Goal: Information Seeking & Learning: Learn about a topic

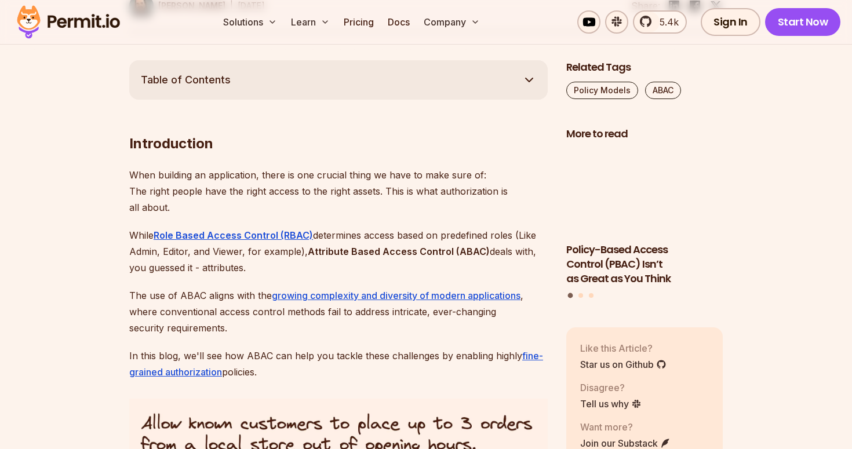
scroll to position [643, 0]
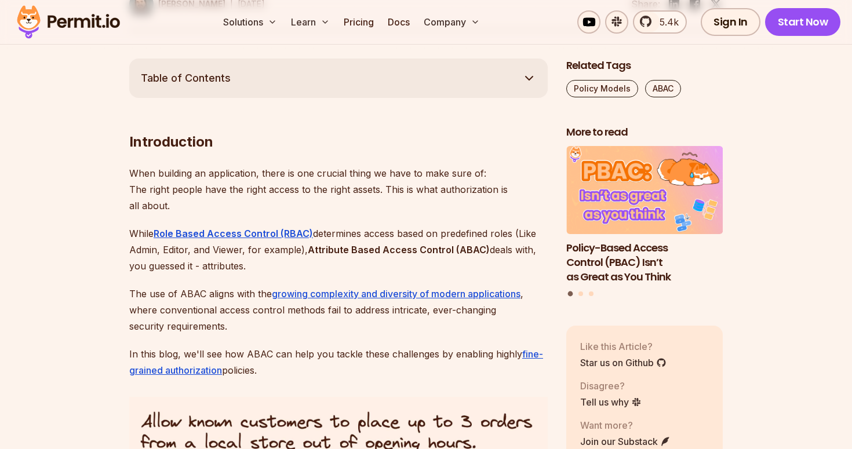
click at [278, 175] on p "When building an application, there is one crucial thing we have to make sure o…" at bounding box center [338, 189] width 419 height 49
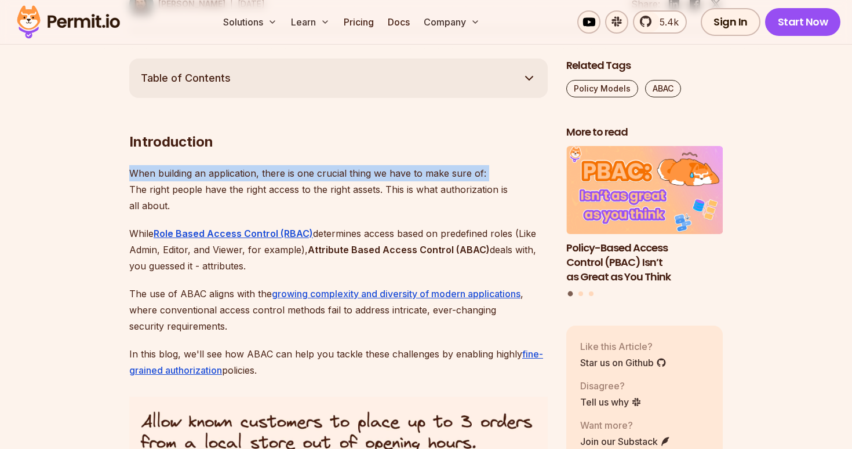
click at [278, 175] on p "When building an application, there is one crucial thing we have to make sure o…" at bounding box center [338, 189] width 419 height 49
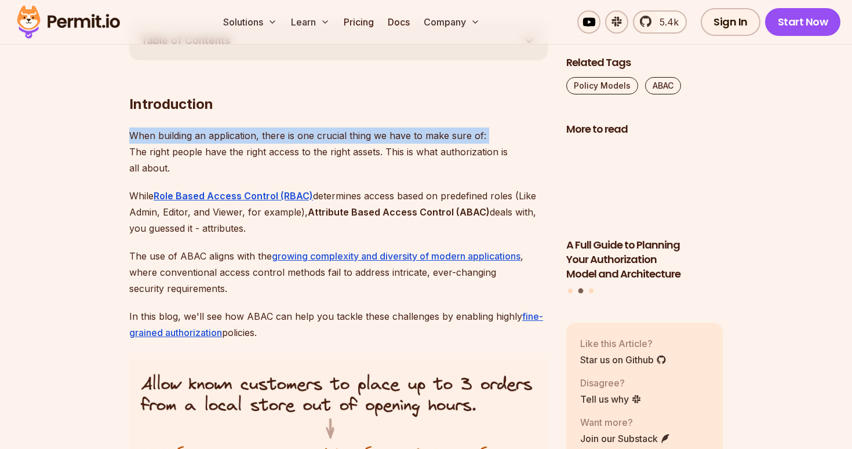
scroll to position [684, 0]
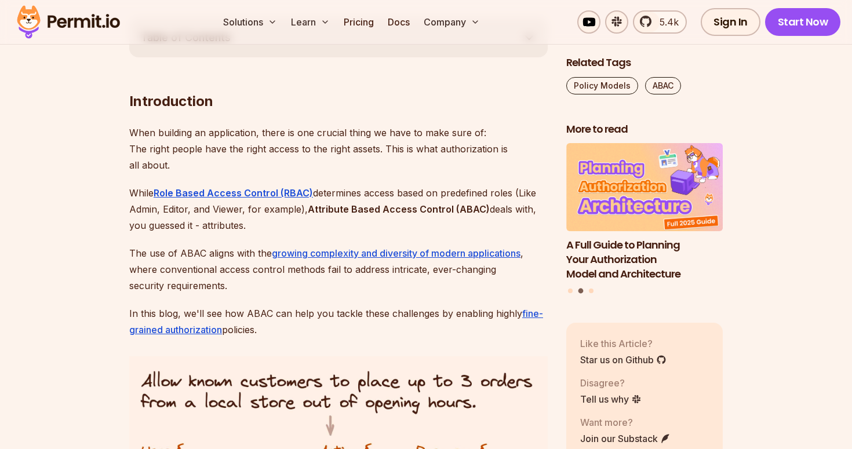
click at [250, 148] on p "When building an application, there is one crucial thing we have to make sure o…" at bounding box center [338, 149] width 419 height 49
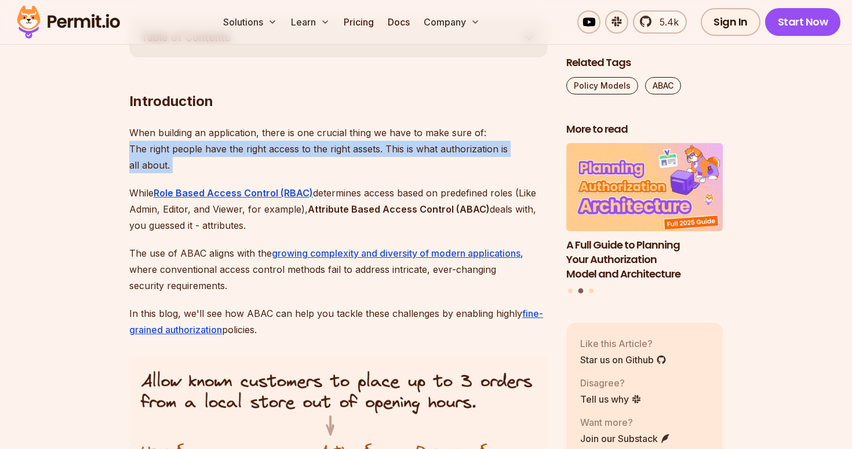
click at [250, 148] on p "When building an application, there is one crucial thing we have to make sure o…" at bounding box center [338, 149] width 419 height 49
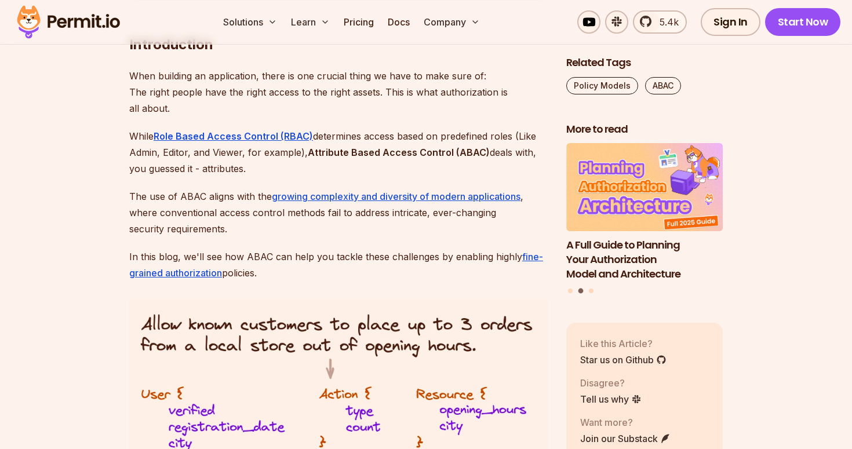
click at [335, 141] on p "While Role Based Access Control (RBAC) determines access based on predefined ro…" at bounding box center [338, 152] width 419 height 49
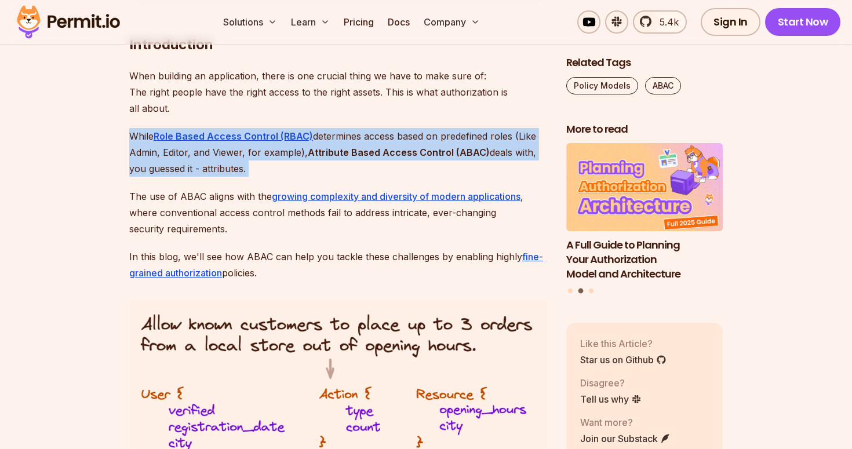
click at [335, 141] on p "While Role Based Access Control (RBAC) determines access based on predefined ro…" at bounding box center [338, 152] width 419 height 49
click at [268, 154] on p "While Role Based Access Control (RBAC) determines access based on predefined ro…" at bounding box center [338, 152] width 419 height 49
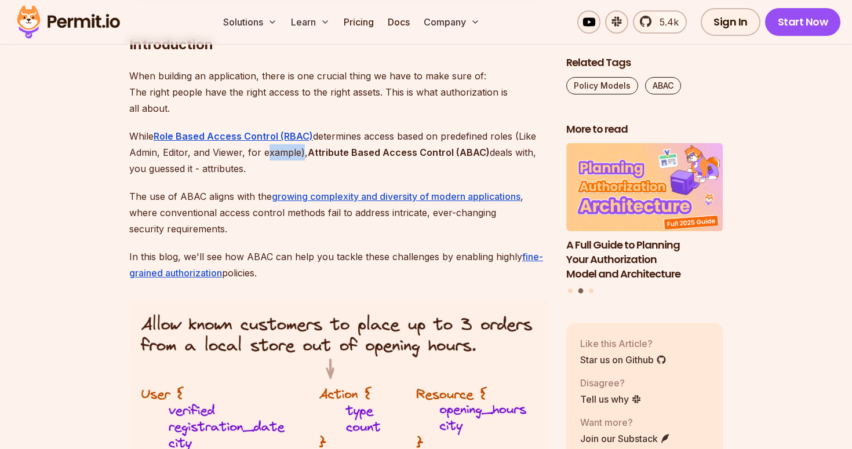
click at [268, 154] on p "While Role Based Access Control (RBAC) determines access based on predefined ro…" at bounding box center [338, 152] width 419 height 49
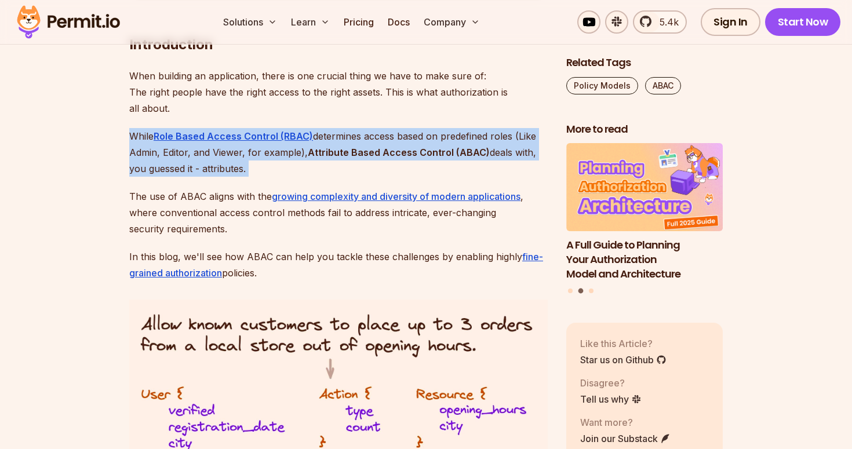
click at [268, 154] on p "While Role Based Access Control (RBAC) determines access based on predefined ro…" at bounding box center [338, 152] width 419 height 49
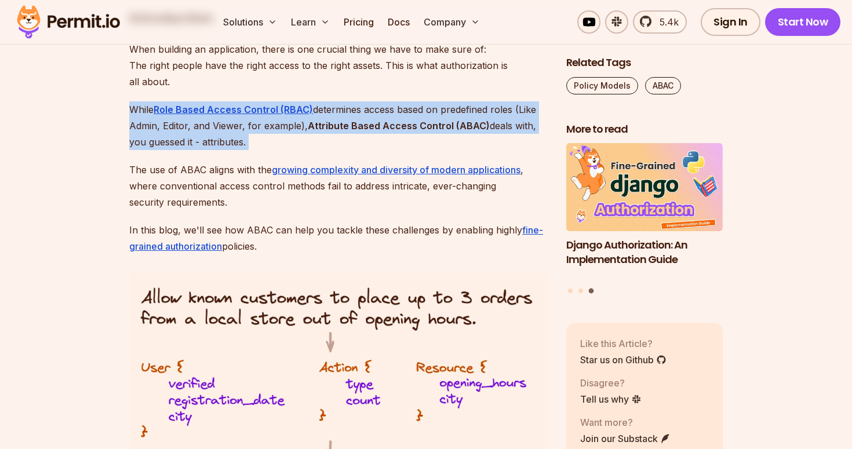
scroll to position [793, 0]
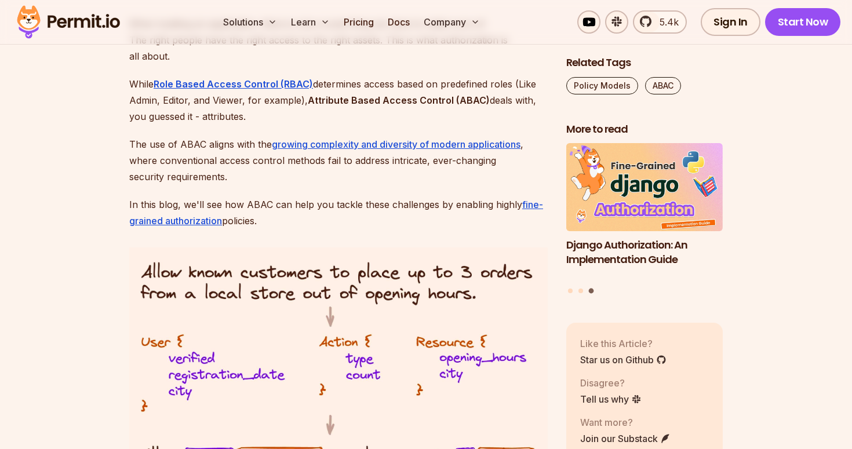
click at [213, 143] on p "The use of ABAC aligns with the growing complexity and diversity of modern appl…" at bounding box center [338, 160] width 419 height 49
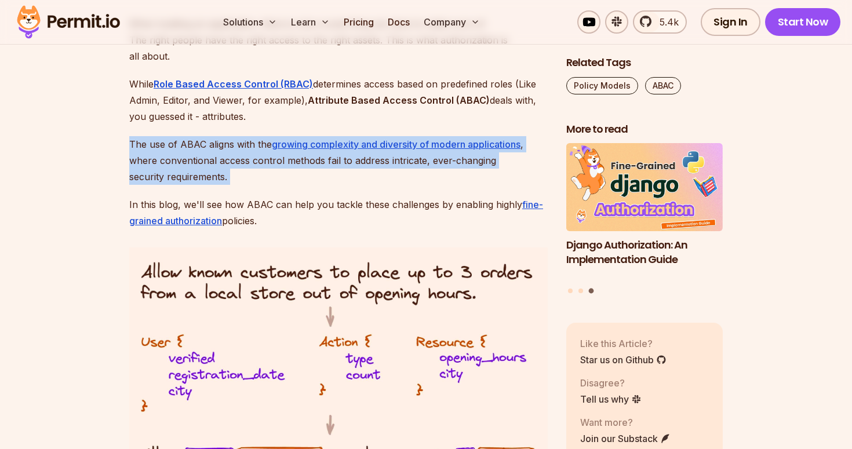
click at [213, 143] on p "The use of ABAC aligns with the growing complexity and diversity of modern appl…" at bounding box center [338, 160] width 419 height 49
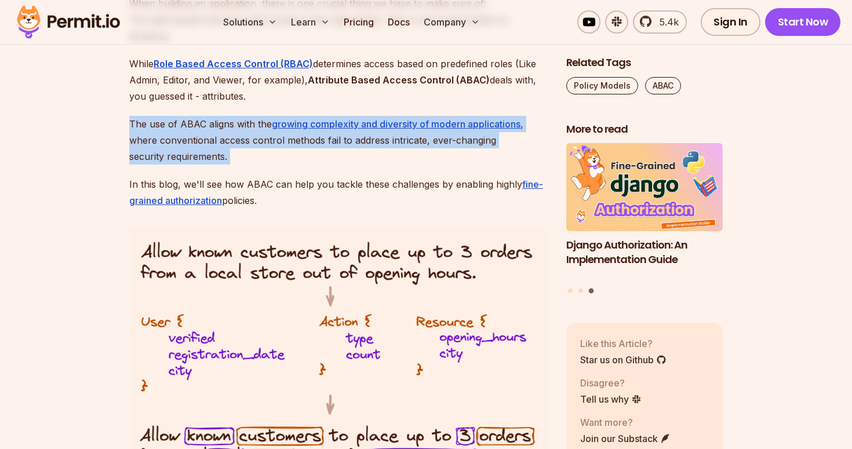
scroll to position [814, 0]
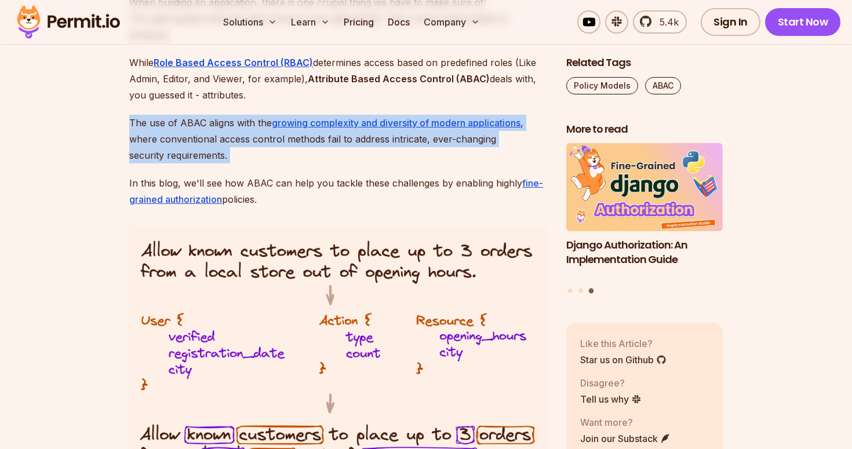
click at [189, 138] on p "The use of ABAC aligns with the growing complexity and diversity of modern appl…" at bounding box center [338, 139] width 419 height 49
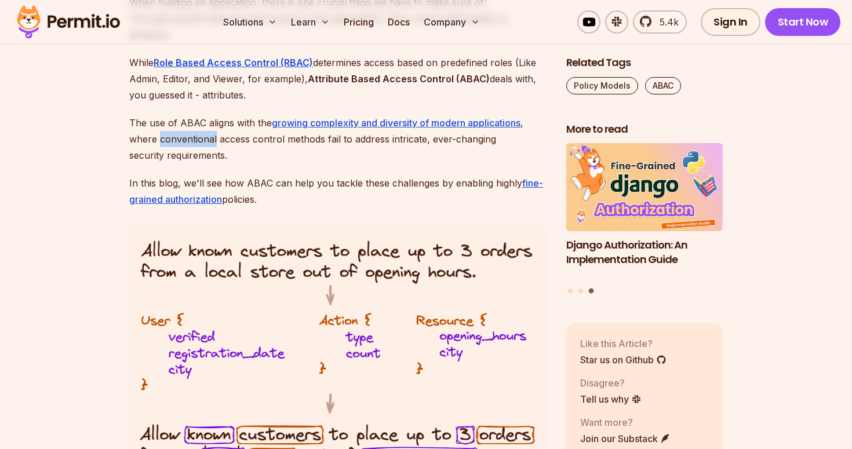
click at [189, 138] on p "The use of ABAC aligns with the growing complexity and diversity of modern appl…" at bounding box center [338, 139] width 419 height 49
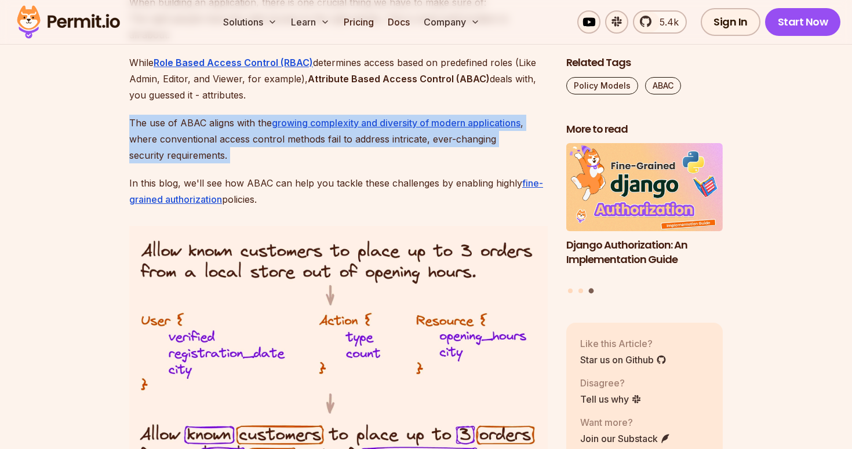
click at [189, 138] on p "The use of ABAC aligns with the growing complexity and diversity of modern appl…" at bounding box center [338, 139] width 419 height 49
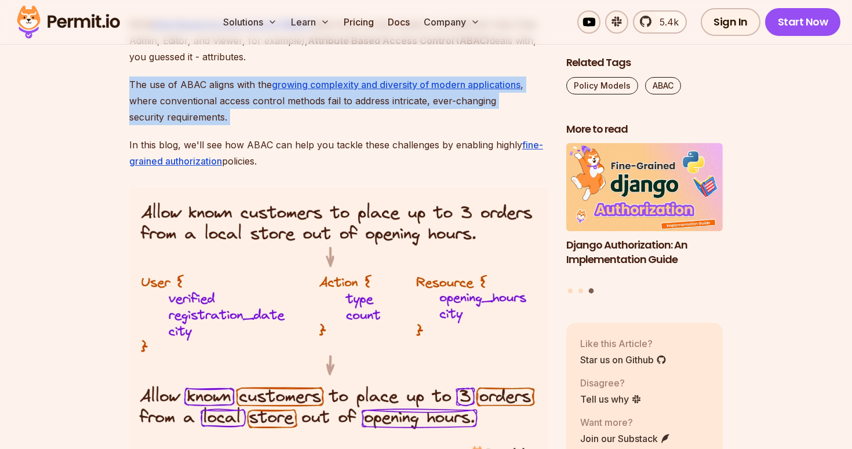
scroll to position [855, 0]
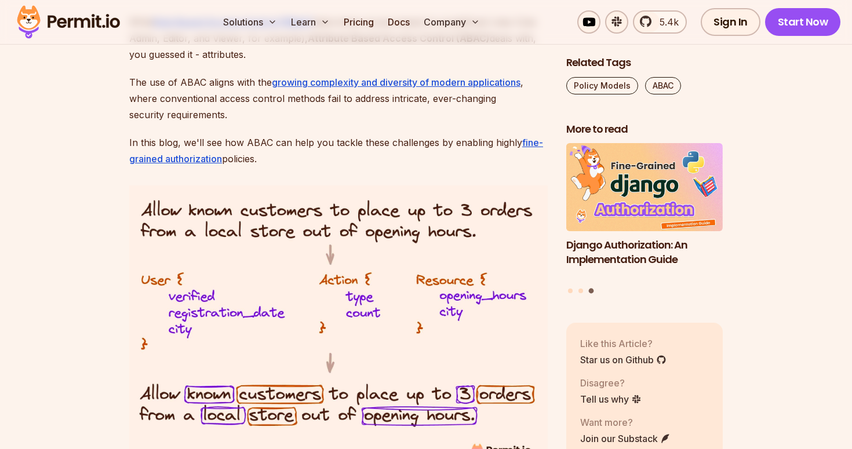
click at [210, 144] on p "In this blog, we'll see how ABAC can help you tackle these challenges by enabli…" at bounding box center [338, 151] width 419 height 32
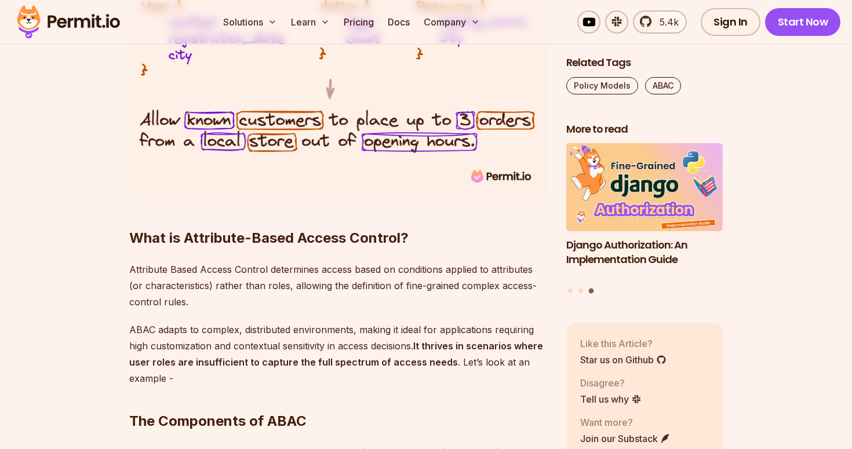
scroll to position [1131, 0]
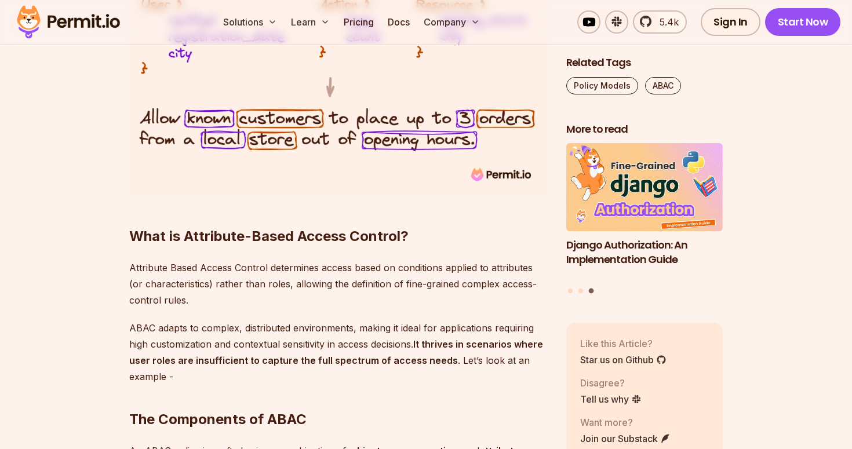
click at [284, 267] on p "Attribute Based Access Control determines access based on conditions applied to…" at bounding box center [338, 284] width 419 height 49
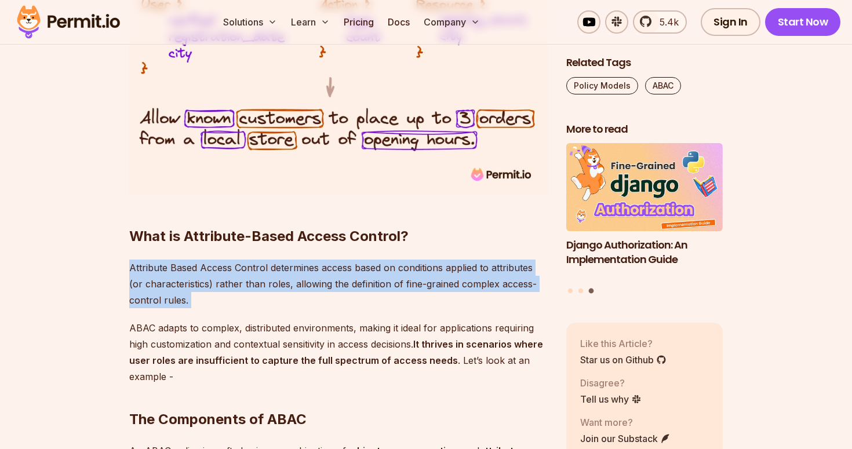
click at [284, 267] on p "Attribute Based Access Control determines access based on conditions applied to…" at bounding box center [338, 284] width 419 height 49
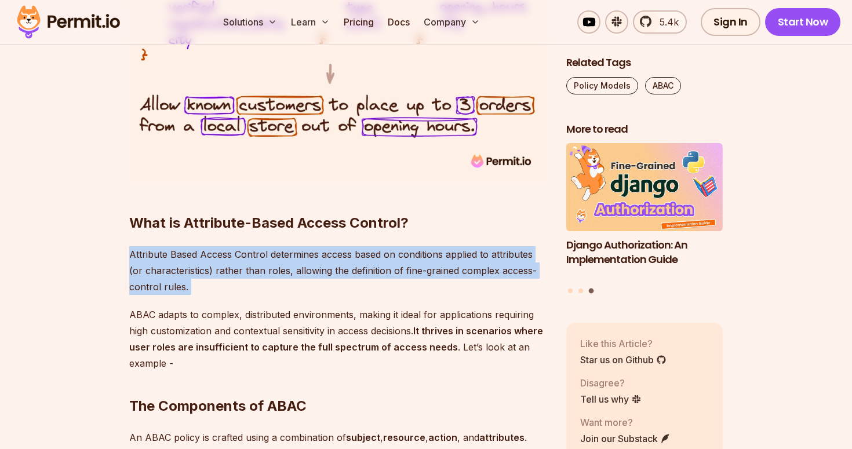
scroll to position [1143, 0]
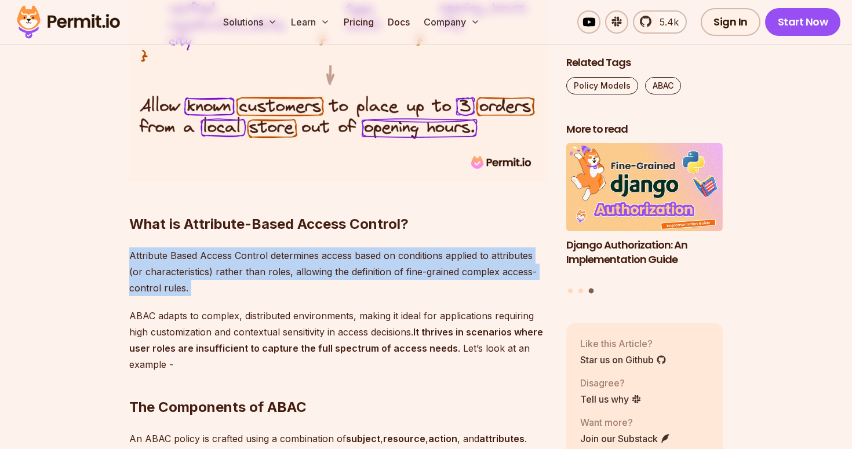
click at [299, 270] on p "Attribute Based Access Control determines access based on conditions applied to…" at bounding box center [338, 272] width 419 height 49
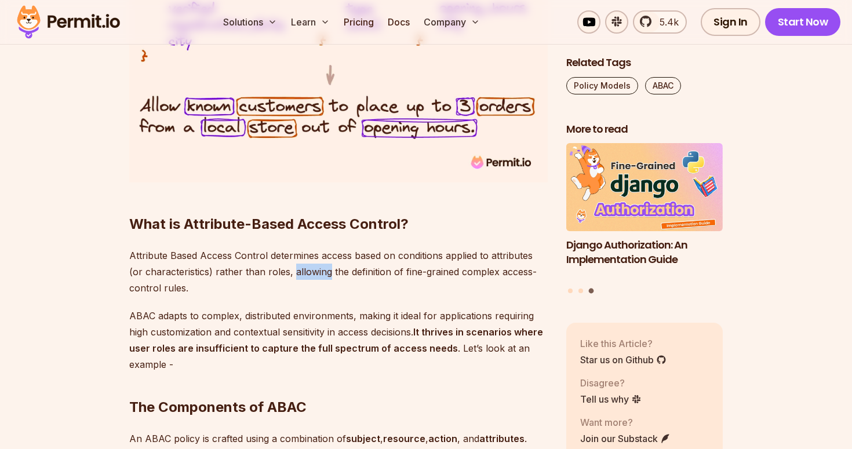
click at [299, 270] on p "Attribute Based Access Control determines access based on conditions applied to…" at bounding box center [338, 272] width 419 height 49
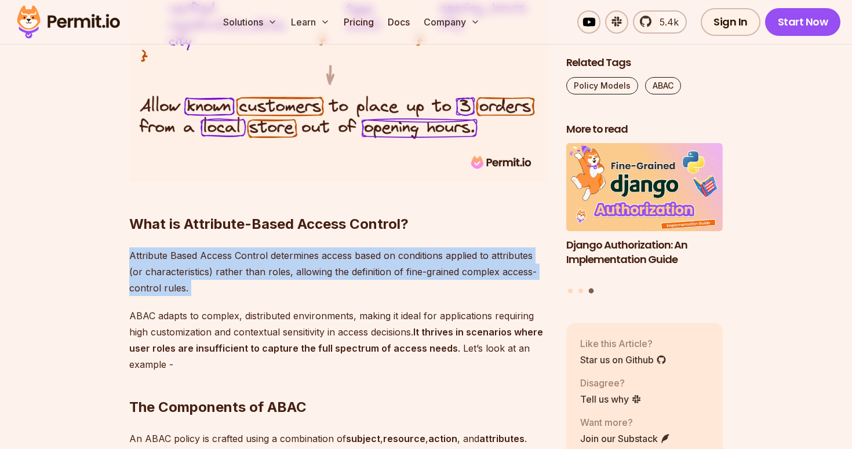
click at [299, 270] on p "Attribute Based Access Control determines access based on conditions applied to…" at bounding box center [338, 272] width 419 height 49
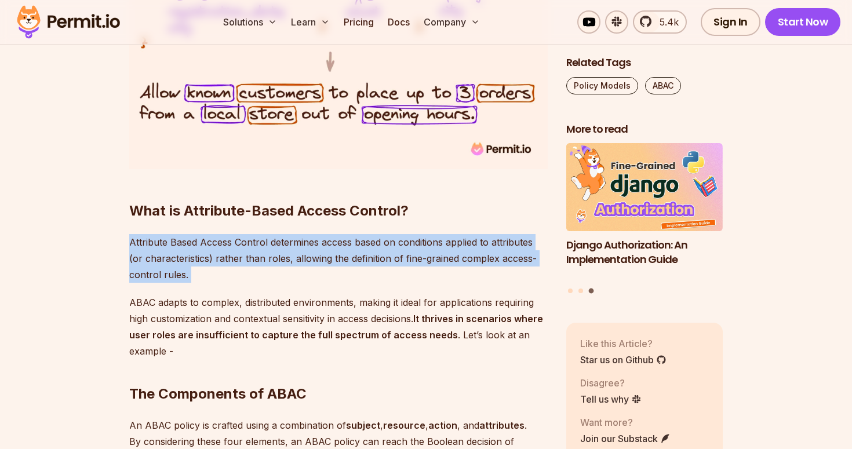
scroll to position [1159, 0]
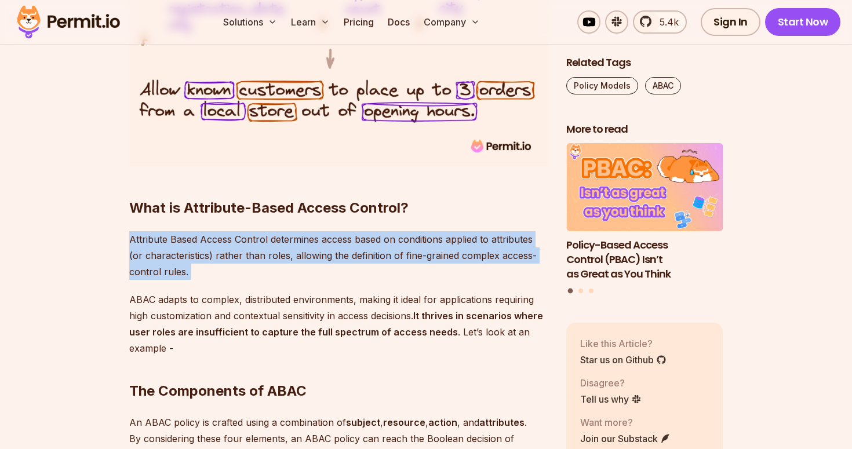
click at [325, 239] on p "Attribute Based Access Control determines access based on conditions applied to…" at bounding box center [338, 255] width 419 height 49
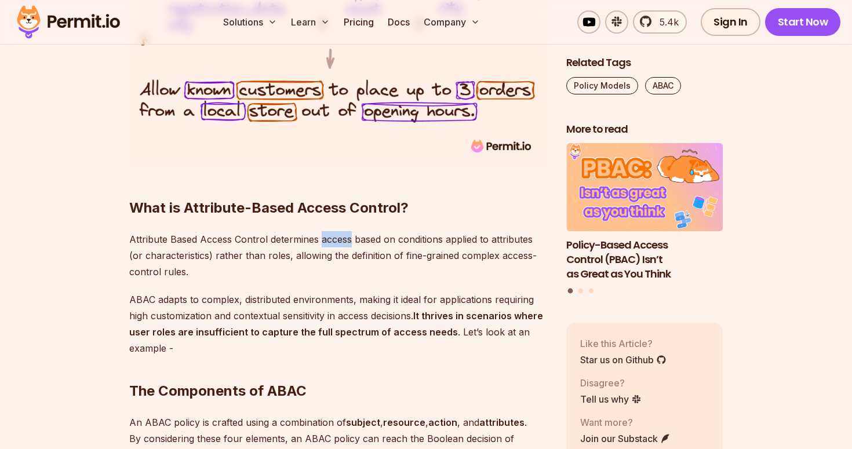
click at [325, 239] on p "Attribute Based Access Control determines access based on conditions applied to…" at bounding box center [338, 255] width 419 height 49
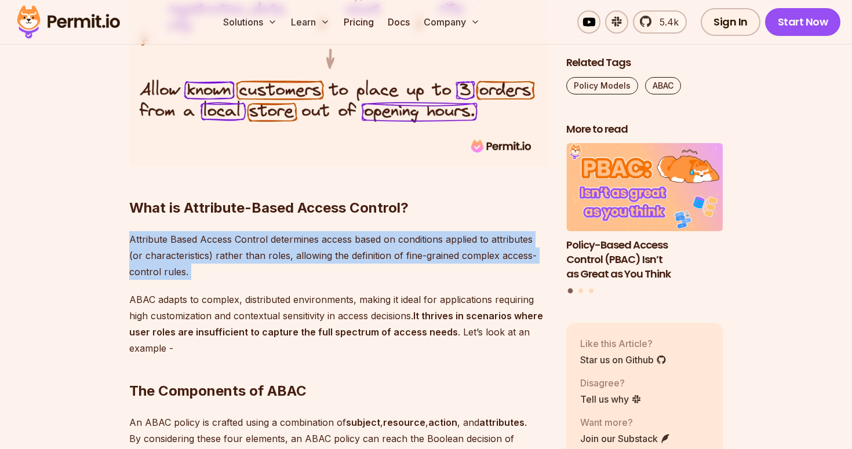
click at [325, 239] on p "Attribute Based Access Control determines access based on conditions applied to…" at bounding box center [338, 255] width 419 height 49
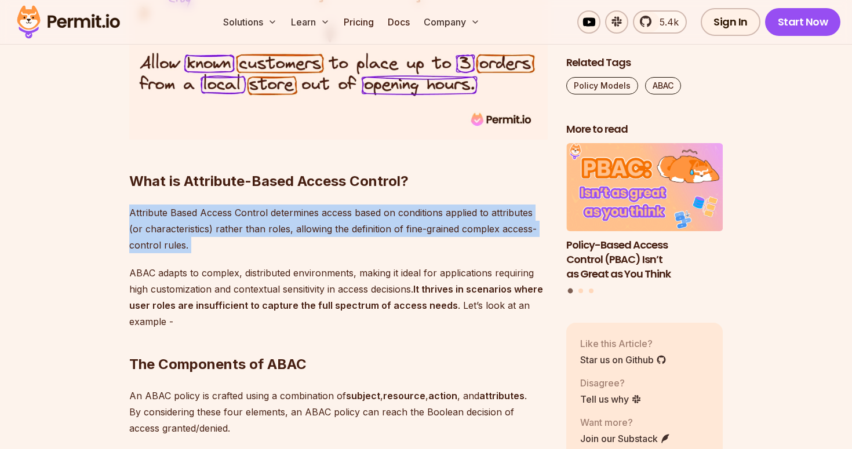
click at [296, 212] on p "Attribute Based Access Control determines access based on conditions applied to…" at bounding box center [338, 229] width 419 height 49
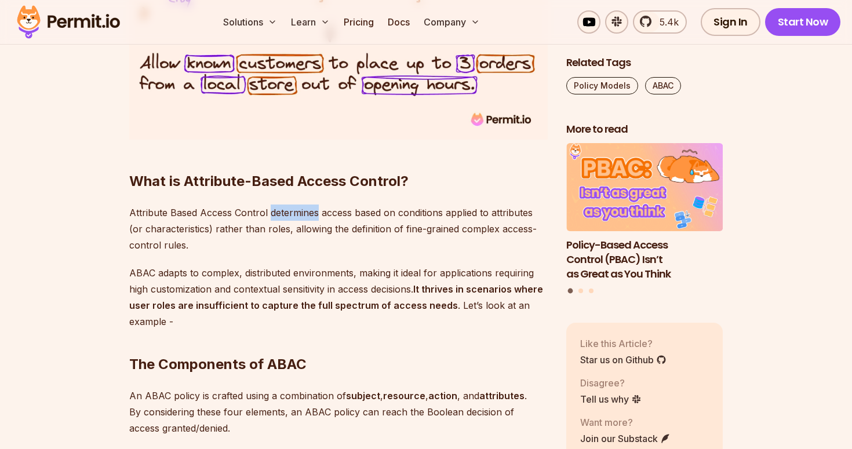
click at [296, 212] on p "Attribute Based Access Control determines access based on conditions applied to…" at bounding box center [338, 229] width 419 height 49
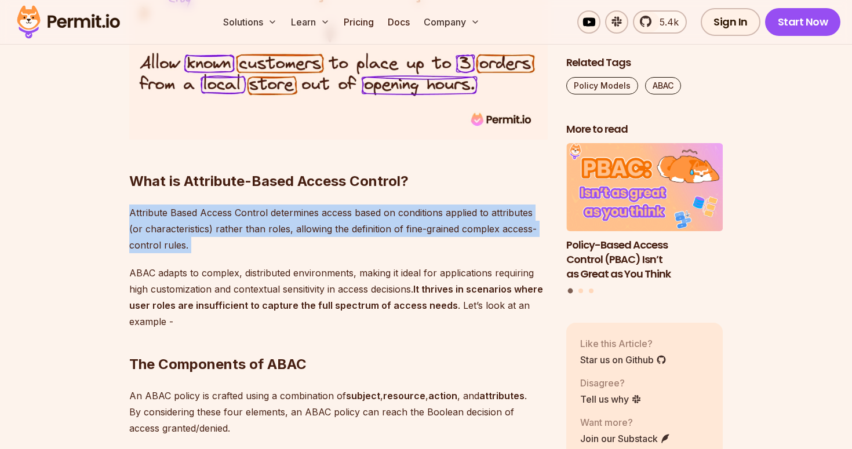
click at [296, 212] on p "Attribute Based Access Control determines access based on conditions applied to…" at bounding box center [338, 229] width 419 height 49
click at [253, 215] on p "Attribute Based Access Control determines access based on conditions applied to…" at bounding box center [338, 229] width 419 height 49
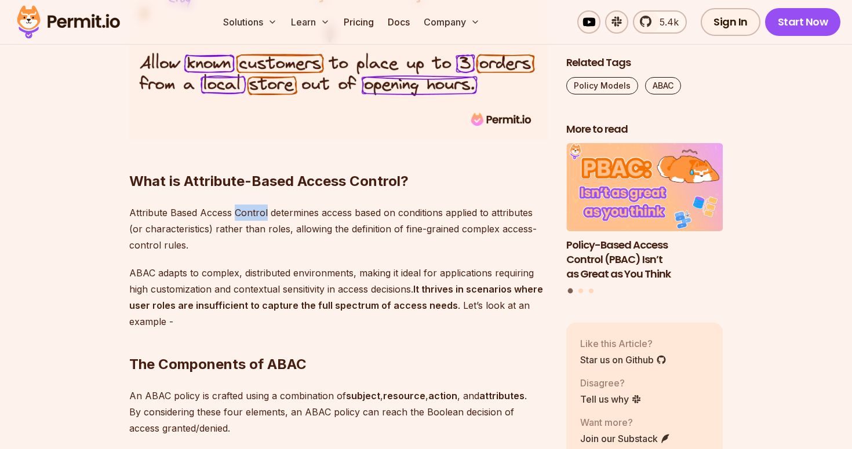
click at [253, 215] on p "Attribute Based Access Control determines access based on conditions applied to…" at bounding box center [338, 229] width 419 height 49
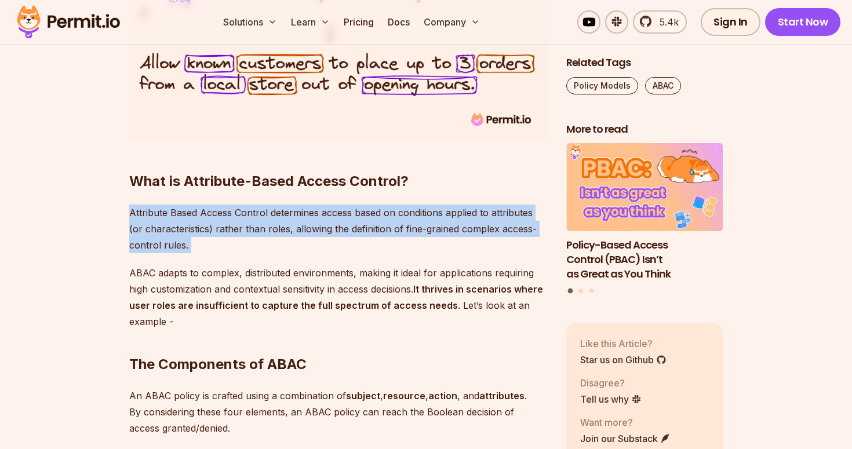
click at [253, 215] on p "Attribute Based Access Control determines access based on conditions applied to…" at bounding box center [338, 229] width 419 height 49
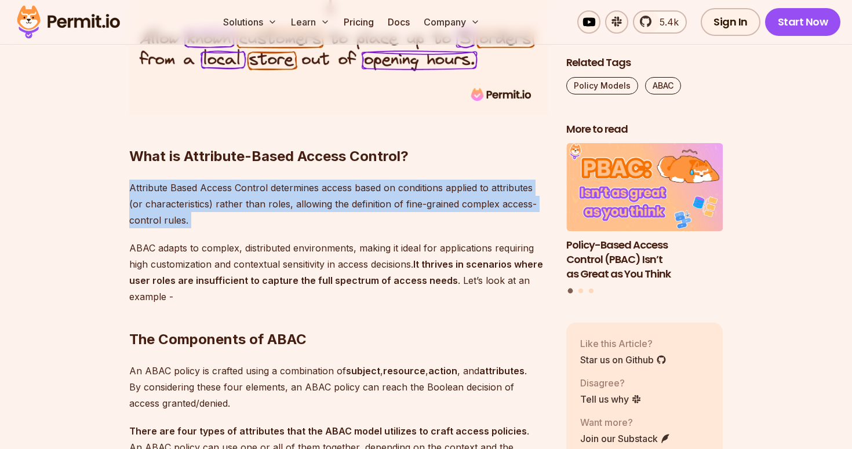
scroll to position [1211, 0]
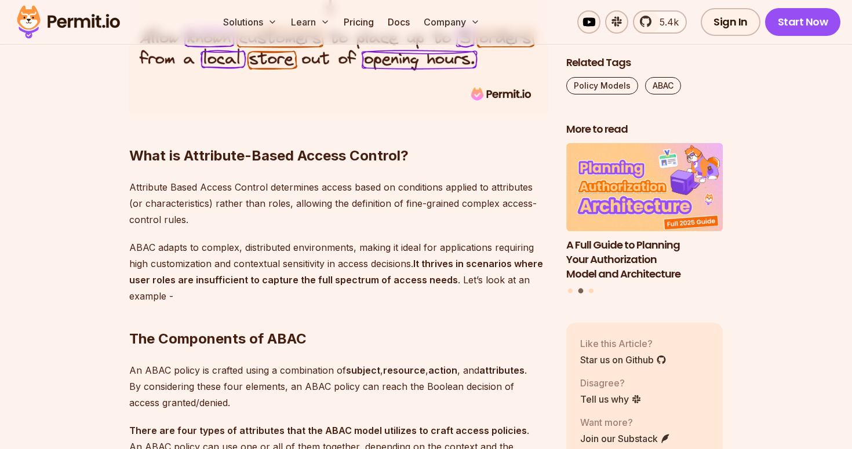
click at [248, 249] on p "ABAC adapts to complex, distributed environments, making it ideal for applicati…" at bounding box center [338, 271] width 419 height 65
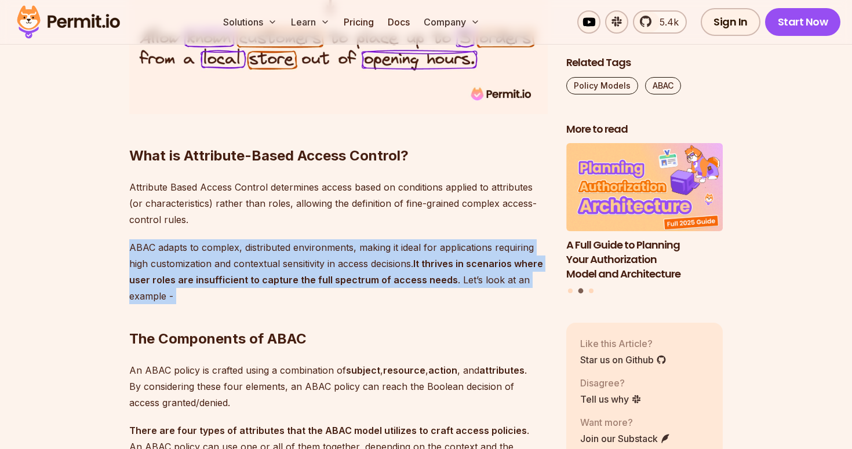
click at [248, 249] on p "ABAC adapts to complex, distributed environments, making it ideal for applicati…" at bounding box center [338, 271] width 419 height 65
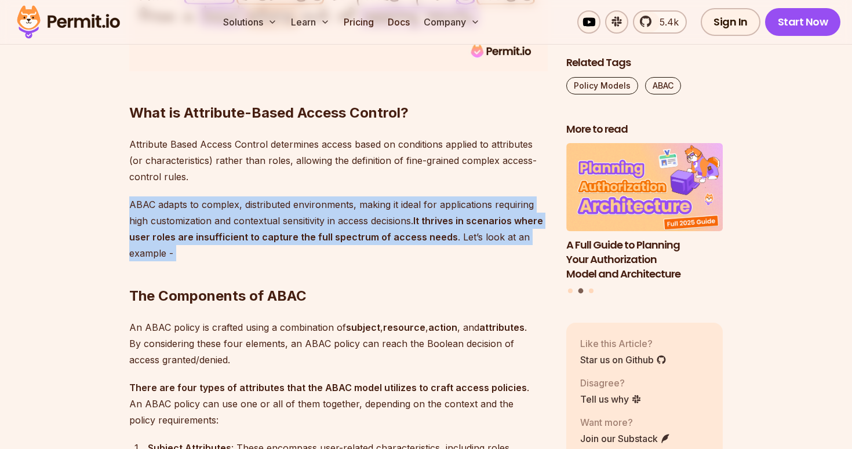
scroll to position [1255, 0]
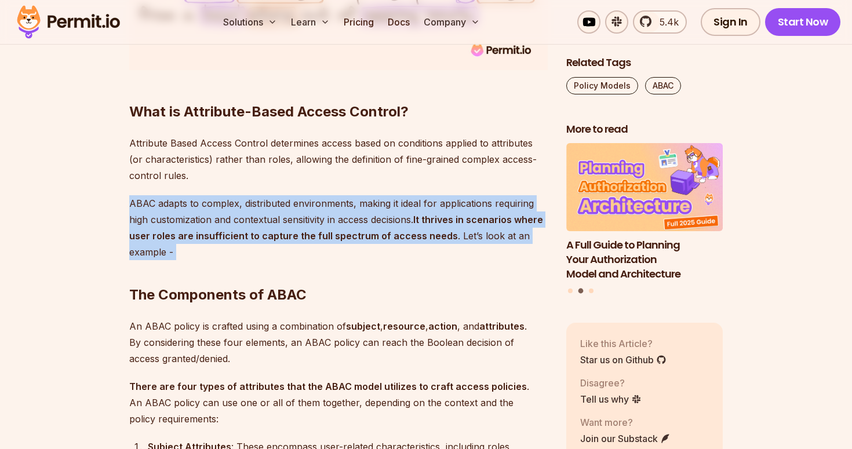
click at [299, 220] on p "ABAC adapts to complex, distributed environments, making it ideal for applicati…" at bounding box center [338, 227] width 419 height 65
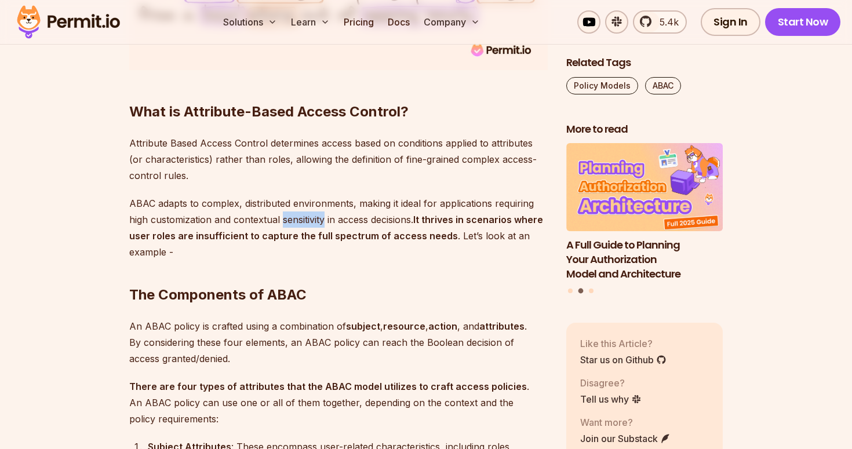
click at [299, 220] on p "ABAC adapts to complex, distributed environments, making it ideal for applicati…" at bounding box center [338, 227] width 419 height 65
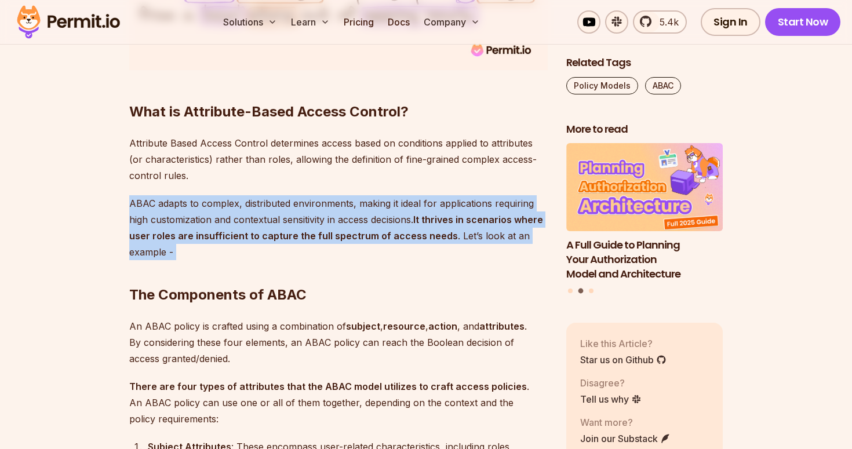
click at [299, 220] on p "ABAC adapts to complex, distributed environments, making it ideal for applicati…" at bounding box center [338, 227] width 419 height 65
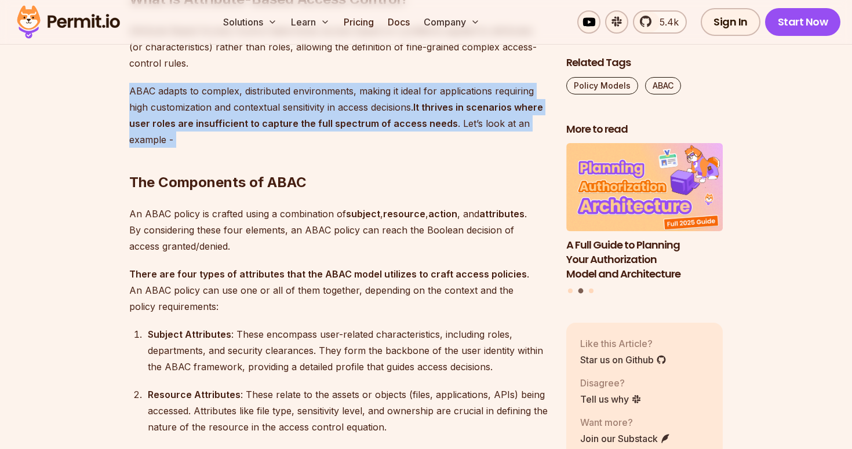
scroll to position [1390, 0]
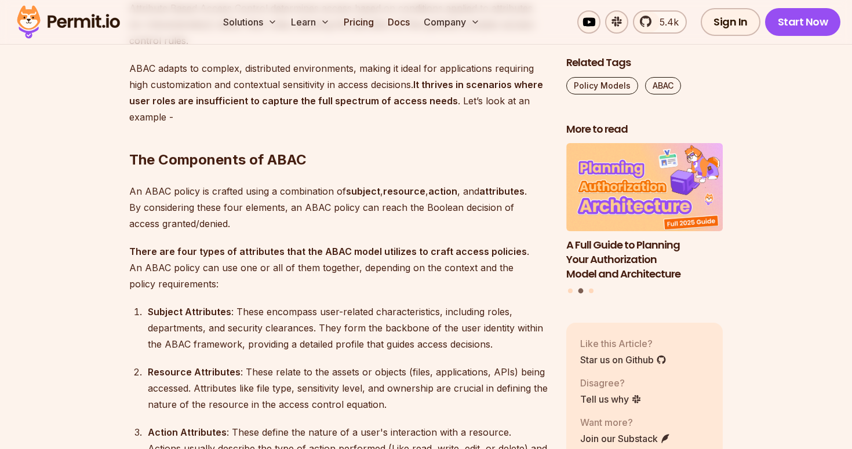
click at [268, 190] on p "An ABAC policy is crafted using a combination of subject , resource , action , …" at bounding box center [338, 207] width 419 height 49
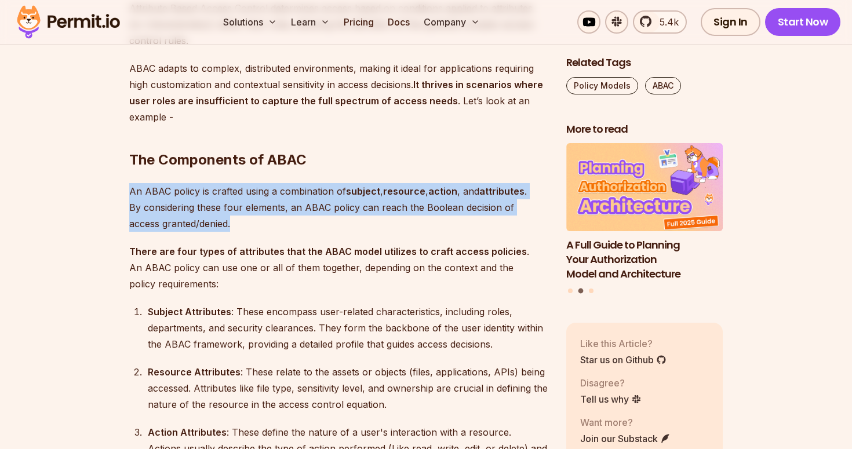
click at [268, 190] on p "An ABAC policy is crafted using a combination of subject , resource , action , …" at bounding box center [338, 207] width 419 height 49
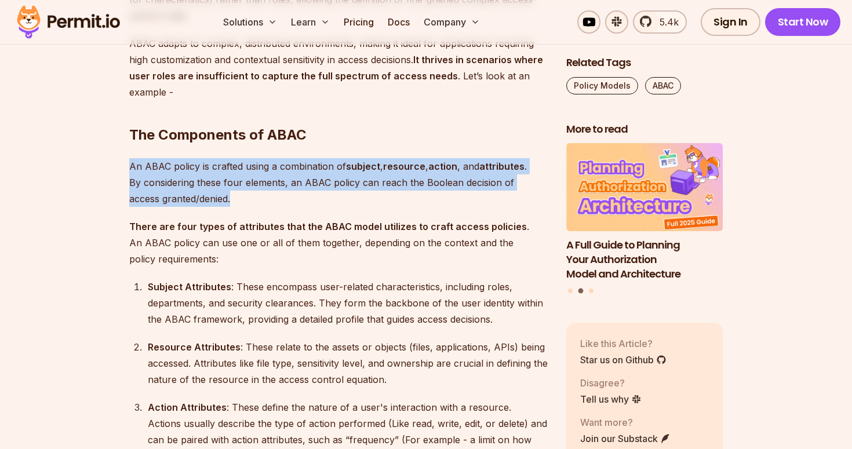
scroll to position [1416, 0]
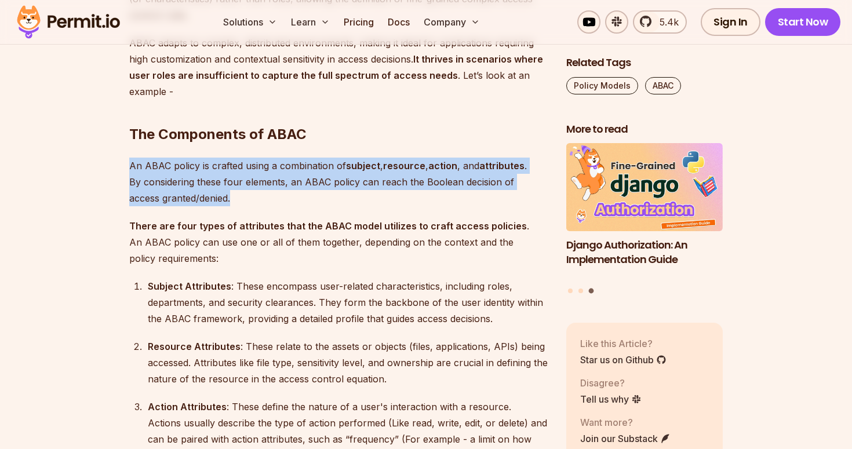
click at [299, 166] on p "An ABAC policy is crafted using a combination of subject , resource , action , …" at bounding box center [338, 182] width 419 height 49
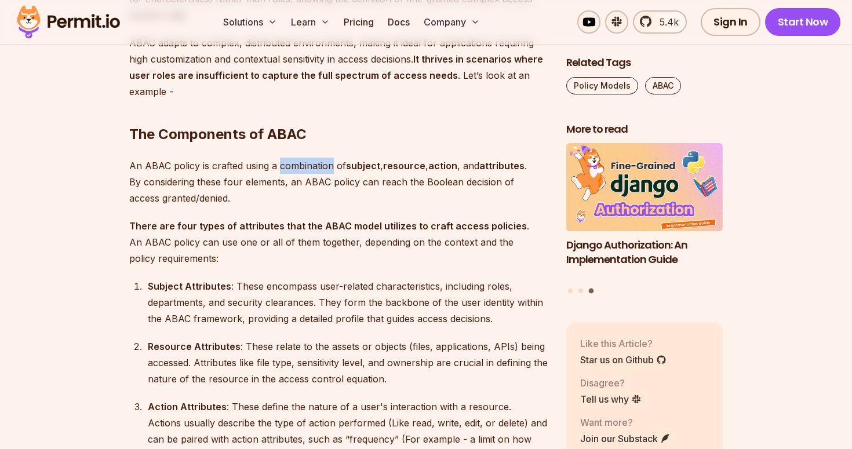
click at [299, 166] on p "An ABAC policy is crafted using a combination of subject , resource , action , …" at bounding box center [338, 182] width 419 height 49
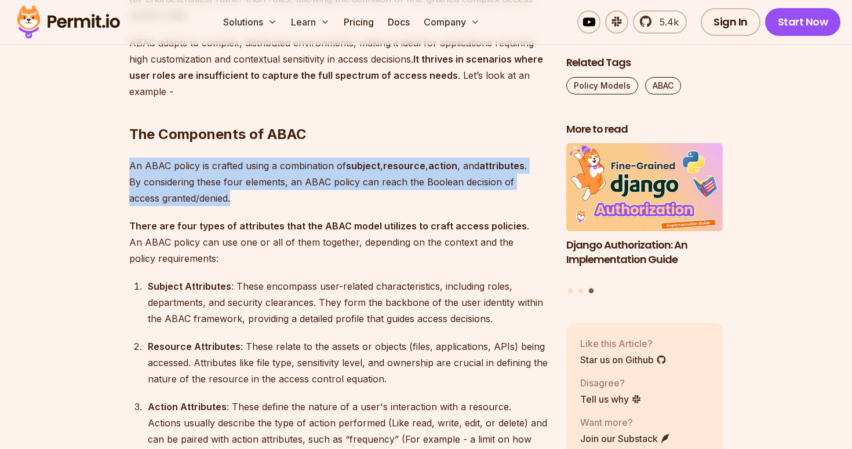
click at [299, 166] on p "An ABAC policy is crafted using a combination of subject , resource , action , …" at bounding box center [338, 182] width 419 height 49
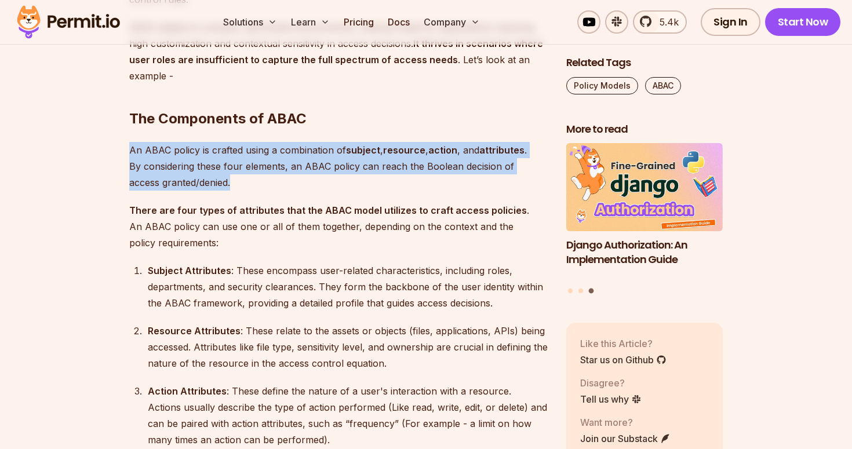
click at [240, 165] on p "An ABAC policy is crafted using a combination of subject , resource , action , …" at bounding box center [338, 166] width 419 height 49
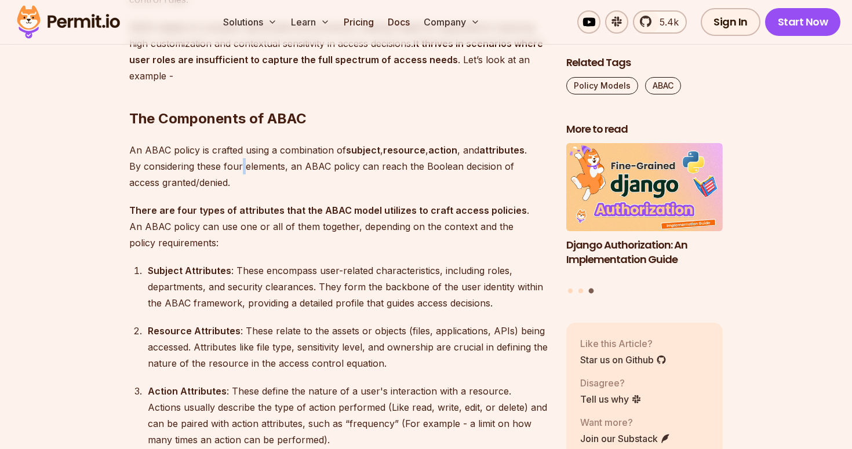
click at [240, 165] on p "An ABAC policy is crafted using a combination of subject , resource , action , …" at bounding box center [338, 166] width 419 height 49
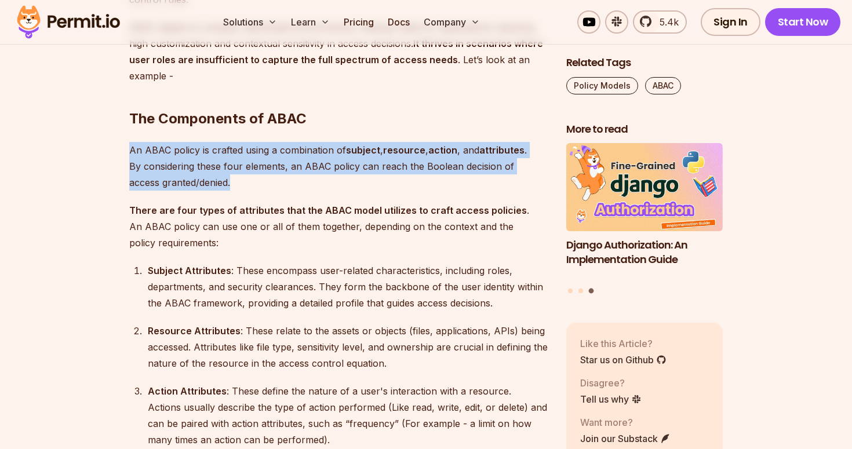
click at [240, 165] on p "An ABAC policy is crafted using a combination of subject , resource , action , …" at bounding box center [338, 166] width 419 height 49
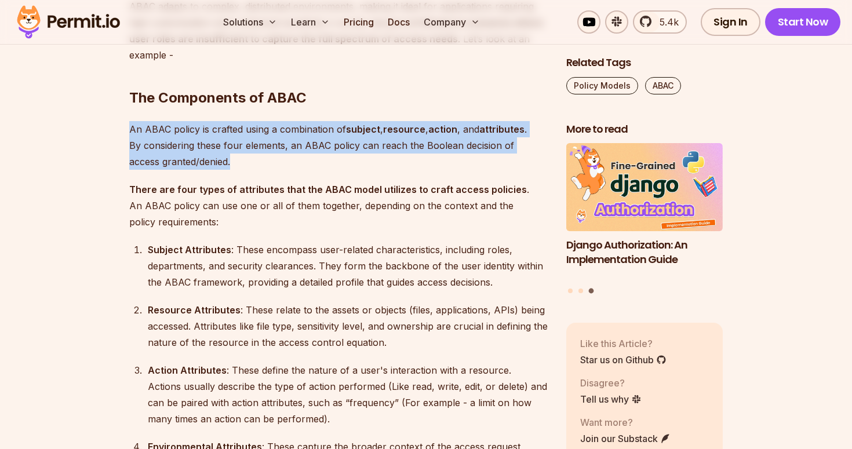
scroll to position [1454, 0]
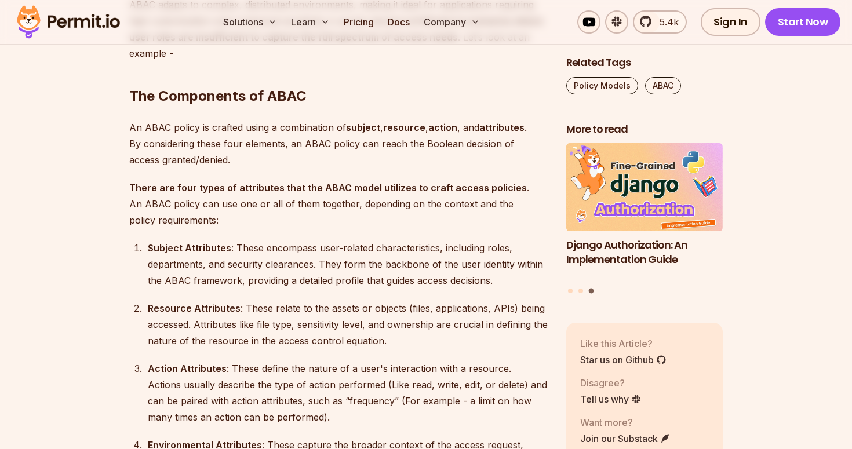
click at [215, 193] on p "There are four types of attributes that the ABAC model utilizes to craft access…" at bounding box center [338, 204] width 419 height 49
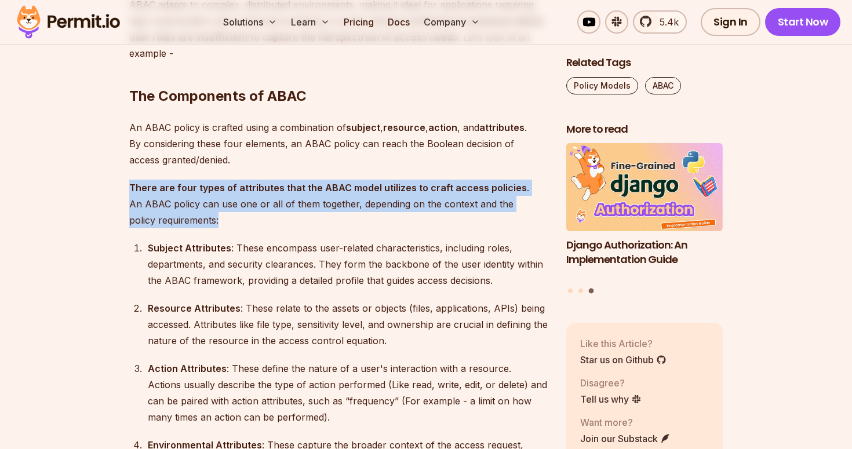
click at [215, 193] on p "There are four types of attributes that the ABAC model utilizes to craft access…" at bounding box center [338, 204] width 419 height 49
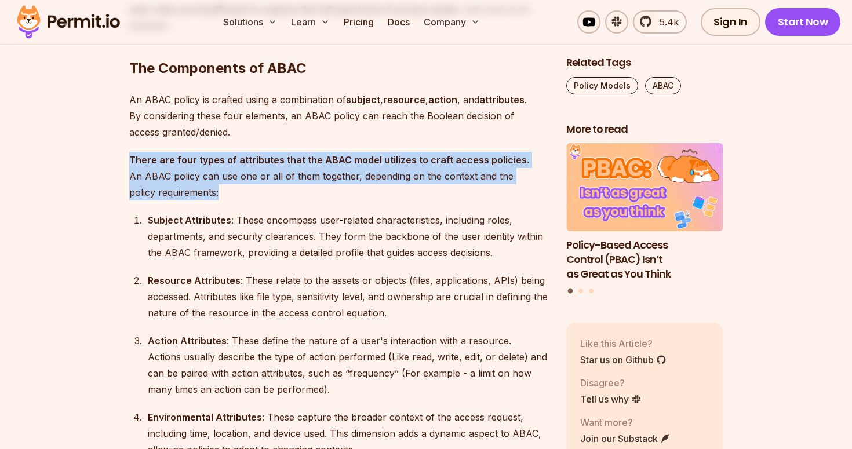
scroll to position [1485, 0]
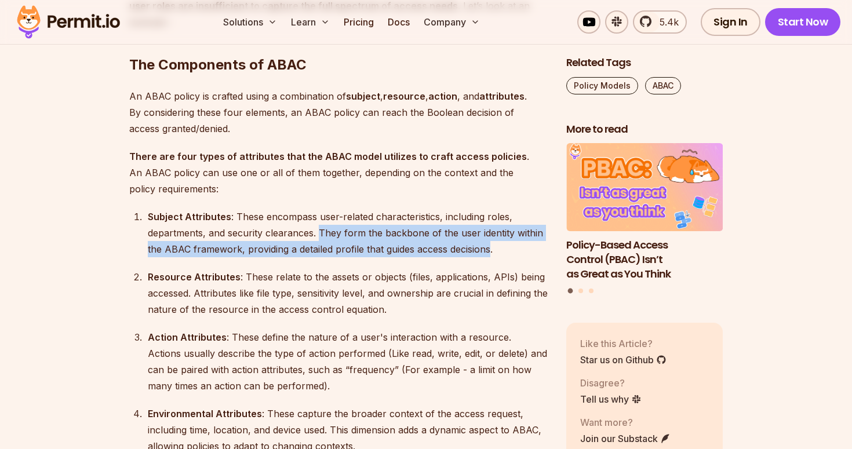
drag, startPoint x: 319, startPoint y: 231, endPoint x: 492, endPoint y: 253, distance: 173.6
click at [492, 253] on div "Subject Attributes : These encompass user-related characteristics, including ro…" at bounding box center [348, 233] width 400 height 49
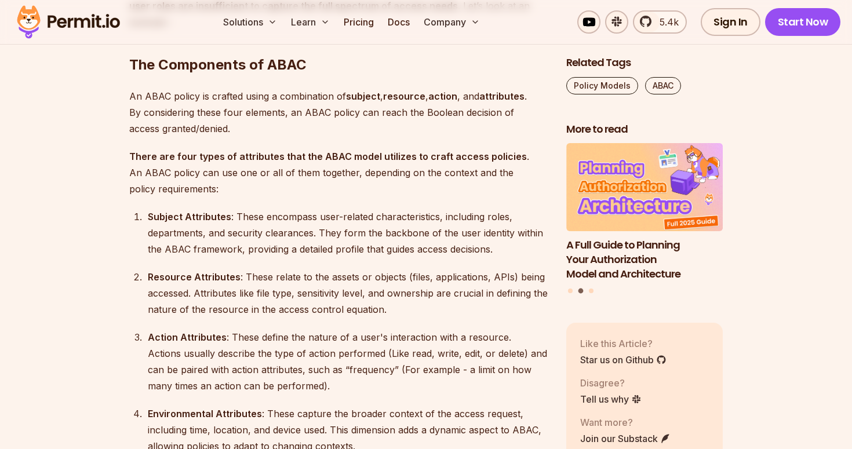
click at [365, 220] on div "Subject Attributes : These encompass user-related characteristics, including ro…" at bounding box center [348, 233] width 400 height 49
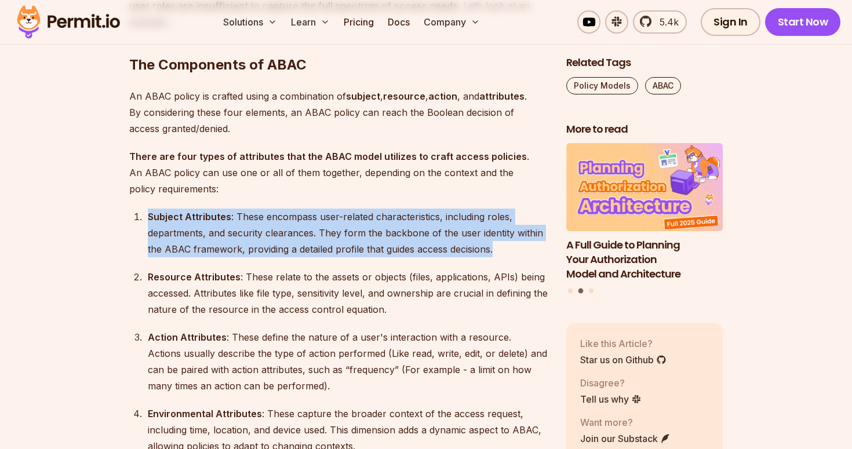
click at [365, 220] on div "Subject Attributes : These encompass user-related characteristics, including ro…" at bounding box center [348, 233] width 400 height 49
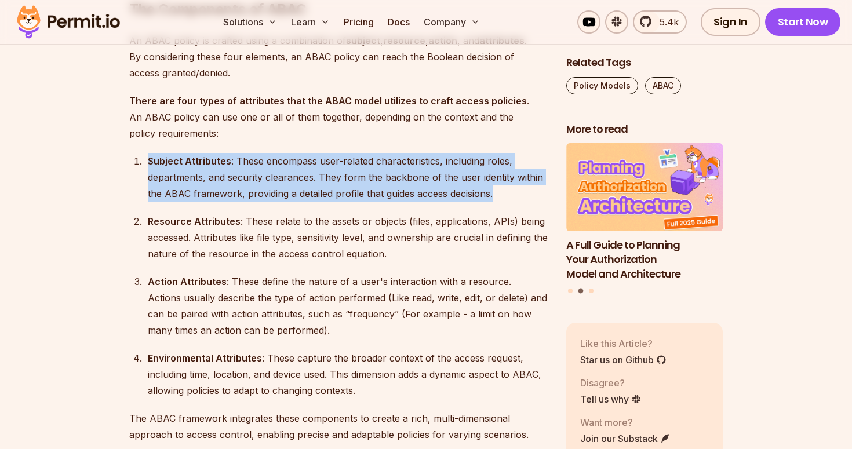
scroll to position [1551, 0]
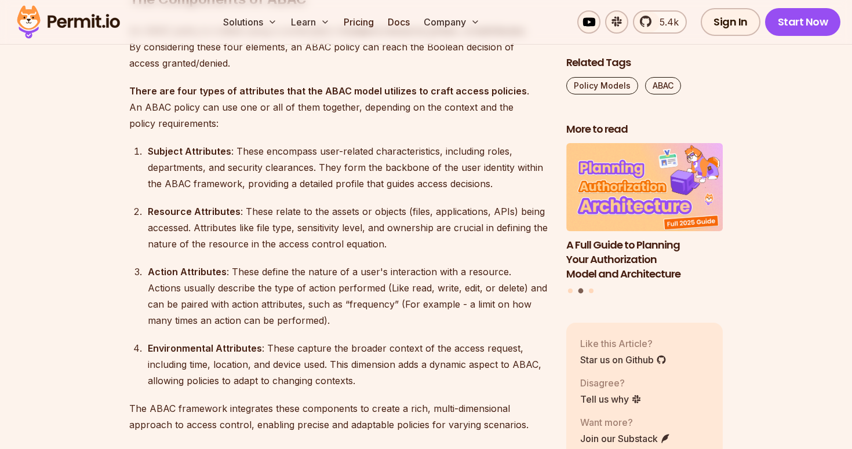
click at [456, 210] on div "Resource Attributes : These relate to the assets or objects (files, application…" at bounding box center [348, 228] width 400 height 49
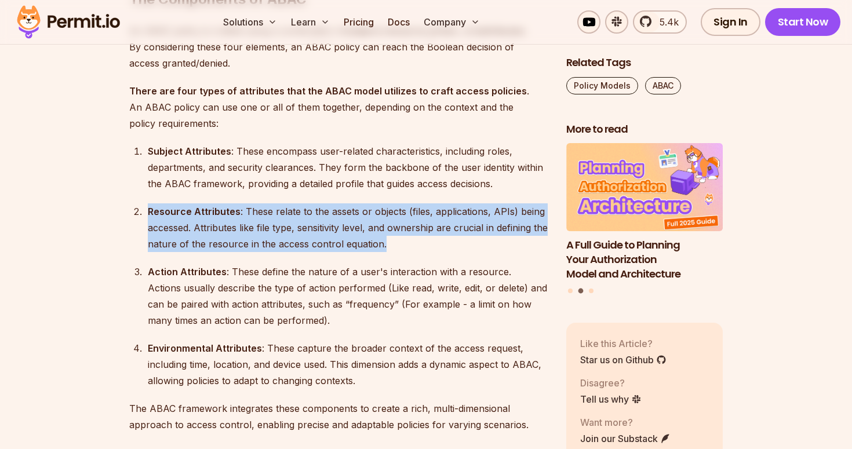
click at [456, 210] on div "Resource Attributes : These relate to the assets or objects (files, application…" at bounding box center [348, 228] width 400 height 49
click at [324, 226] on div "Resource Attributes : These relate to the assets or objects (files, application…" at bounding box center [348, 228] width 400 height 49
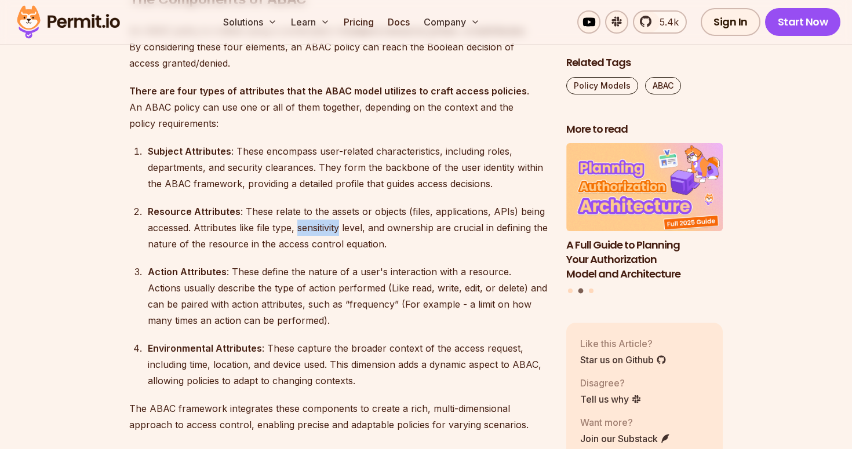
click at [324, 226] on div "Resource Attributes : These relate to the assets or objects (files, application…" at bounding box center [348, 228] width 400 height 49
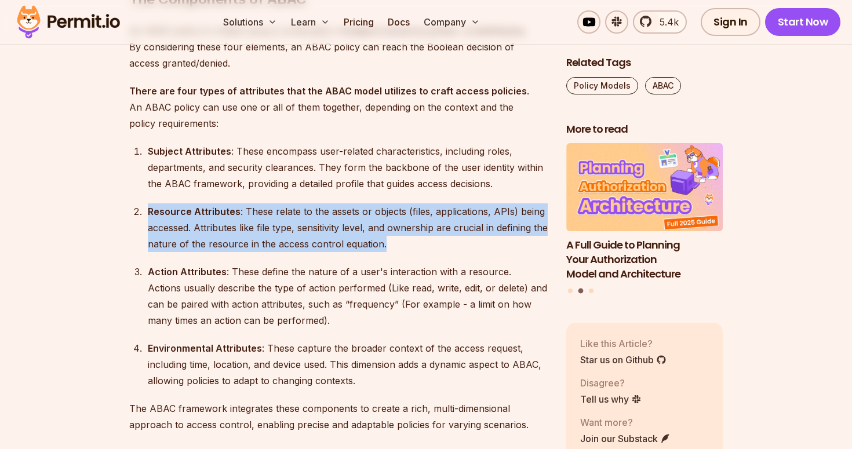
click at [324, 226] on div "Resource Attributes : These relate to the assets or objects (files, application…" at bounding box center [348, 228] width 400 height 49
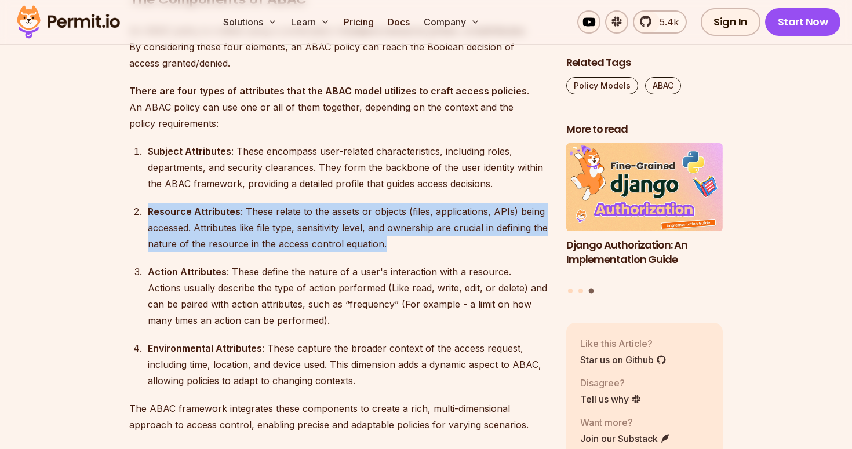
click at [353, 228] on div "Resource Attributes : These relate to the assets or objects (files, application…" at bounding box center [348, 228] width 400 height 49
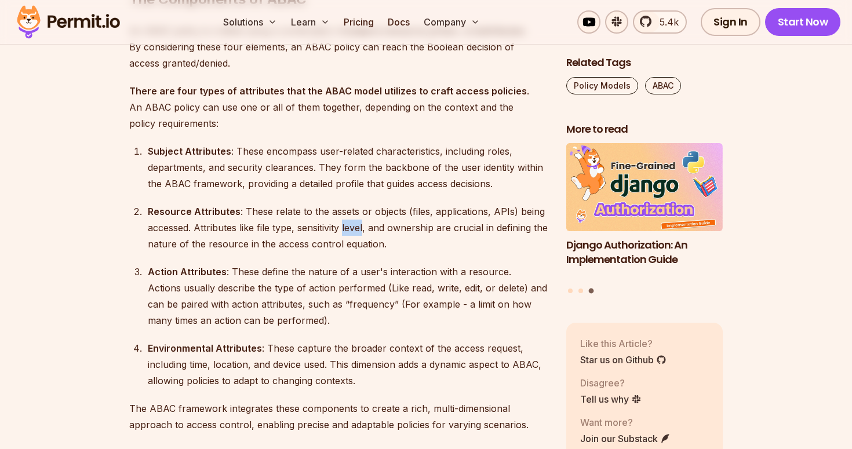
click at [353, 228] on div "Resource Attributes : These relate to the assets or objects (files, application…" at bounding box center [348, 228] width 400 height 49
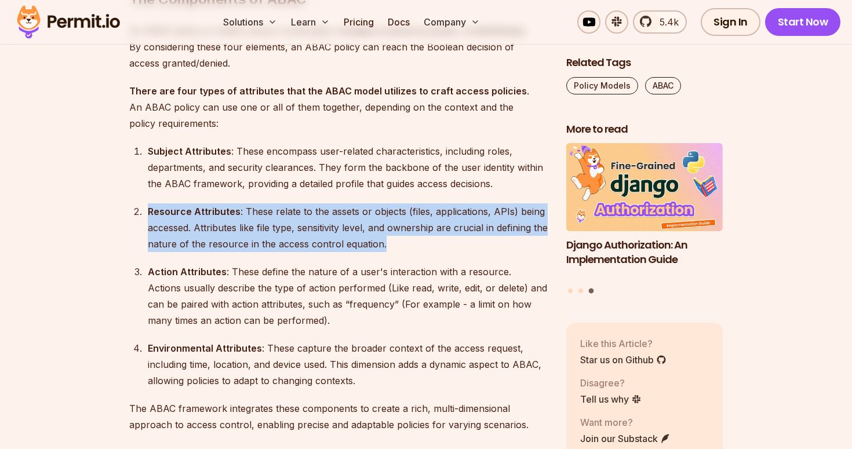
click at [353, 228] on div "Resource Attributes : These relate to the assets or objects (files, application…" at bounding box center [348, 228] width 400 height 49
click at [319, 227] on div "Resource Attributes : These relate to the assets or objects (files, application…" at bounding box center [348, 228] width 400 height 49
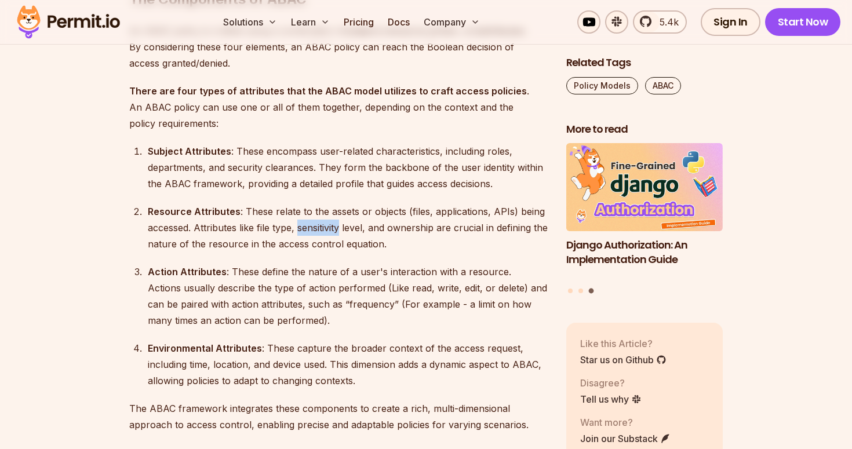
click at [319, 227] on div "Resource Attributes : These relate to the assets or objects (files, application…" at bounding box center [348, 228] width 400 height 49
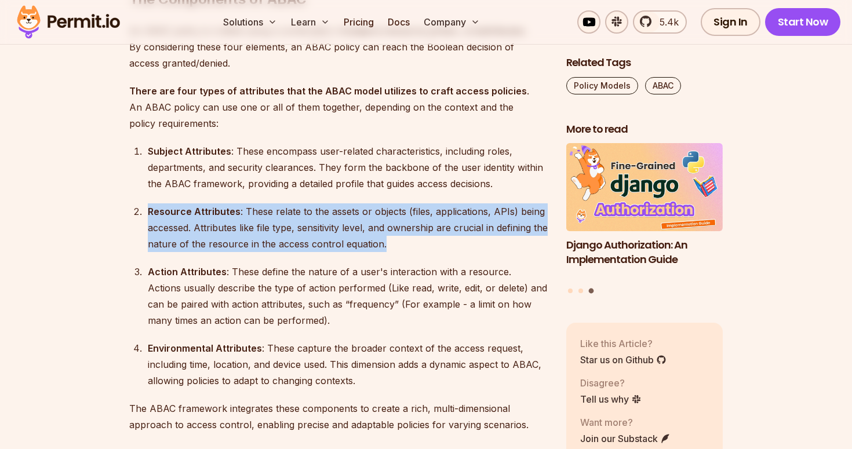
click at [319, 227] on div "Resource Attributes : These relate to the assets or objects (files, application…" at bounding box center [348, 228] width 400 height 49
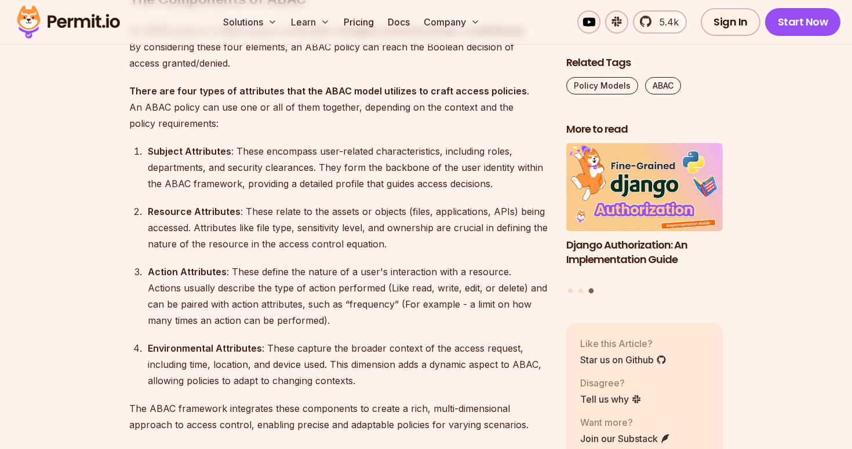
click at [357, 226] on div "Resource Attributes : These relate to the assets or objects (files, application…" at bounding box center [348, 228] width 400 height 49
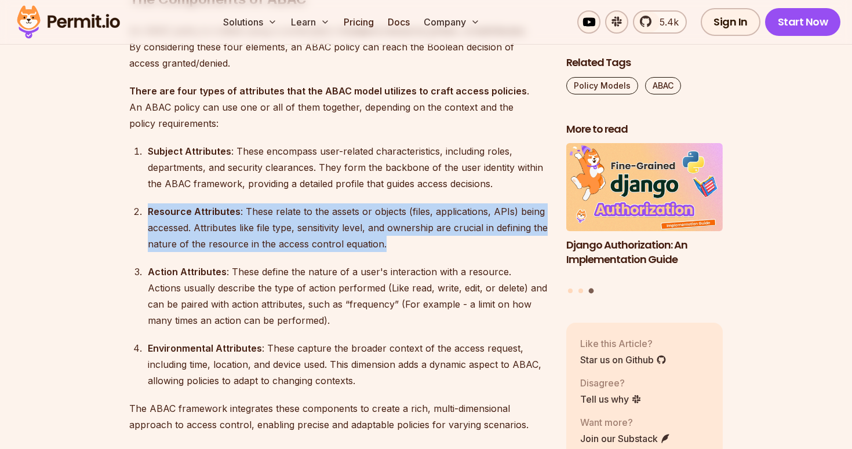
click at [357, 226] on div "Resource Attributes : These relate to the assets or objects (files, application…" at bounding box center [348, 228] width 400 height 49
click at [408, 227] on div "Resource Attributes : These relate to the assets or objects (files, application…" at bounding box center [348, 228] width 400 height 49
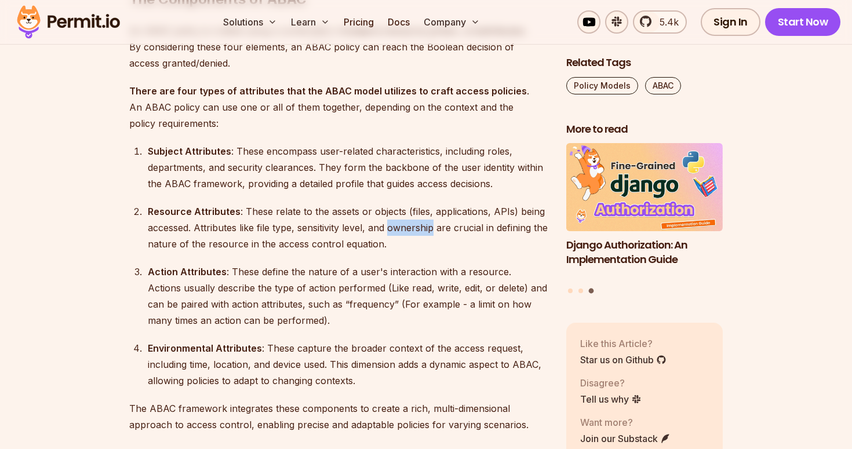
click at [408, 227] on div "Resource Attributes : These relate to the assets or objects (files, application…" at bounding box center [348, 228] width 400 height 49
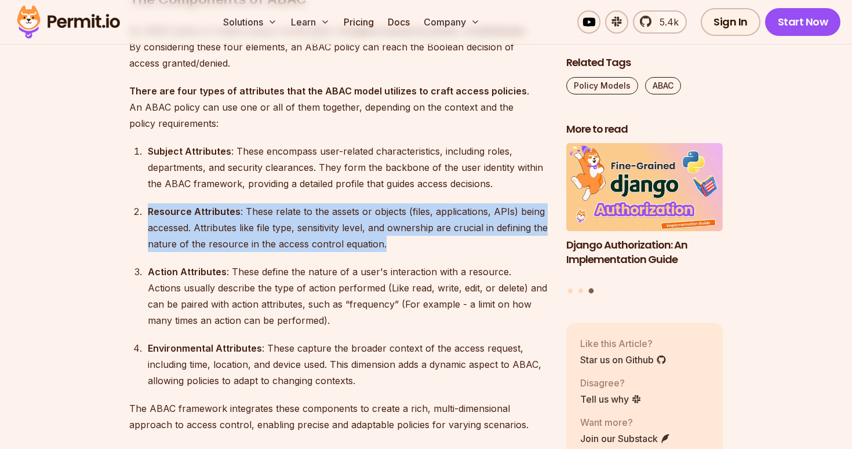
click at [408, 227] on div "Resource Attributes : These relate to the assets or objects (files, application…" at bounding box center [348, 228] width 400 height 49
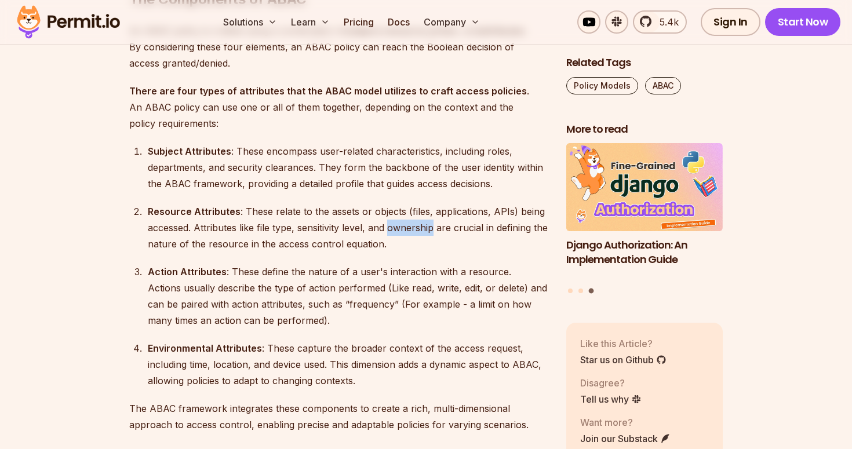
click at [408, 227] on div "Resource Attributes : These relate to the assets or objects (files, application…" at bounding box center [348, 228] width 400 height 49
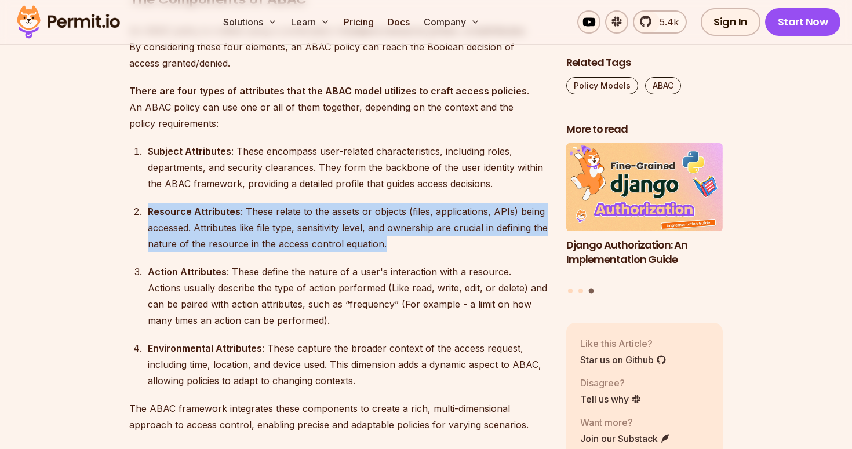
click at [408, 227] on div "Resource Attributes : These relate to the assets or objects (files, application…" at bounding box center [348, 228] width 400 height 49
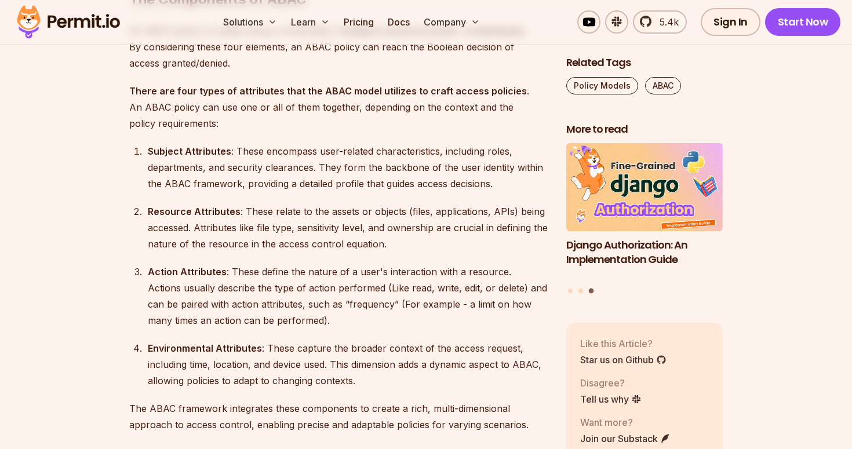
click at [318, 229] on div "Resource Attributes : These relate to the assets or objects (files, application…" at bounding box center [348, 228] width 400 height 49
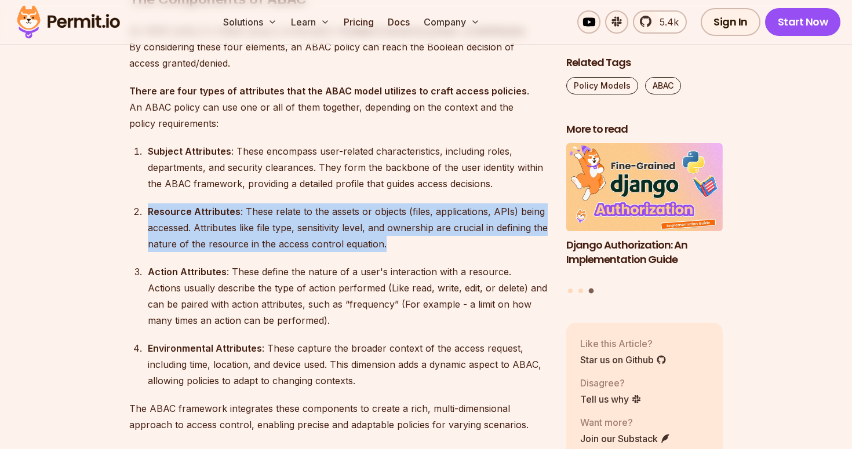
click at [318, 229] on div "Resource Attributes : These relate to the assets or objects (files, application…" at bounding box center [348, 228] width 400 height 49
click at [353, 227] on div "Resource Attributes : These relate to the assets or objects (files, application…" at bounding box center [348, 228] width 400 height 49
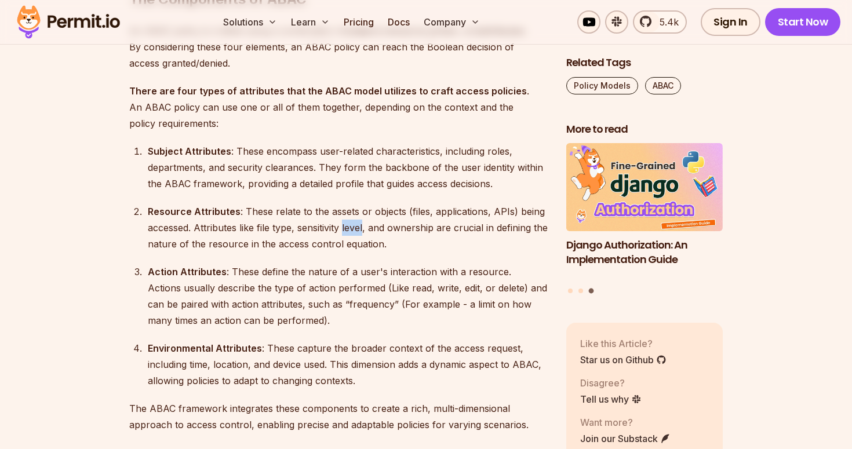
click at [353, 227] on div "Resource Attributes : These relate to the assets or objects (files, application…" at bounding box center [348, 228] width 400 height 49
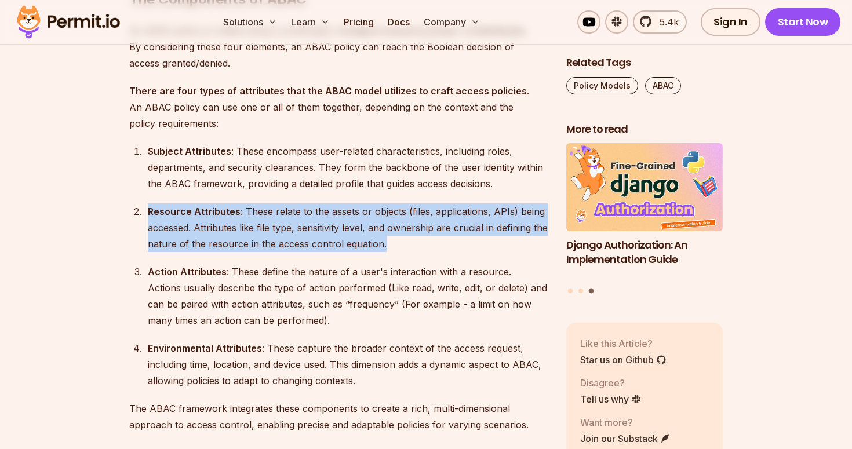
click at [353, 227] on div "Resource Attributes : These relate to the assets or objects (files, application…" at bounding box center [348, 228] width 400 height 49
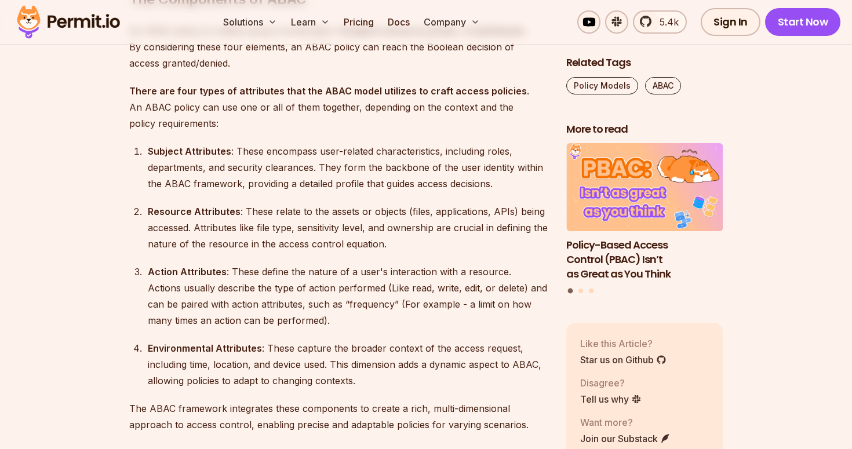
click at [317, 231] on div "Resource Attributes : These relate to the assets or objects (files, application…" at bounding box center [348, 228] width 400 height 49
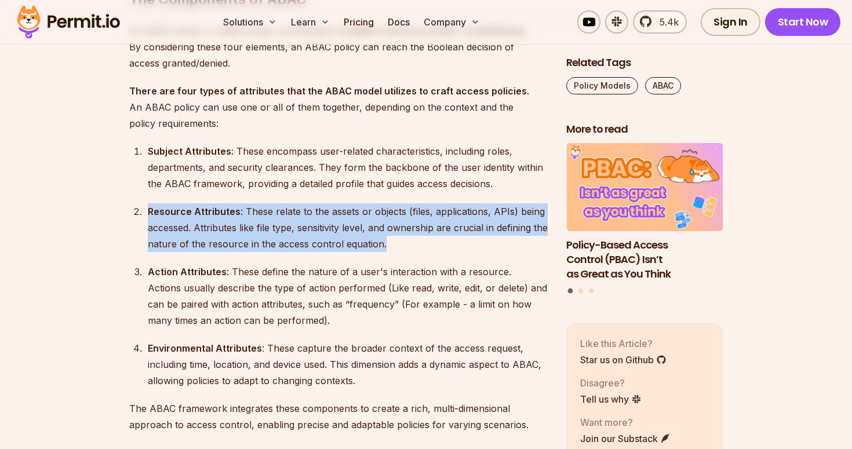
click at [317, 231] on div "Resource Attributes : These relate to the assets or objects (files, application…" at bounding box center [348, 228] width 400 height 49
click at [260, 227] on div "Resource Attributes : These relate to the assets or objects (files, application…" at bounding box center [348, 228] width 400 height 49
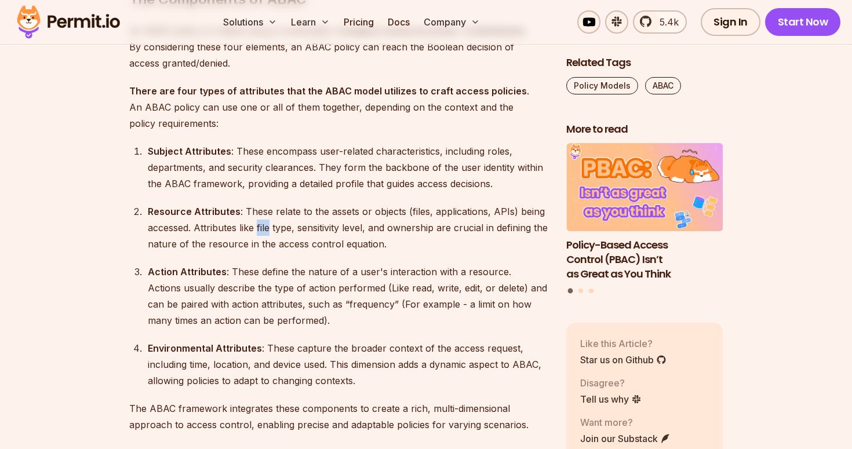
click at [260, 227] on div "Resource Attributes : These relate to the assets or objects (files, application…" at bounding box center [348, 228] width 400 height 49
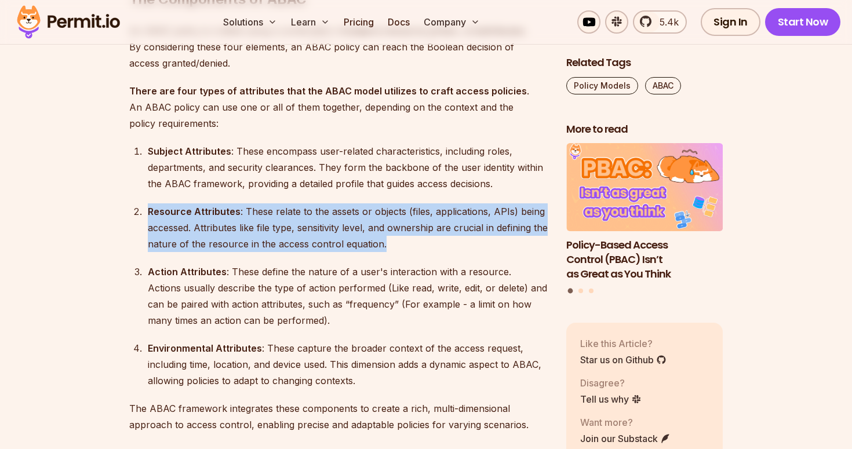
click at [260, 227] on div "Resource Attributes : These relate to the assets or objects (files, application…" at bounding box center [348, 228] width 400 height 49
click at [246, 227] on div "Resource Attributes : These relate to the assets or objects (files, application…" at bounding box center [348, 228] width 400 height 49
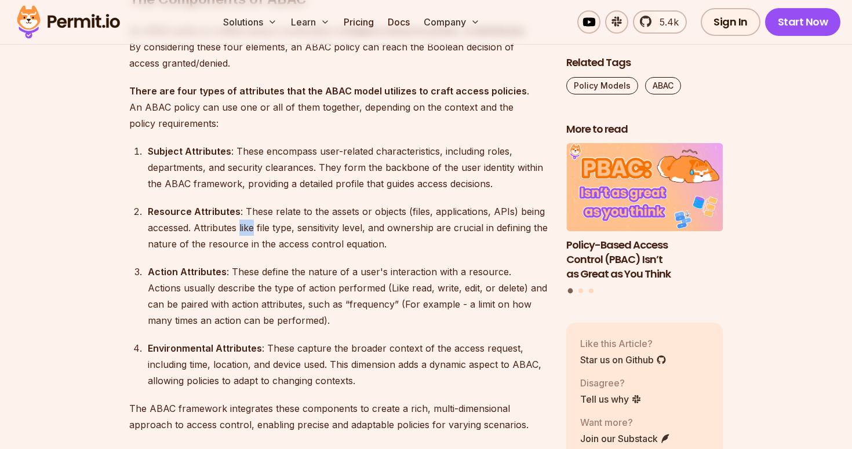
click at [246, 227] on div "Resource Attributes : These relate to the assets or objects (files, application…" at bounding box center [348, 228] width 400 height 49
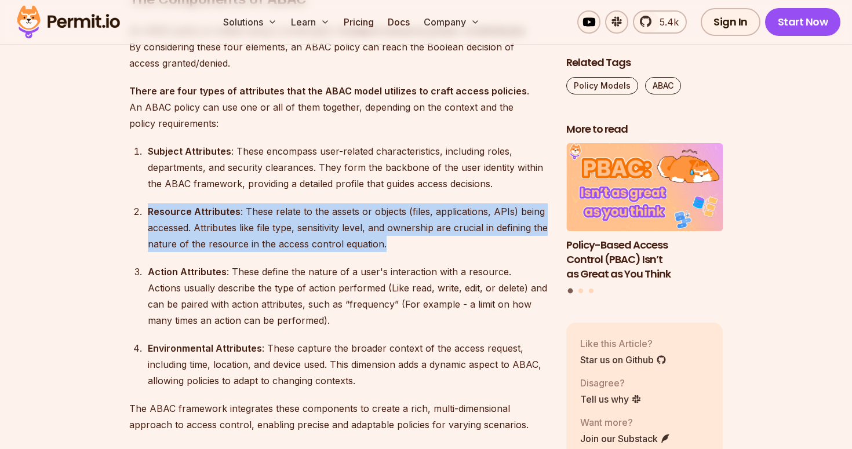
click at [246, 227] on div "Resource Attributes : These relate to the assets or objects (files, application…" at bounding box center [348, 228] width 400 height 49
click at [219, 227] on div "Resource Attributes : These relate to the assets or objects (files, application…" at bounding box center [348, 228] width 400 height 49
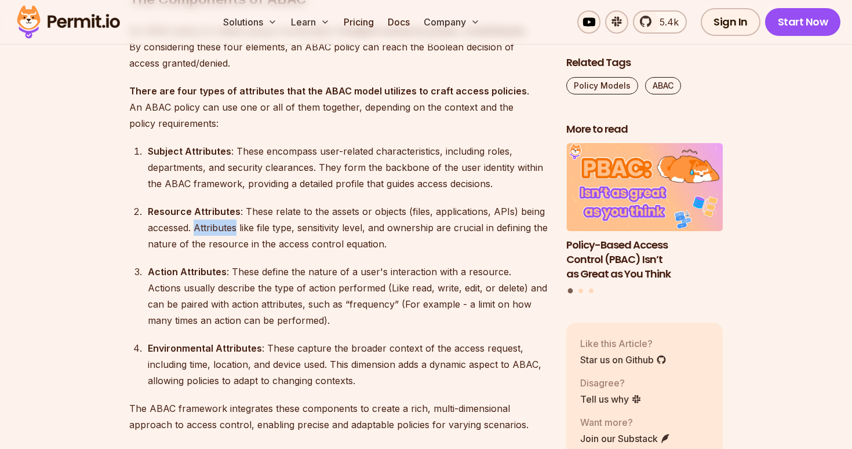
click at [219, 227] on div "Resource Attributes : These relate to the assets or objects (files, application…" at bounding box center [348, 228] width 400 height 49
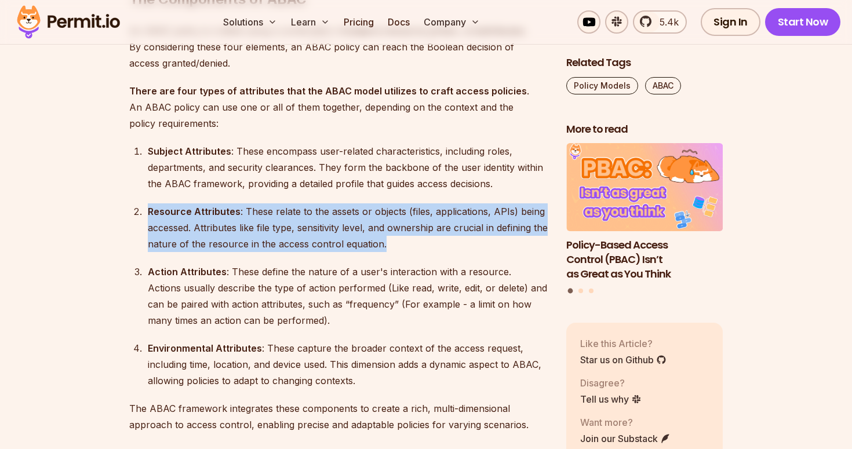
click at [219, 227] on div "Resource Attributes : These relate to the assets or objects (files, application…" at bounding box center [348, 228] width 400 height 49
click at [315, 226] on div "Resource Attributes : These relate to the assets or objects (files, application…" at bounding box center [348, 228] width 400 height 49
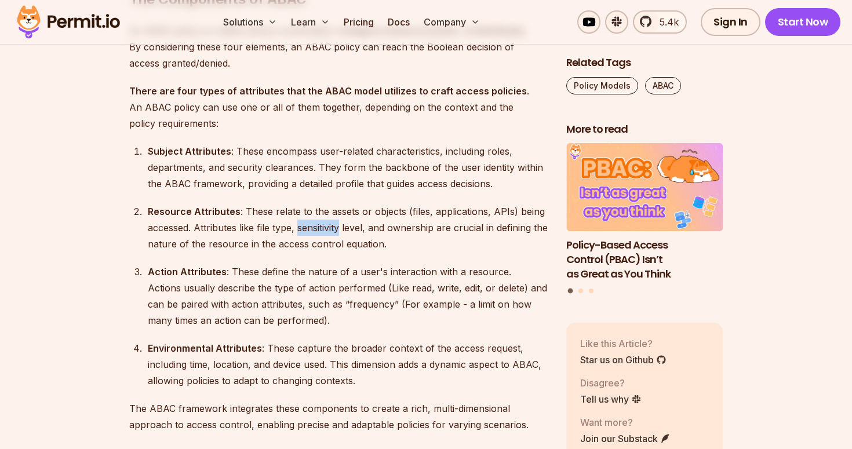
click at [315, 226] on div "Resource Attributes : These relate to the assets or objects (files, application…" at bounding box center [348, 228] width 400 height 49
click at [357, 227] on div "Resource Attributes : These relate to the assets or objects (files, application…" at bounding box center [348, 228] width 400 height 49
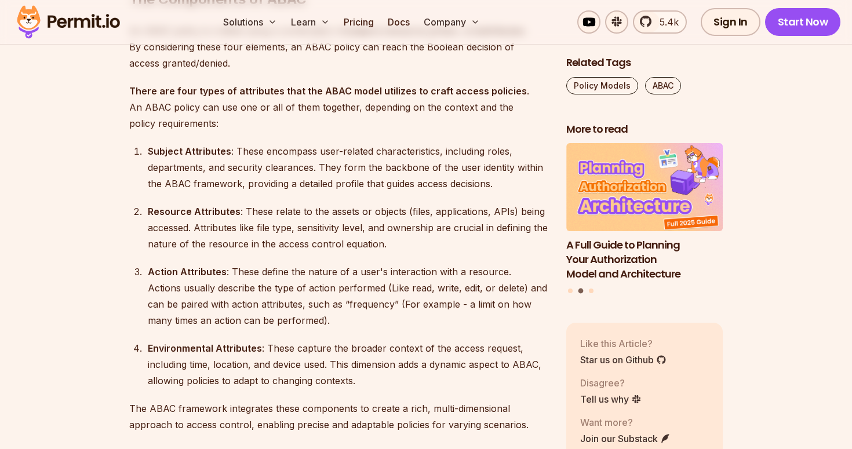
click at [323, 227] on div "Resource Attributes : These relate to the assets or objects (files, application…" at bounding box center [348, 228] width 400 height 49
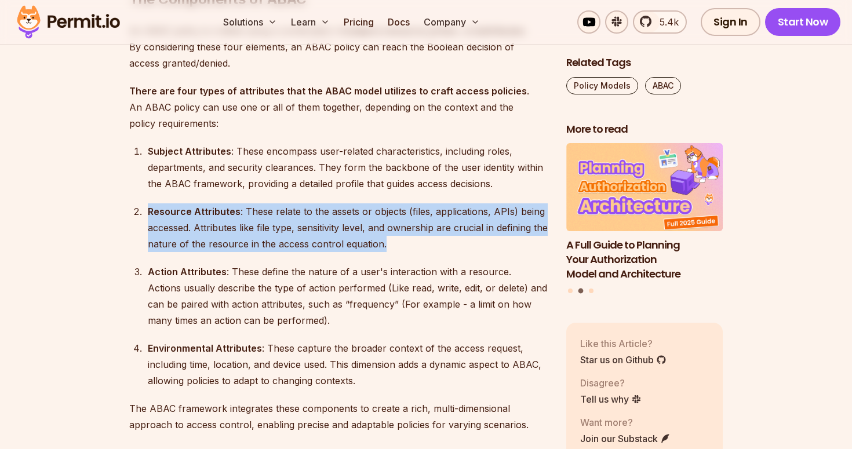
click at [323, 227] on div "Resource Attributes : These relate to the assets or objects (files, application…" at bounding box center [348, 228] width 400 height 49
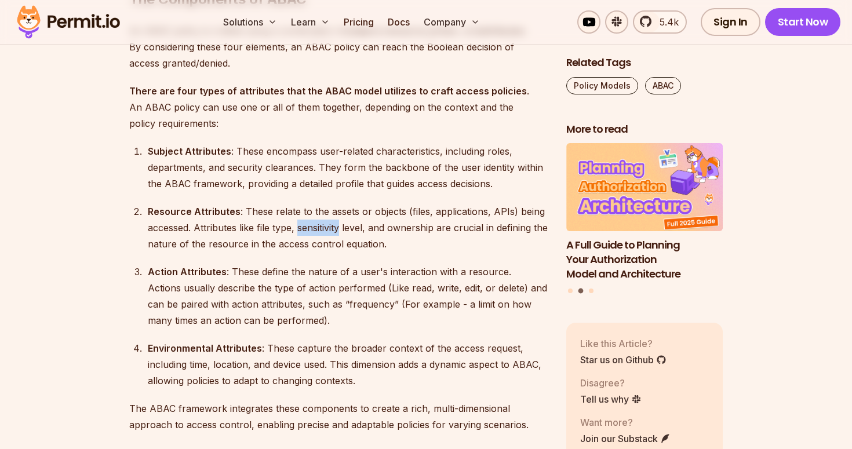
click at [323, 227] on div "Resource Attributes : These relate to the assets or objects (files, application…" at bounding box center [348, 228] width 400 height 49
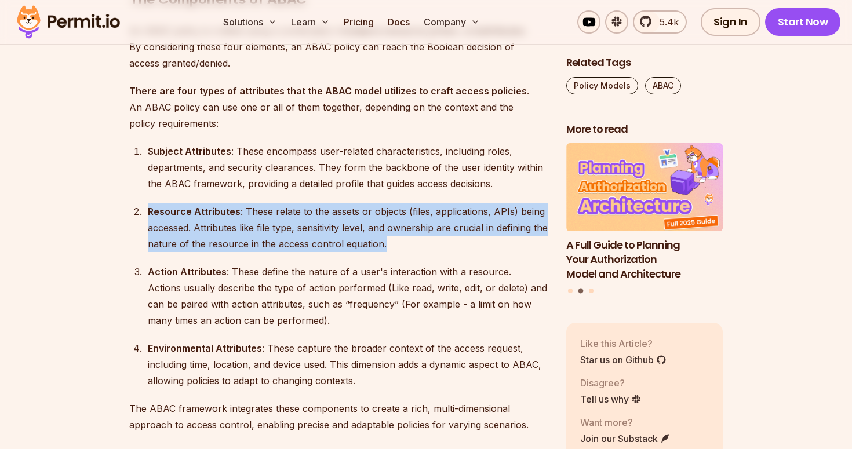
click at [285, 230] on div "Resource Attributes : These relate to the assets or objects (files, application…" at bounding box center [348, 228] width 400 height 49
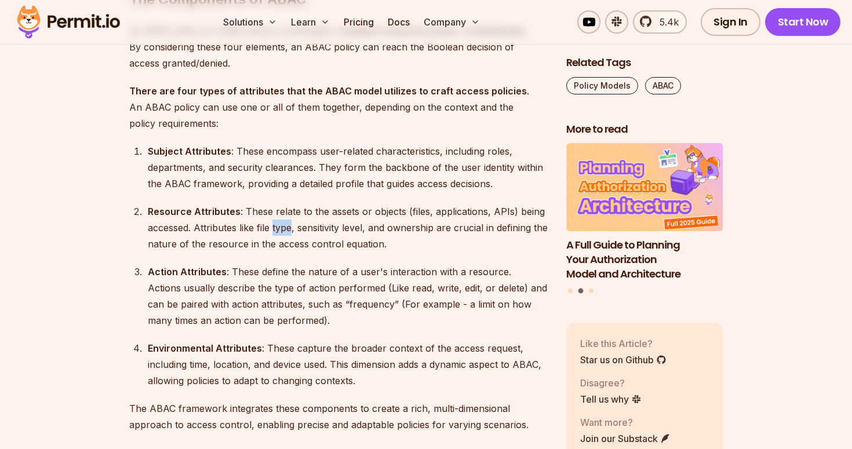
click at [285, 230] on div "Resource Attributes : These relate to the assets or objects (files, application…" at bounding box center [348, 228] width 400 height 49
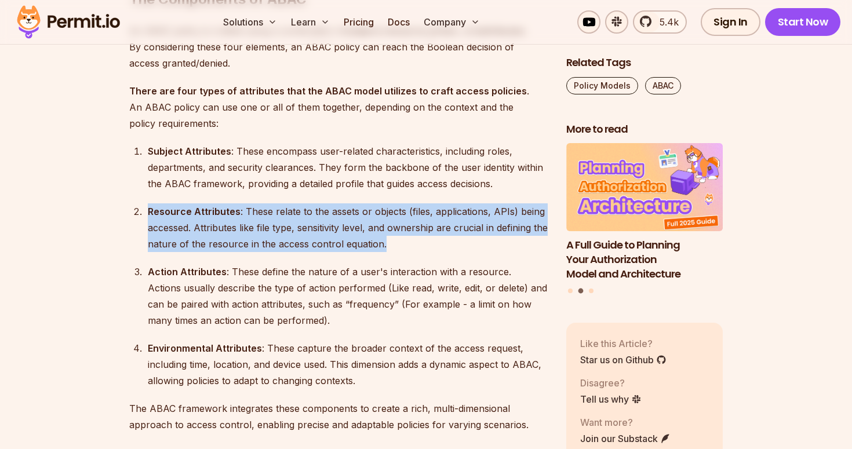
click at [285, 230] on div "Resource Attributes : These relate to the assets or objects (files, application…" at bounding box center [348, 228] width 400 height 49
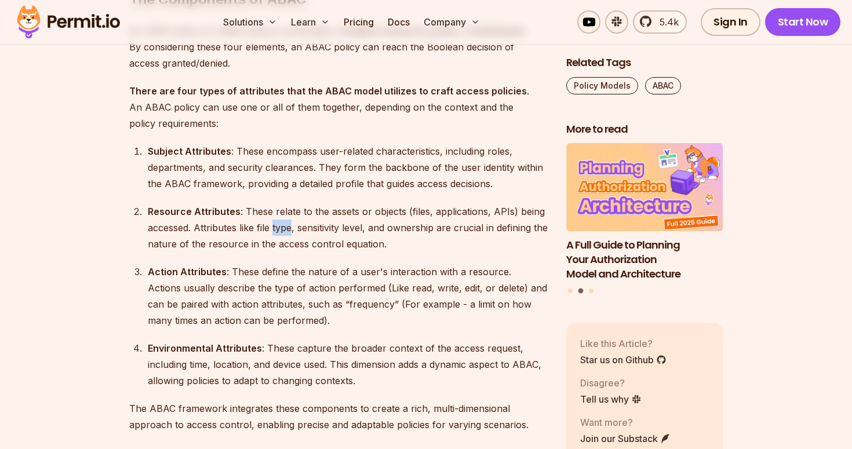
click at [285, 230] on div "Resource Attributes : These relate to the assets or objects (files, application…" at bounding box center [348, 228] width 400 height 49
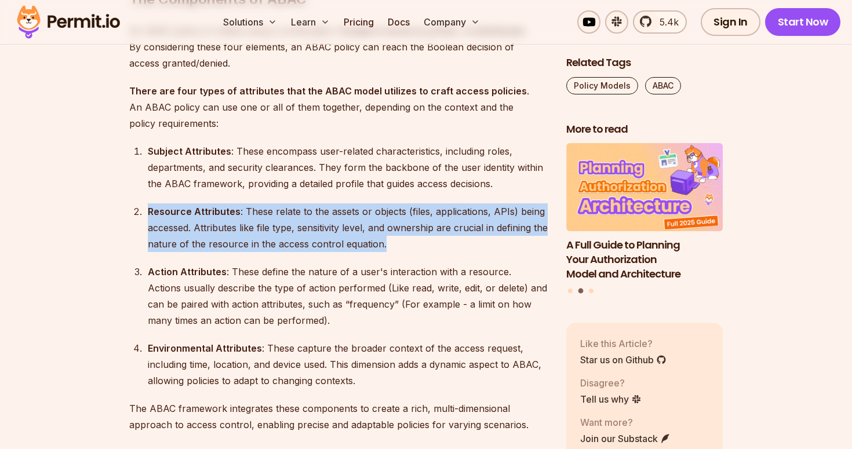
click at [285, 230] on div "Resource Attributes : These relate to the assets or objects (files, application…" at bounding box center [348, 228] width 400 height 49
click at [337, 209] on div "Resource Attributes : These relate to the assets or objects (files, application…" at bounding box center [348, 228] width 400 height 49
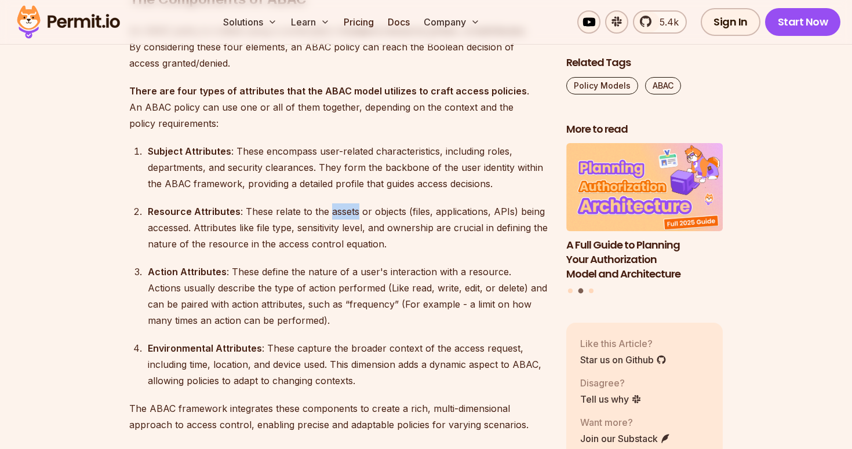
click at [337, 209] on div "Resource Attributes : These relate to the assets or objects (files, application…" at bounding box center [348, 228] width 400 height 49
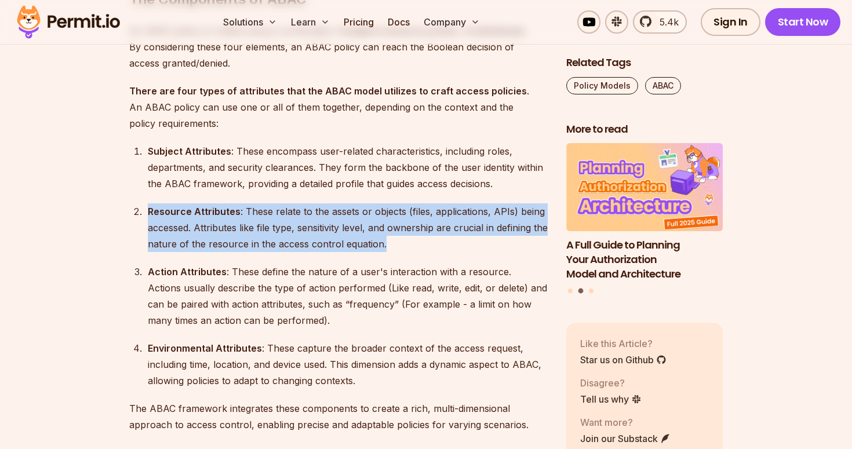
click at [337, 209] on div "Resource Attributes : These relate to the assets or objects (files, application…" at bounding box center [348, 228] width 400 height 49
click at [319, 229] on div "Resource Attributes : These relate to the assets or objects (files, application…" at bounding box center [348, 228] width 400 height 49
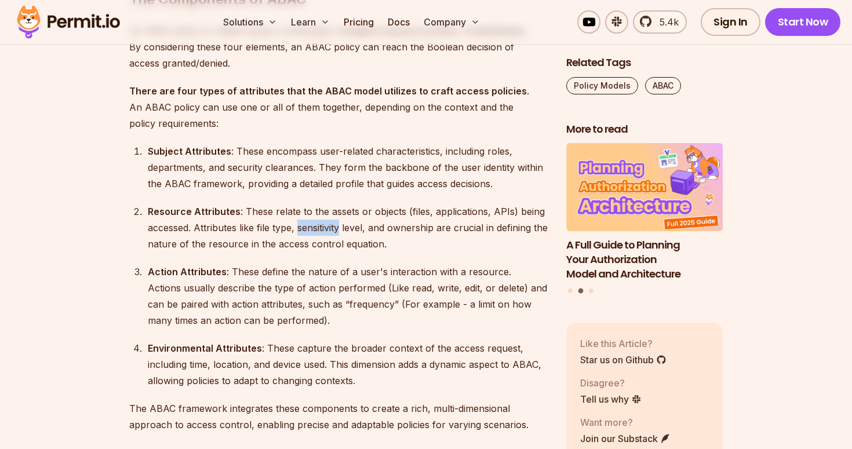
click at [319, 229] on div "Resource Attributes : These relate to the assets or objects (files, application…" at bounding box center [348, 228] width 400 height 49
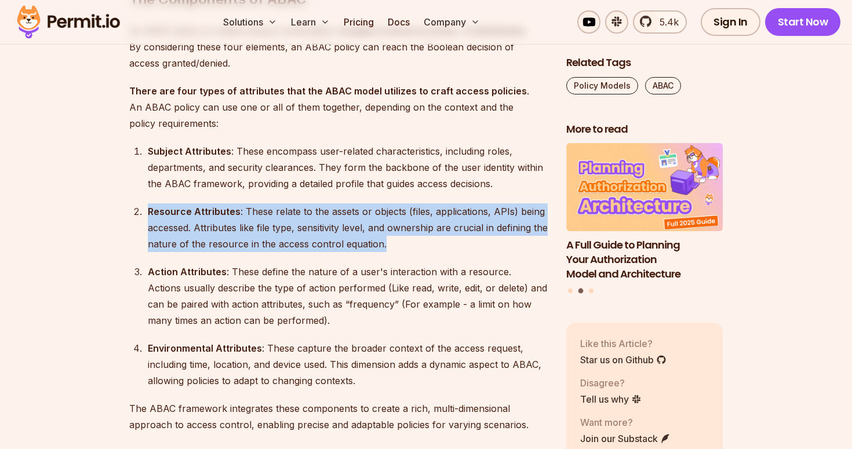
click at [319, 229] on div "Resource Attributes : These relate to the assets or objects (files, application…" at bounding box center [348, 228] width 400 height 49
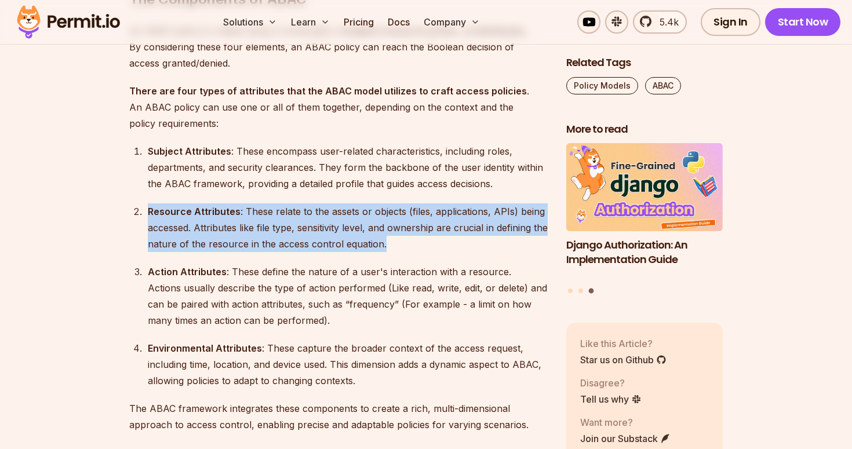
click at [319, 229] on div "Resource Attributes : These relate to the assets or objects (files, application…" at bounding box center [348, 228] width 400 height 49
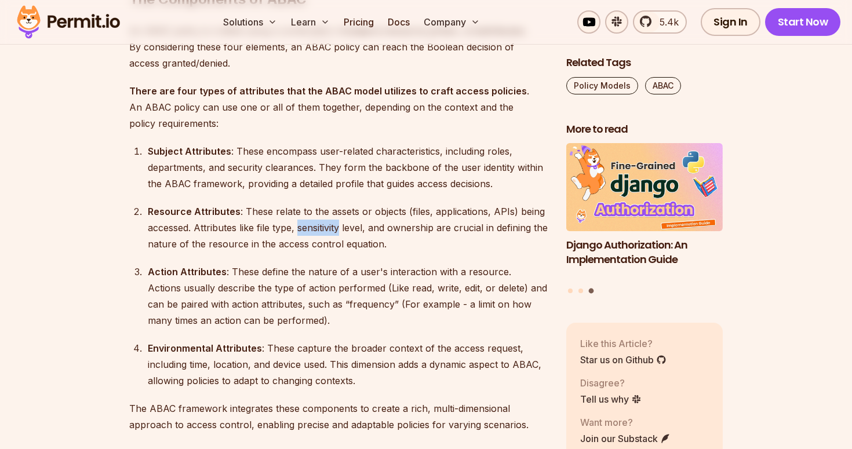
click at [319, 229] on div "Resource Attributes : These relate to the assets or objects (files, application…" at bounding box center [348, 228] width 400 height 49
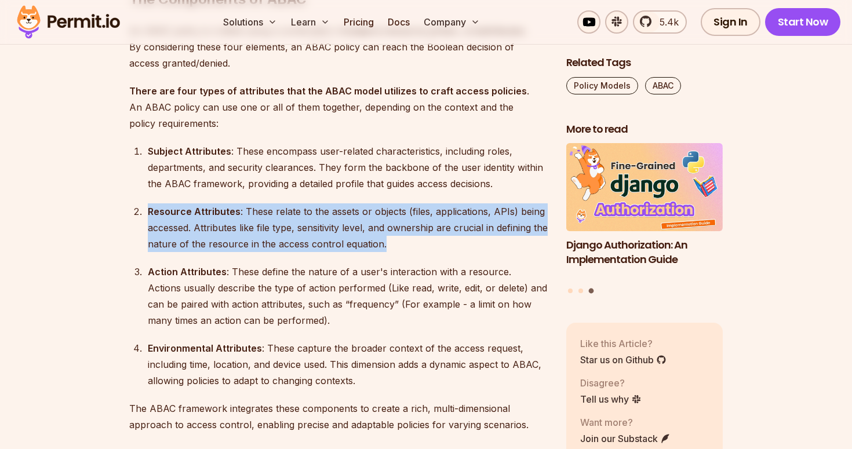
click at [319, 229] on div "Resource Attributes : These relate to the assets or objects (files, application…" at bounding box center [348, 228] width 400 height 49
click at [286, 228] on div "Resource Attributes : These relate to the assets or objects (files, application…" at bounding box center [348, 228] width 400 height 49
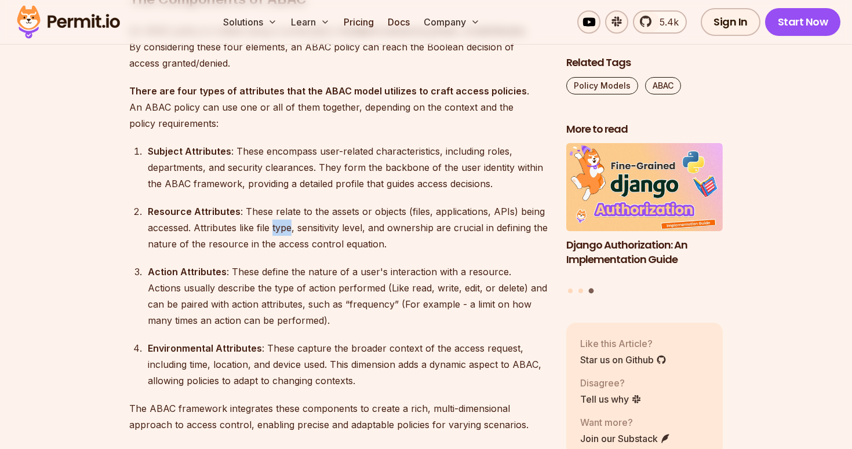
click at [286, 228] on div "Resource Attributes : These relate to the assets or objects (files, application…" at bounding box center [348, 228] width 400 height 49
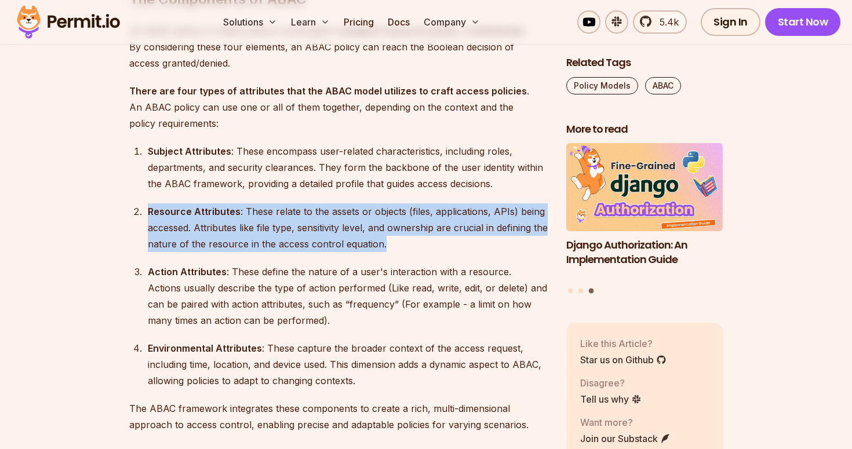
click at [286, 228] on div "Resource Attributes : These relate to the assets or objects (files, application…" at bounding box center [348, 228] width 400 height 49
click at [266, 228] on div "Resource Attributes : These relate to the assets or objects (files, application…" at bounding box center [348, 228] width 400 height 49
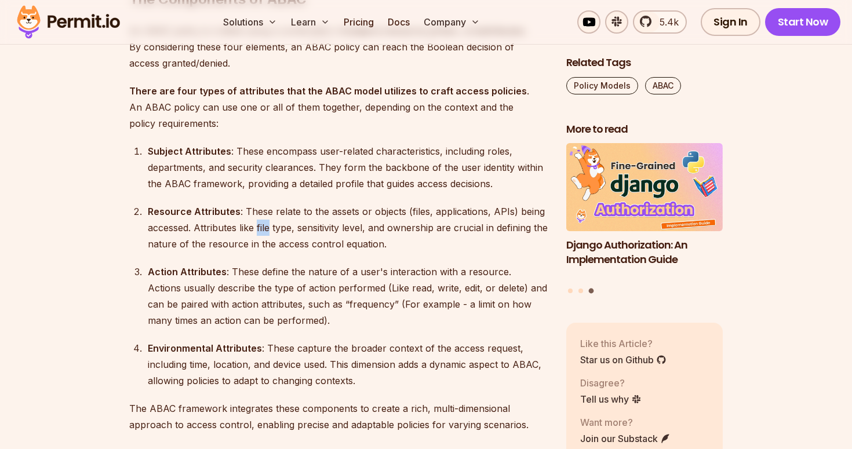
click at [266, 228] on div "Resource Attributes : These relate to the assets or objects (files, application…" at bounding box center [348, 228] width 400 height 49
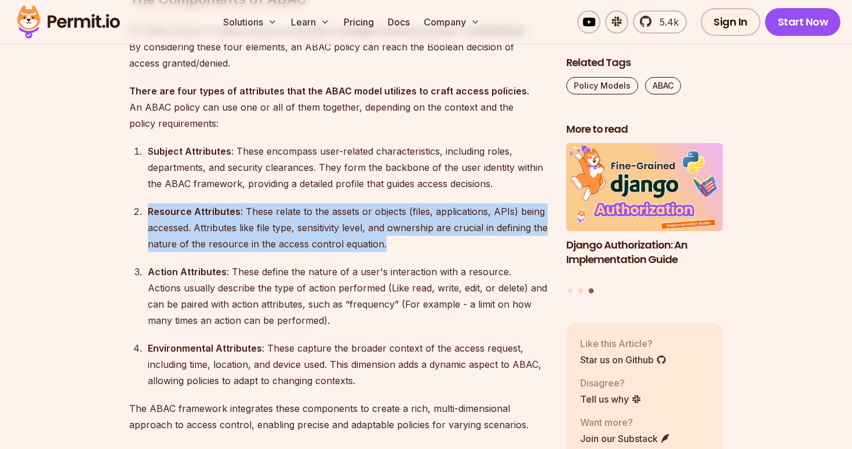
click at [266, 228] on div "Resource Attributes : These relate to the assets or objects (files, application…" at bounding box center [348, 228] width 400 height 49
click at [281, 227] on div "Resource Attributes : These relate to the assets or objects (files, application…" at bounding box center [348, 228] width 400 height 49
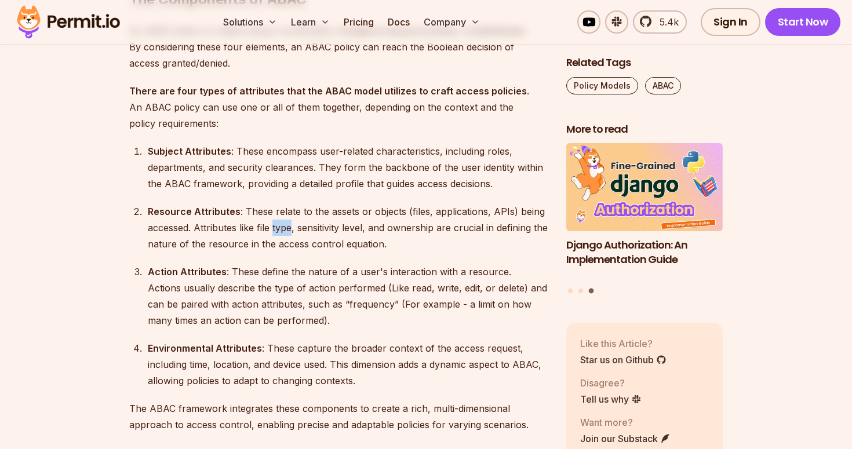
click at [281, 227] on div "Resource Attributes : These relate to the assets or objects (files, application…" at bounding box center [348, 228] width 400 height 49
click at [311, 226] on div "Resource Attributes : These relate to the assets or objects (files, application…" at bounding box center [348, 228] width 400 height 49
click at [358, 226] on div "Resource Attributes : These relate to the assets or objects (files, application…" at bounding box center [348, 228] width 400 height 49
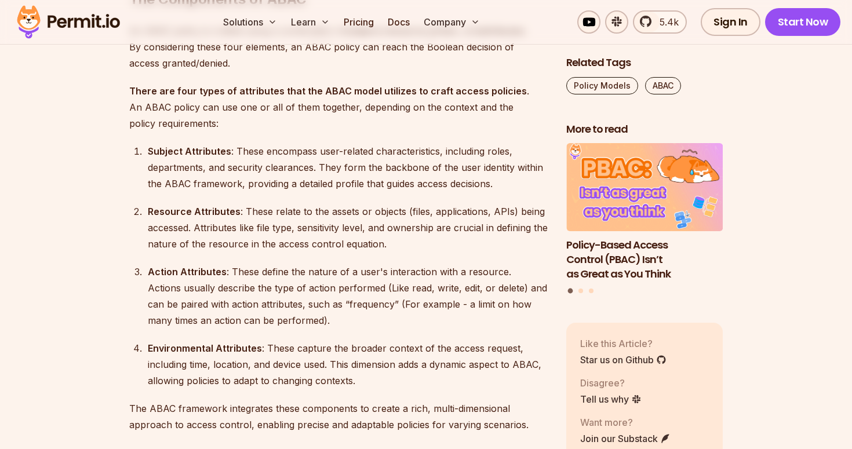
click at [382, 226] on div "Resource Attributes : These relate to the assets or objects (files, application…" at bounding box center [348, 228] width 400 height 49
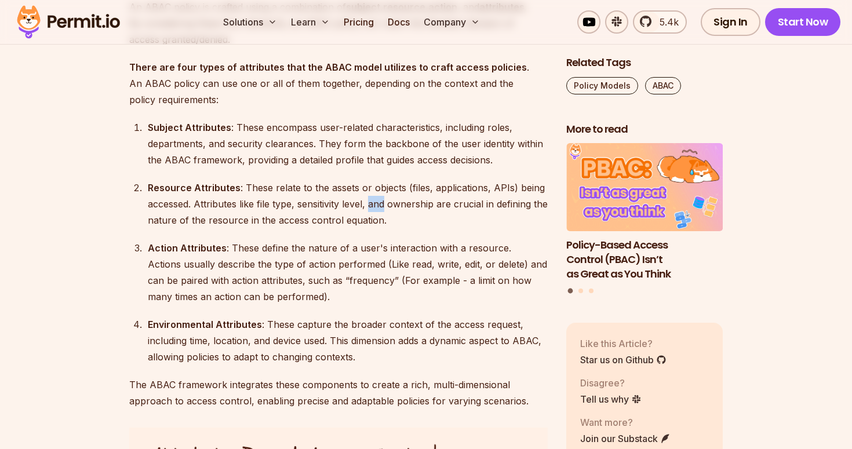
scroll to position [1574, 0]
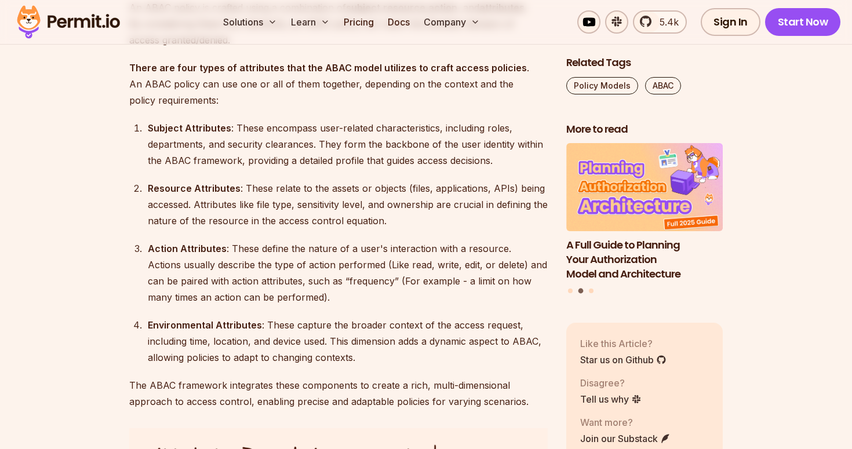
click at [278, 250] on div "Action Attributes : These define the nature of a user's interaction with a reso…" at bounding box center [348, 273] width 400 height 65
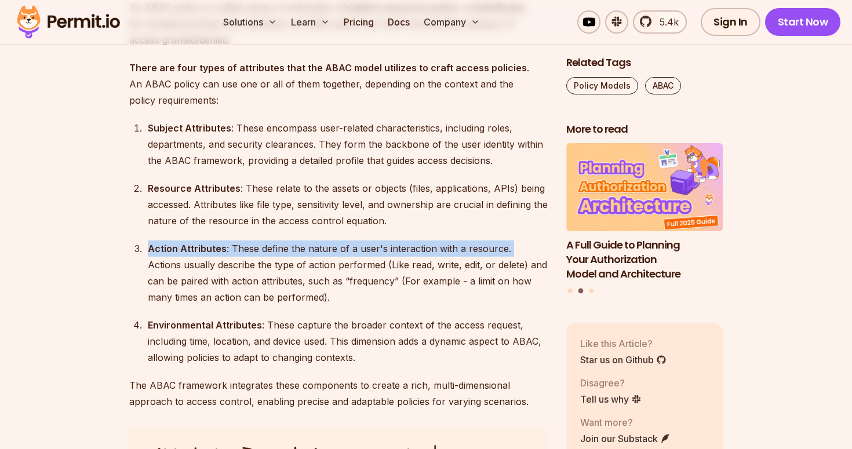
click at [278, 250] on div "Action Attributes : These define the nature of a user's interaction with a reso…" at bounding box center [348, 273] width 400 height 65
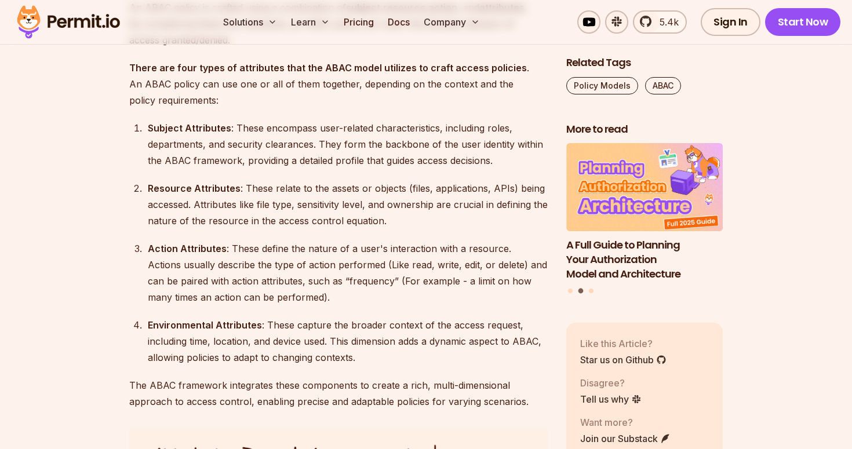
click at [224, 266] on div "Action Attributes : These define the nature of a user's interaction with a reso…" at bounding box center [348, 273] width 400 height 65
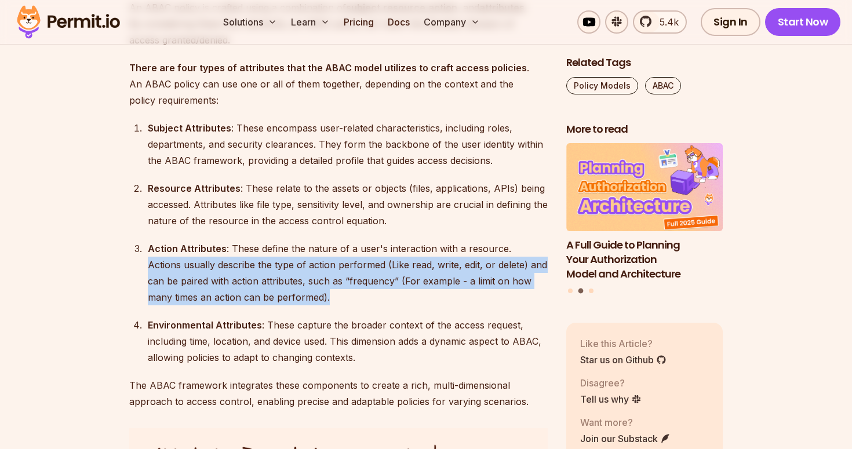
click at [224, 266] on div "Action Attributes : These define the nature of a user's interaction with a reso…" at bounding box center [348, 273] width 400 height 65
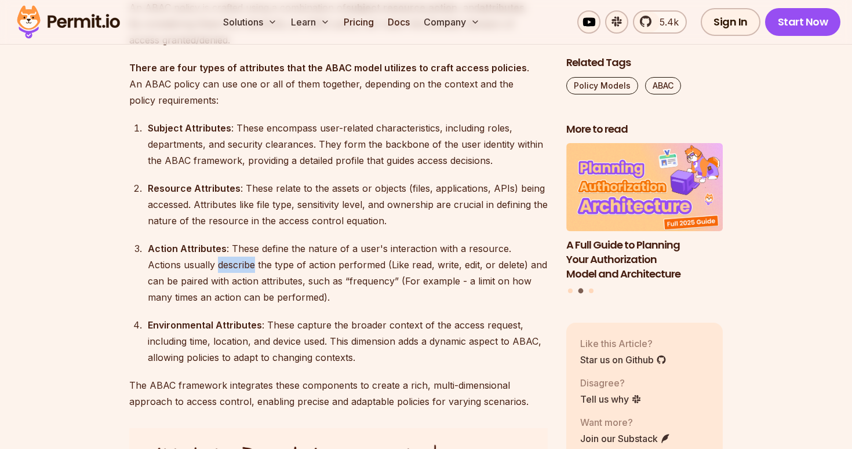
click at [224, 266] on div "Action Attributes : These define the nature of a user's interaction with a reso…" at bounding box center [348, 273] width 400 height 65
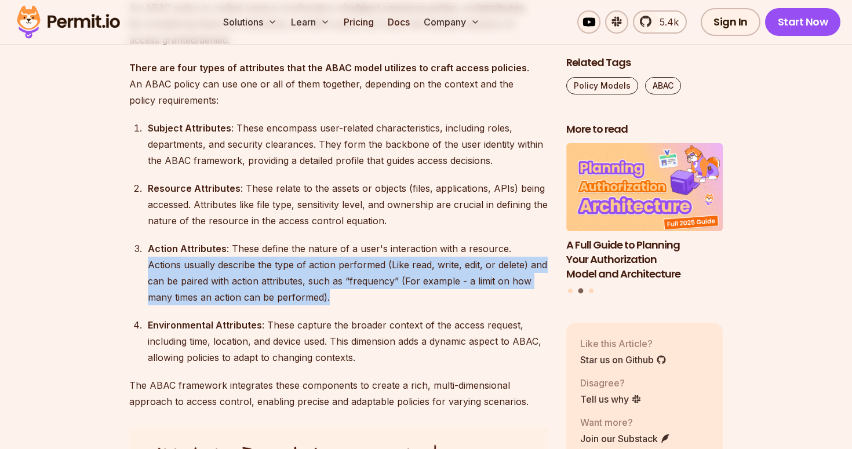
click at [224, 266] on div "Action Attributes : These define the nature of a user's interaction with a reso…" at bounding box center [348, 273] width 400 height 65
click at [284, 281] on div "Action Attributes : These define the nature of a user's interaction with a reso…" at bounding box center [348, 273] width 400 height 65
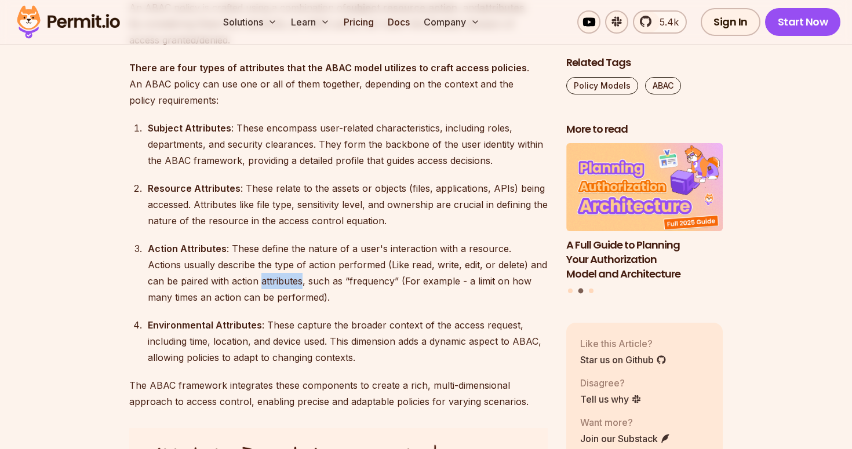
click at [284, 281] on div "Action Attributes : These define the nature of a user's interaction with a reso…" at bounding box center [348, 273] width 400 height 65
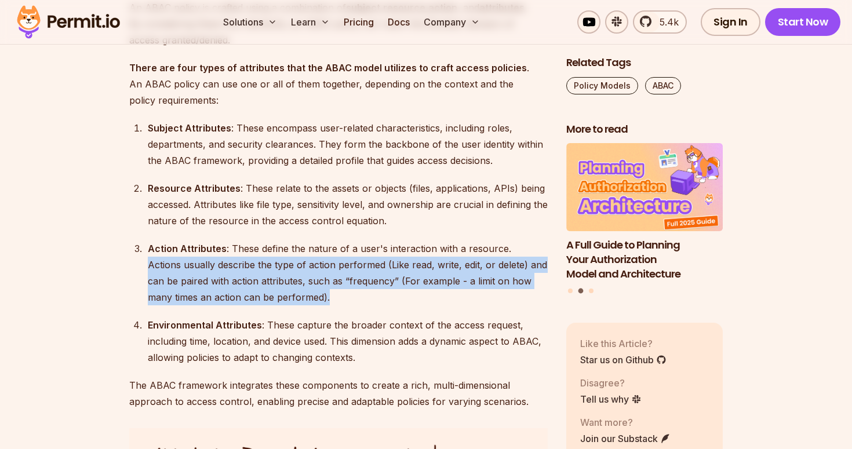
click at [284, 281] on div "Action Attributes : These define the nature of a user's interaction with a reso…" at bounding box center [348, 273] width 400 height 65
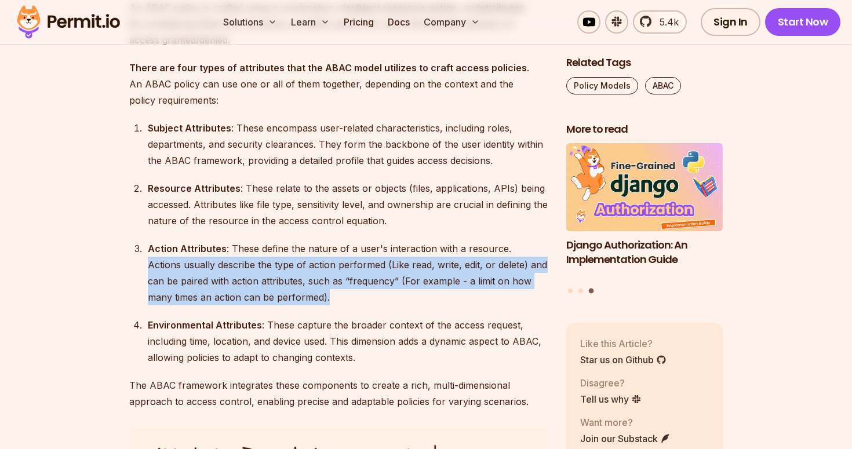
scroll to position [1586, 0]
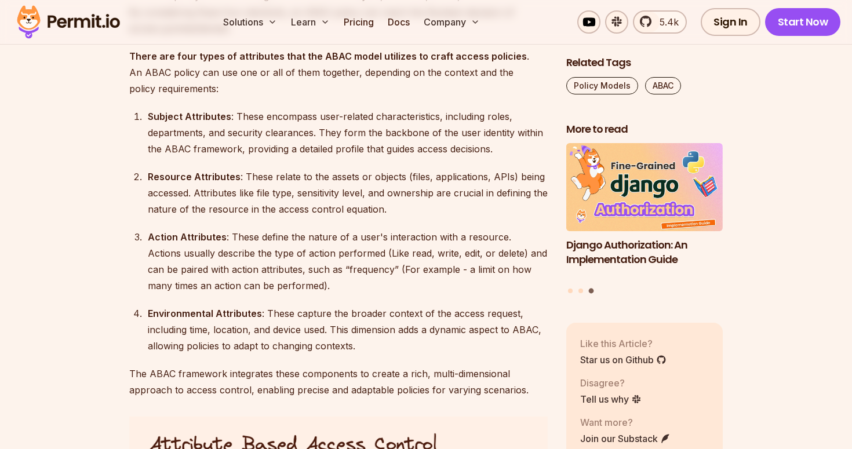
click at [264, 235] on div "Action Attributes : These define the nature of a user's interaction with a reso…" at bounding box center [348, 261] width 400 height 65
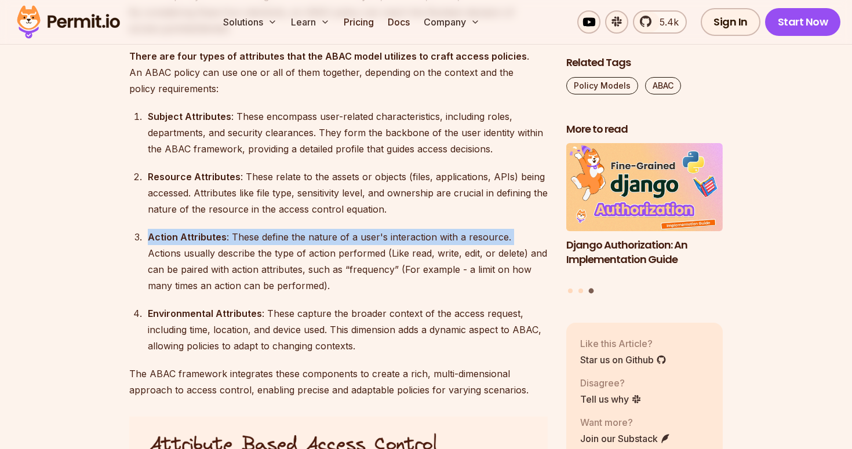
click at [264, 235] on div "Action Attributes : These define the nature of a user's interaction with a reso…" at bounding box center [348, 261] width 400 height 65
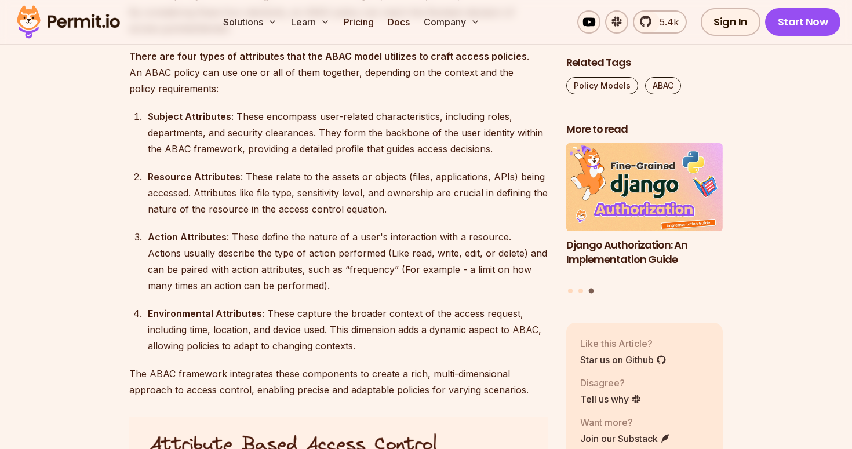
click at [260, 250] on div "Action Attributes : These define the nature of a user's interaction with a reso…" at bounding box center [348, 261] width 400 height 65
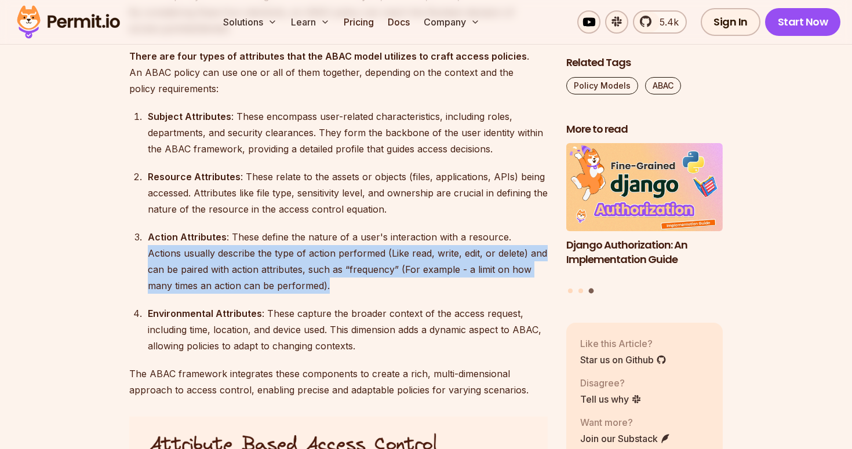
click at [260, 250] on div "Action Attributes : These define the nature of a user's interaction with a reso…" at bounding box center [348, 261] width 400 height 65
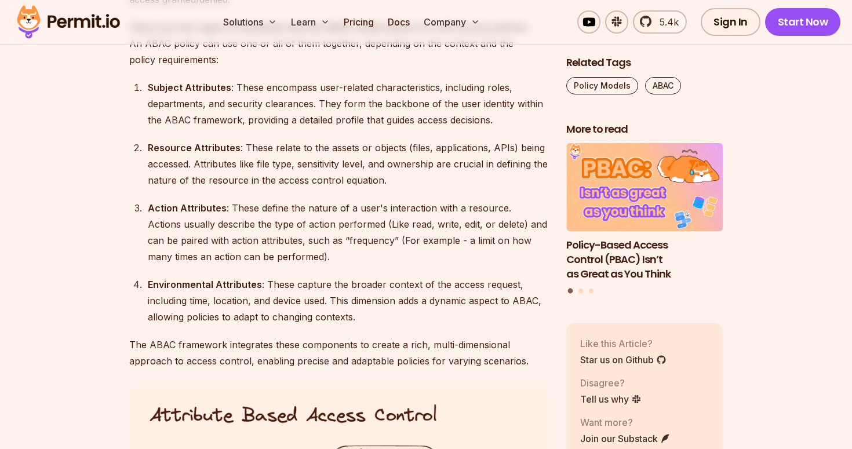
click at [292, 281] on div "Environmental Attributes : These capture the broader context of the access requ…" at bounding box center [348, 301] width 400 height 49
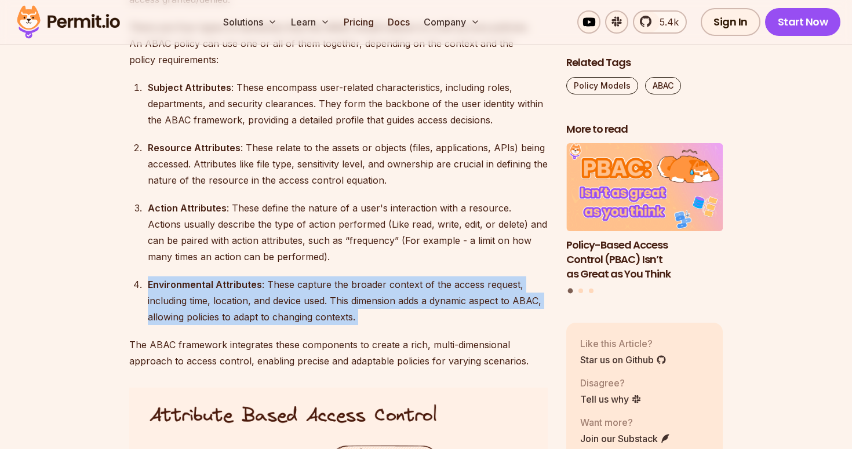
click at [292, 281] on div "Environmental Attributes : These capture the broader context of the access requ…" at bounding box center [348, 301] width 400 height 49
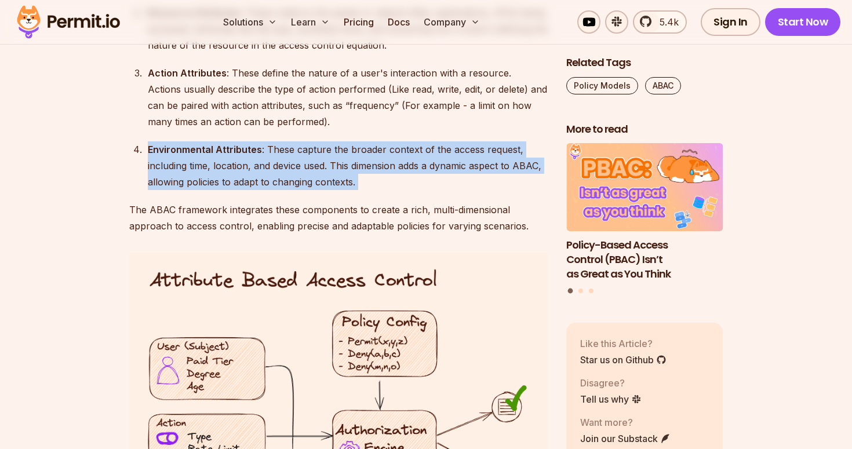
scroll to position [1739, 0]
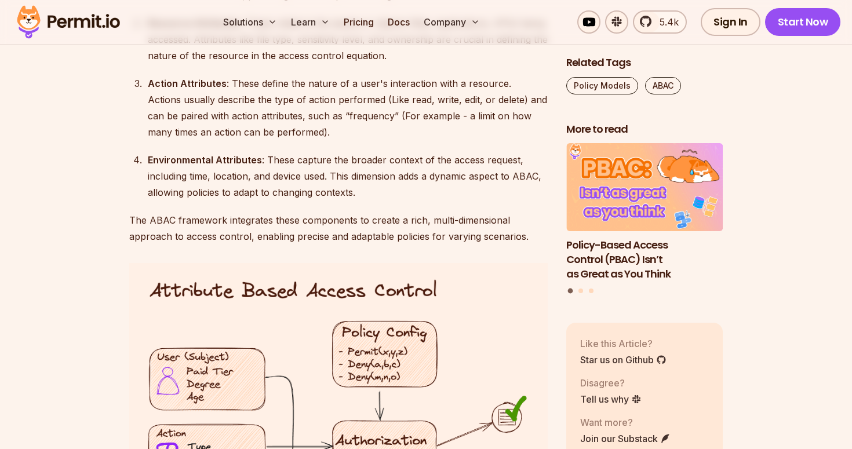
click at [255, 95] on div "Action Attributes : These define the nature of a user's interaction with a reso…" at bounding box center [348, 107] width 400 height 65
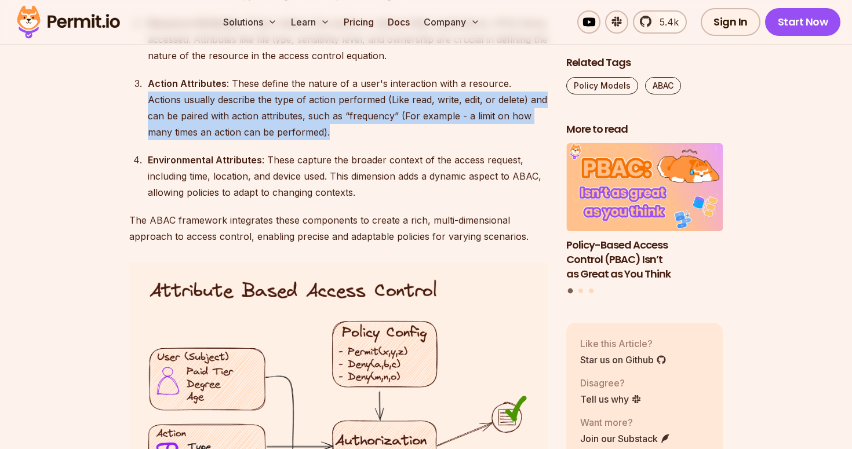
click at [255, 95] on div "Action Attributes : These define the nature of a user's interaction with a reso…" at bounding box center [348, 107] width 400 height 65
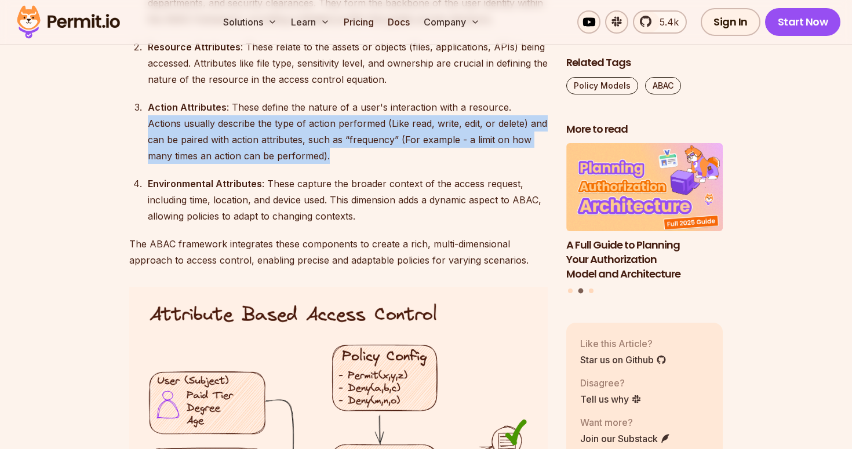
scroll to position [1706, 0]
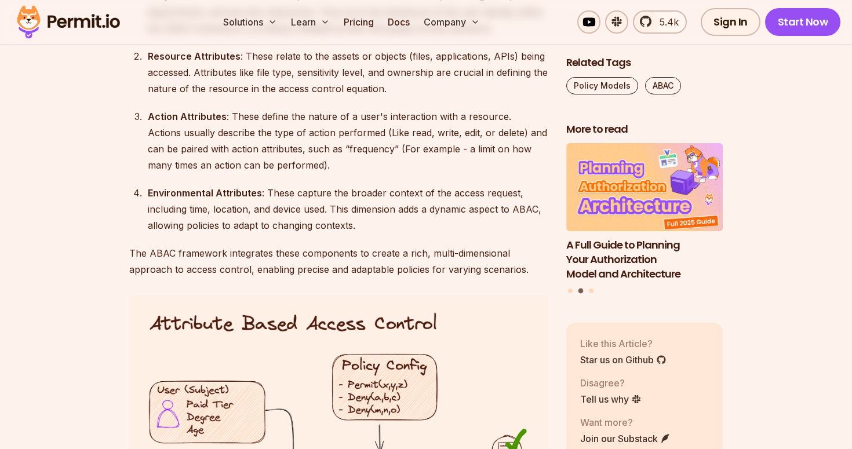
click at [284, 118] on div "Action Attributes : These define the nature of a user's interaction with a reso…" at bounding box center [348, 140] width 400 height 65
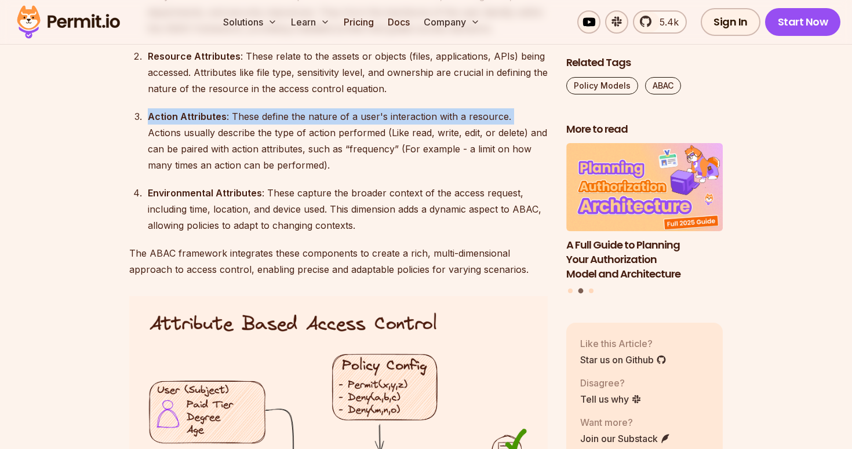
click at [284, 118] on div "Action Attributes : These define the nature of a user's interaction with a reso…" at bounding box center [348, 140] width 400 height 65
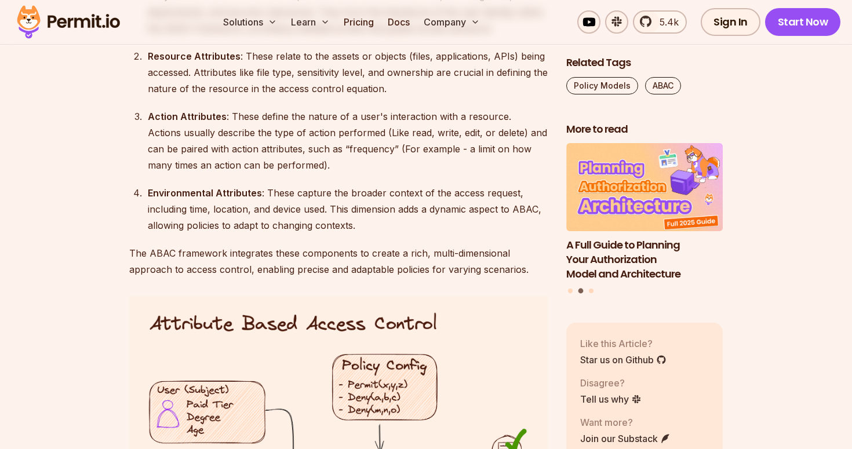
click at [289, 137] on div "Action Attributes : These define the nature of a user's interaction with a reso…" at bounding box center [348, 140] width 400 height 65
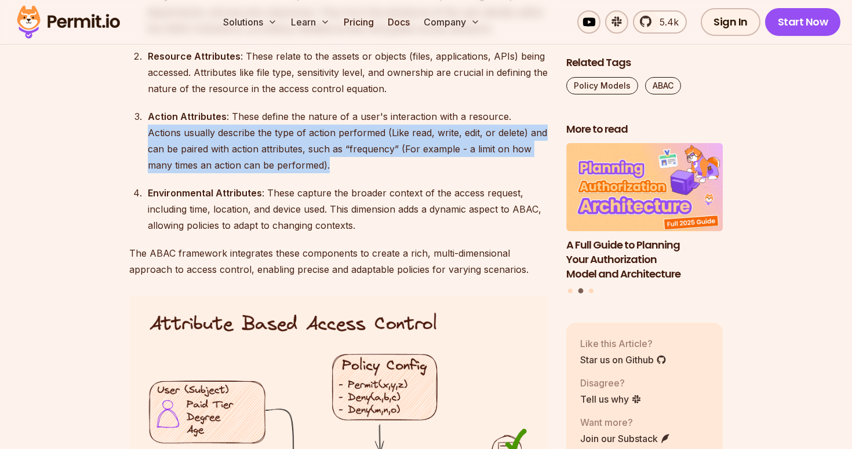
click at [289, 137] on div "Action Attributes : These define the nature of a user's interaction with a reso…" at bounding box center [348, 140] width 400 height 65
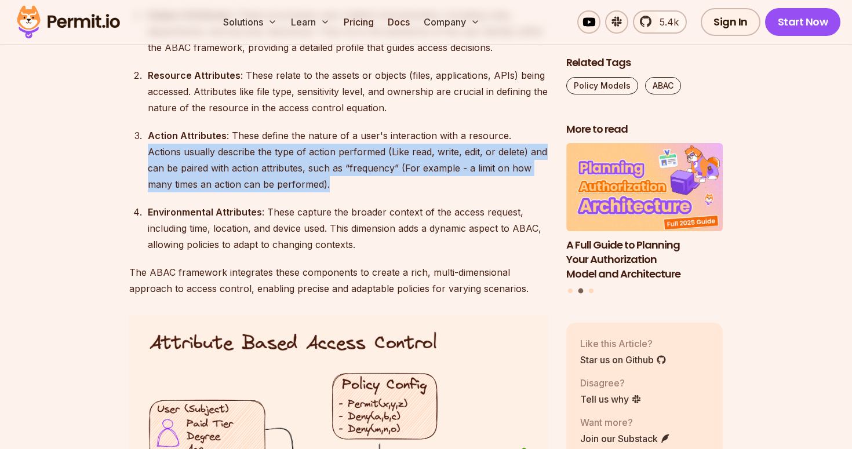
scroll to position [1686, 0]
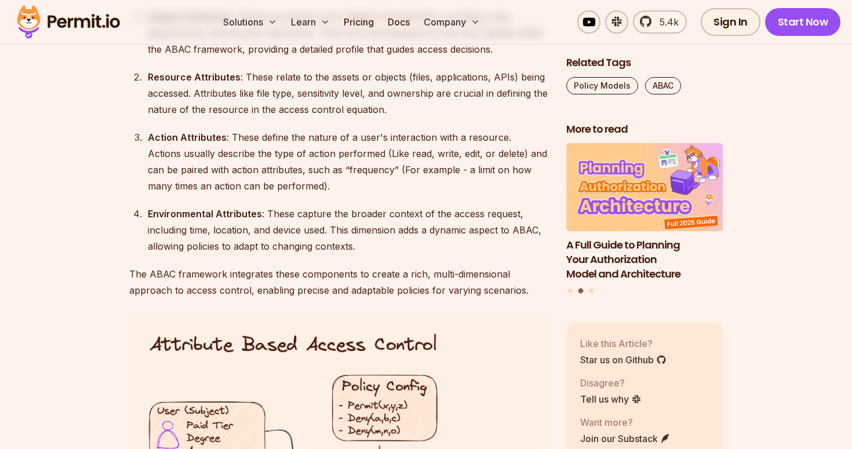
click at [289, 135] on div "Action Attributes : These define the nature of a user's interaction with a reso…" at bounding box center [348, 161] width 400 height 65
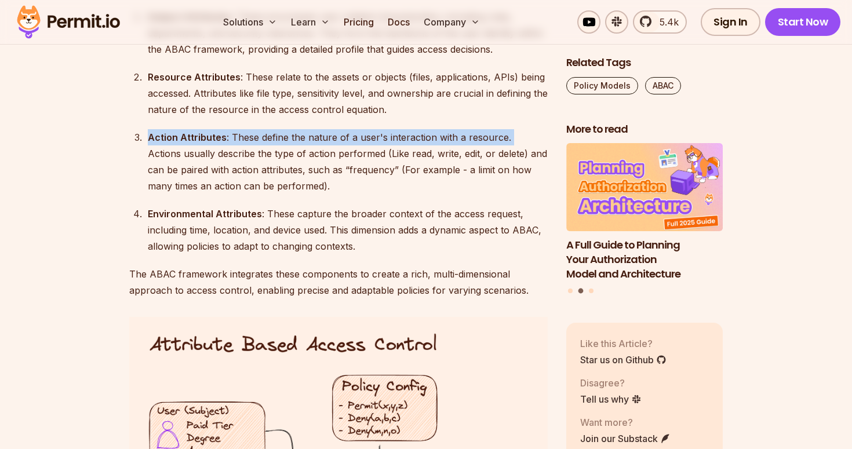
click at [289, 135] on div "Action Attributes : These define the nature of a user's interaction with a reso…" at bounding box center [348, 161] width 400 height 65
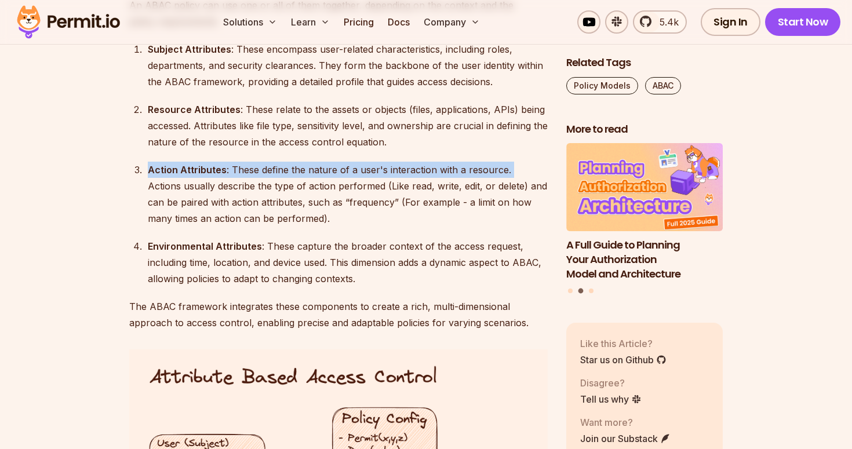
scroll to position [1652, 0]
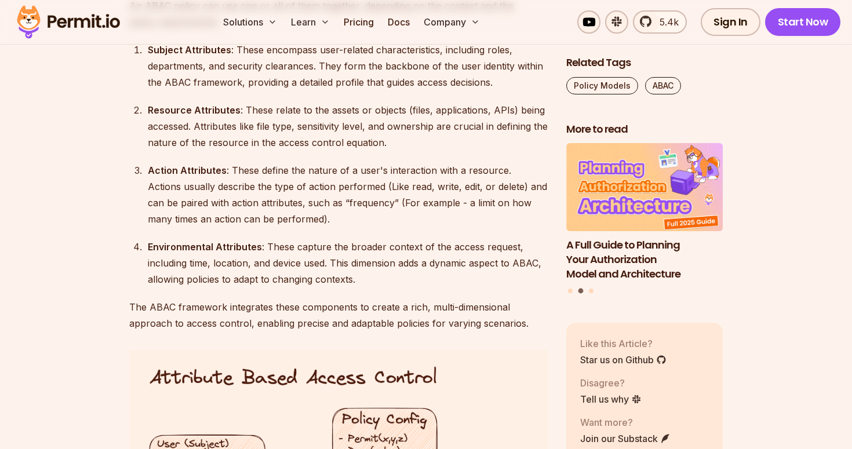
click at [239, 187] on div "Action Attributes : These define the nature of a user's interaction with a reso…" at bounding box center [348, 194] width 400 height 65
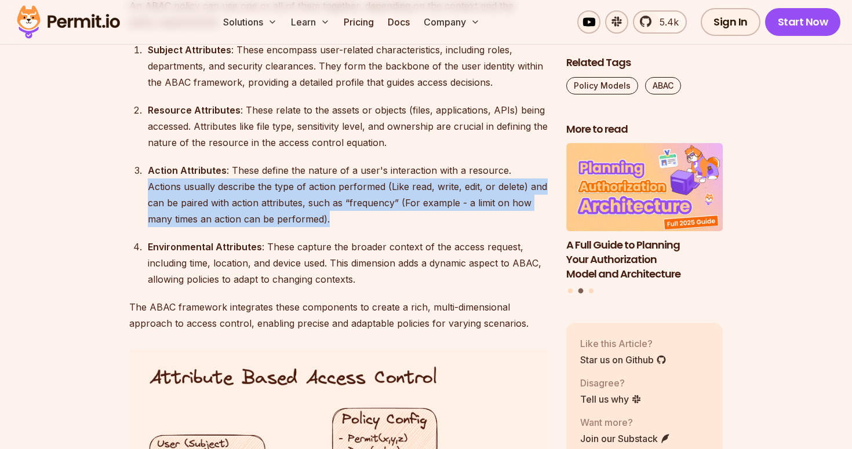
click at [239, 187] on div "Action Attributes : These define the nature of a user's interaction with a reso…" at bounding box center [348, 194] width 400 height 65
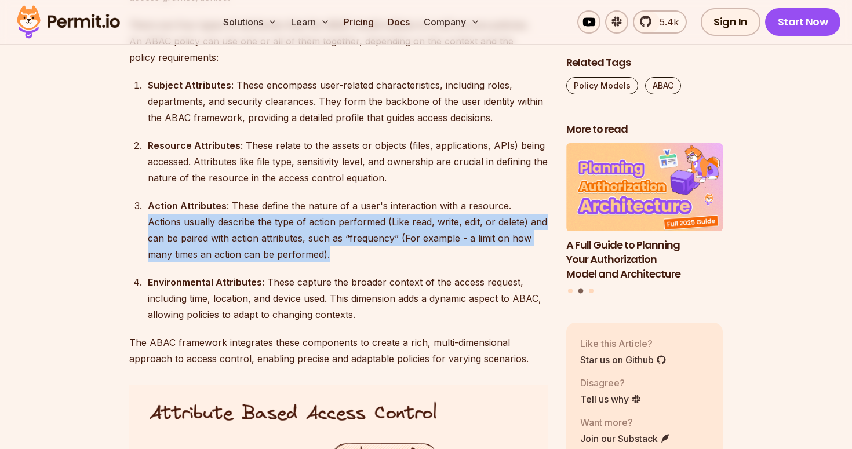
scroll to position [1603, 0]
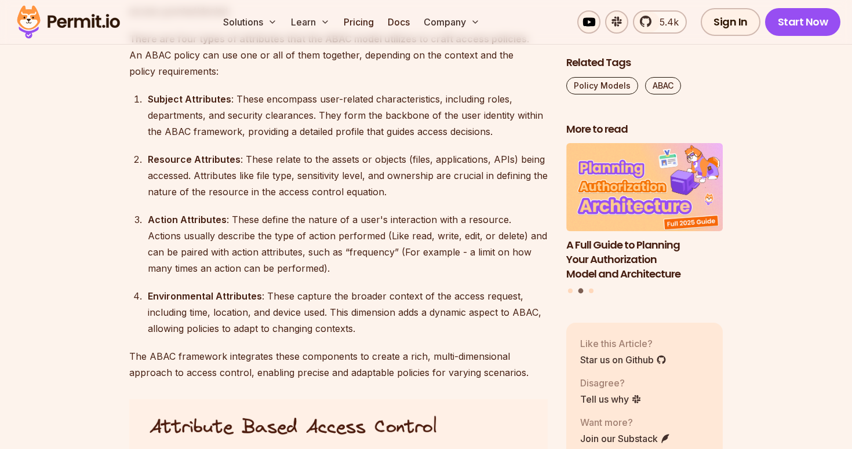
click at [262, 160] on div "Resource Attributes : These relate to the assets or objects (files, application…" at bounding box center [348, 175] width 400 height 49
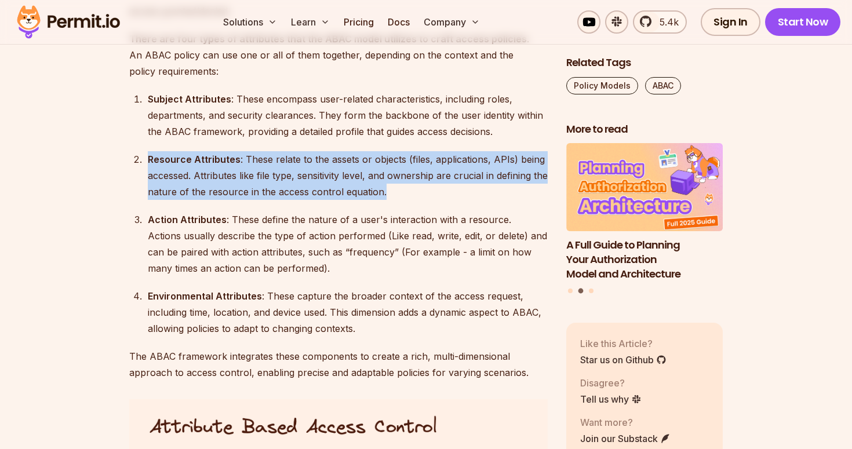
click at [262, 160] on div "Resource Attributes : These relate to the assets or objects (files, application…" at bounding box center [348, 175] width 400 height 49
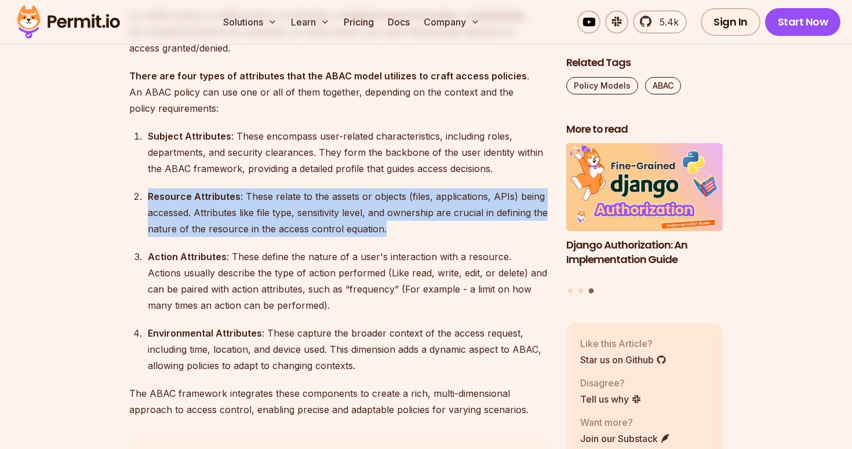
scroll to position [1564, 0]
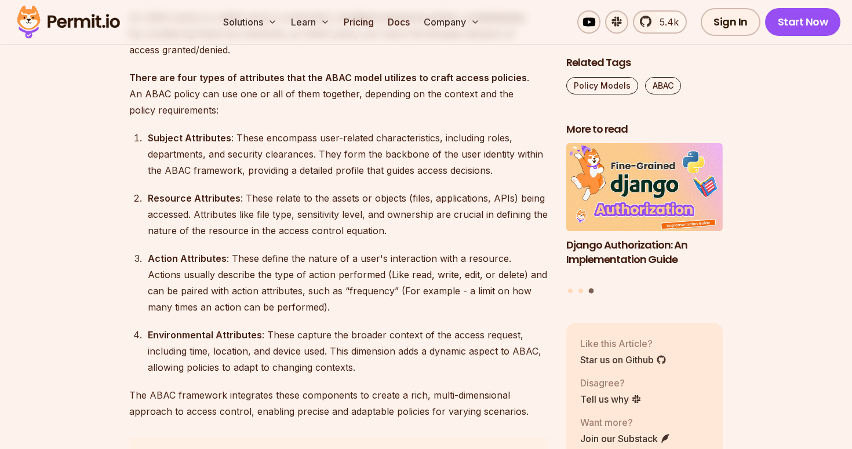
click at [275, 137] on div "Subject Attributes : These encompass user-related characteristics, including ro…" at bounding box center [348, 154] width 400 height 49
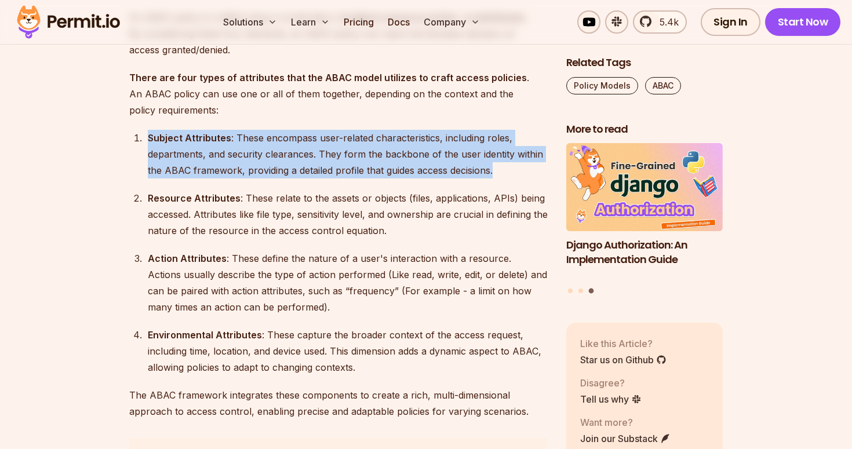
click at [275, 137] on div "Subject Attributes : These encompass user-related characteristics, including ro…" at bounding box center [348, 154] width 400 height 49
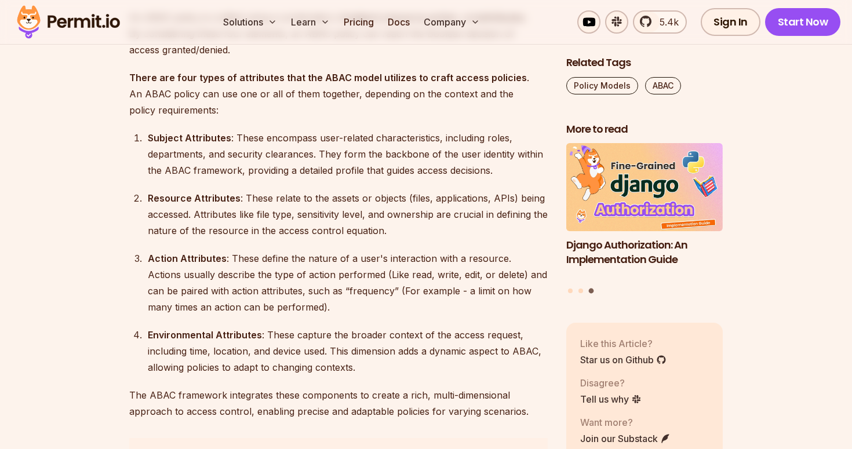
click at [291, 201] on div "Resource Attributes : These relate to the assets or objects (files, application…" at bounding box center [348, 214] width 400 height 49
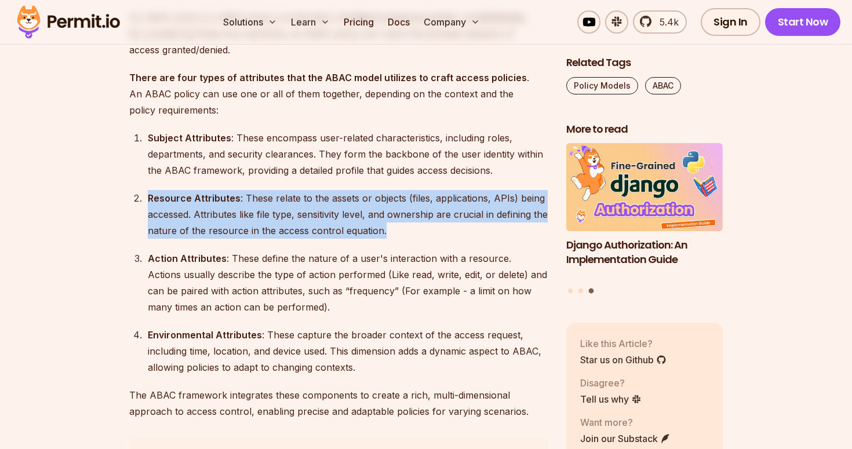
click at [291, 201] on div "Resource Attributes : These relate to the assets or objects (files, application…" at bounding box center [348, 214] width 400 height 49
click at [314, 216] on div "Resource Attributes : These relate to the assets or objects (files, application…" at bounding box center [348, 214] width 400 height 49
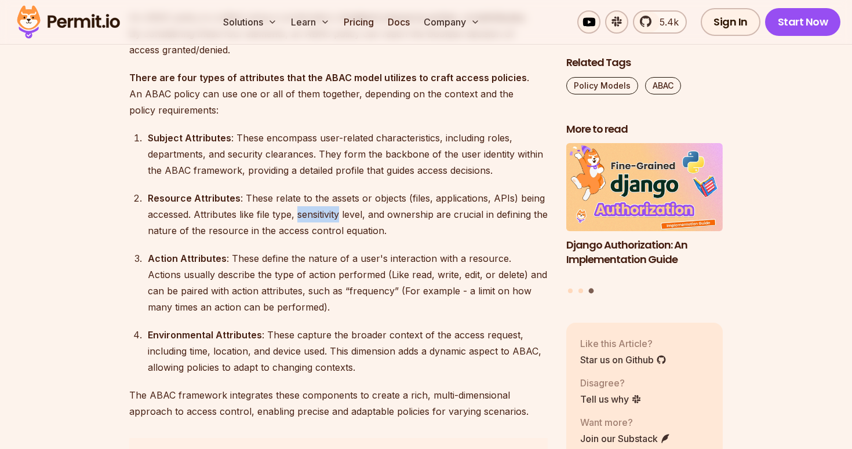
click at [314, 216] on div "Resource Attributes : These relate to the assets or objects (files, application…" at bounding box center [348, 214] width 400 height 49
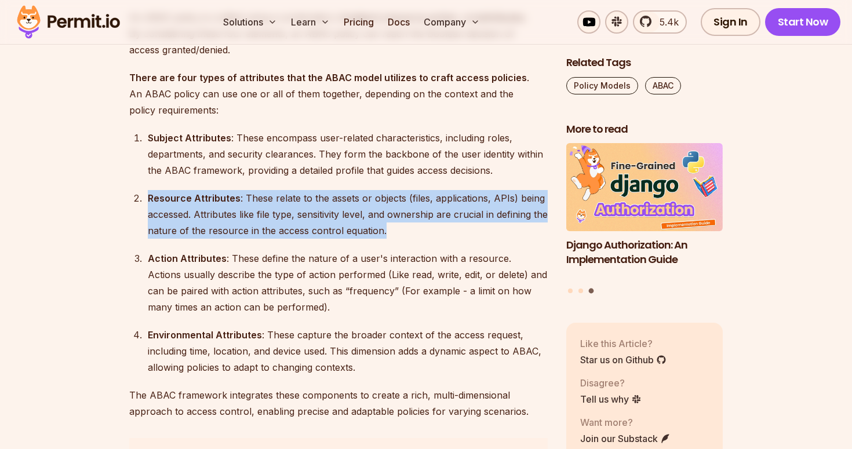
click at [314, 216] on div "Resource Attributes : These relate to the assets or objects (files, application…" at bounding box center [348, 214] width 400 height 49
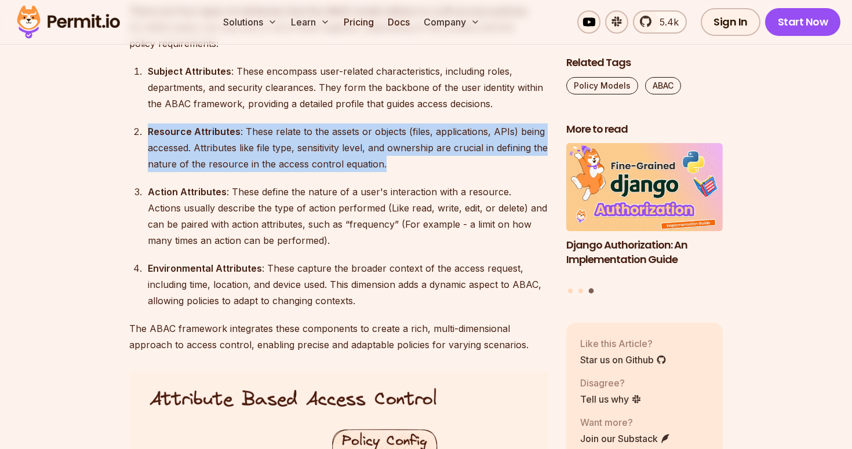
scroll to position [1634, 0]
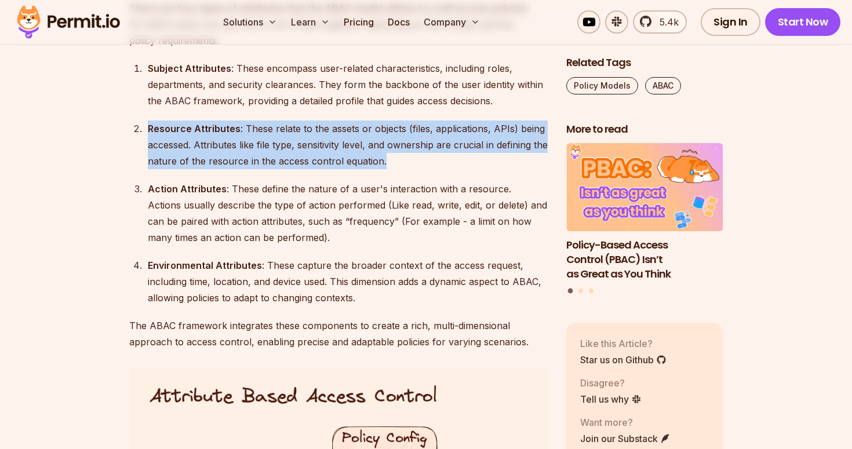
click at [271, 146] on div "Resource Attributes : These relate to the assets or objects (files, application…" at bounding box center [348, 145] width 400 height 49
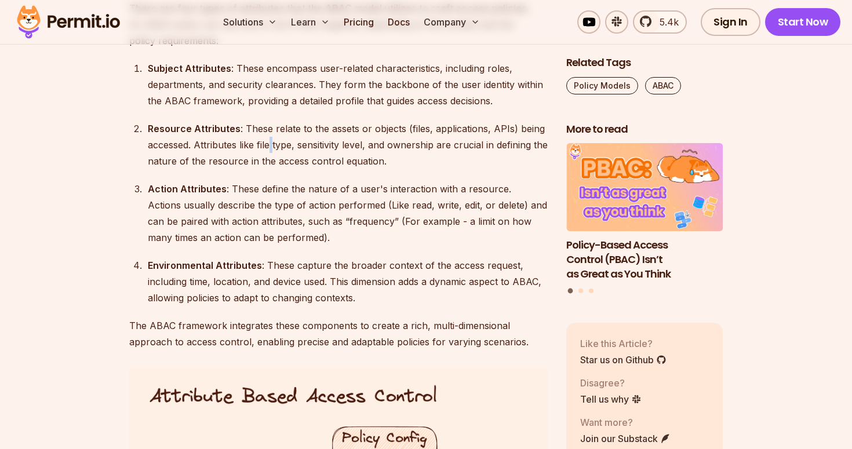
click at [271, 146] on div "Resource Attributes : These relate to the assets or objects (files, application…" at bounding box center [348, 145] width 400 height 49
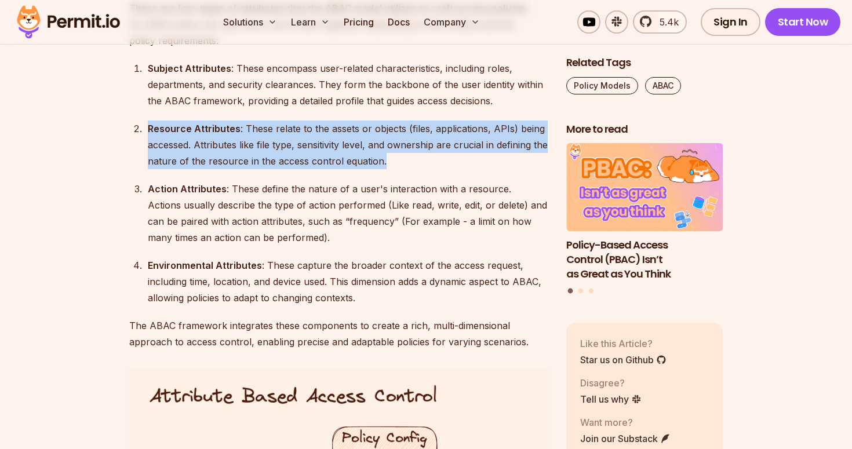
click at [271, 146] on div "Resource Attributes : These relate to the assets or objects (files, application…" at bounding box center [348, 145] width 400 height 49
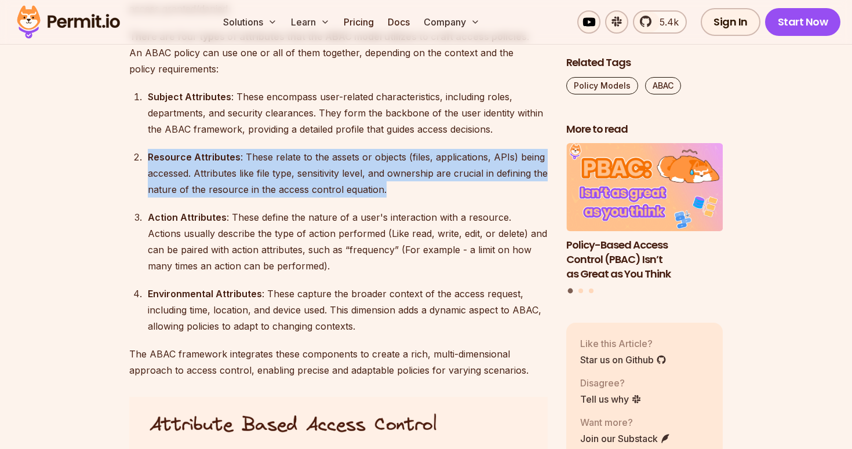
scroll to position [1603, 0]
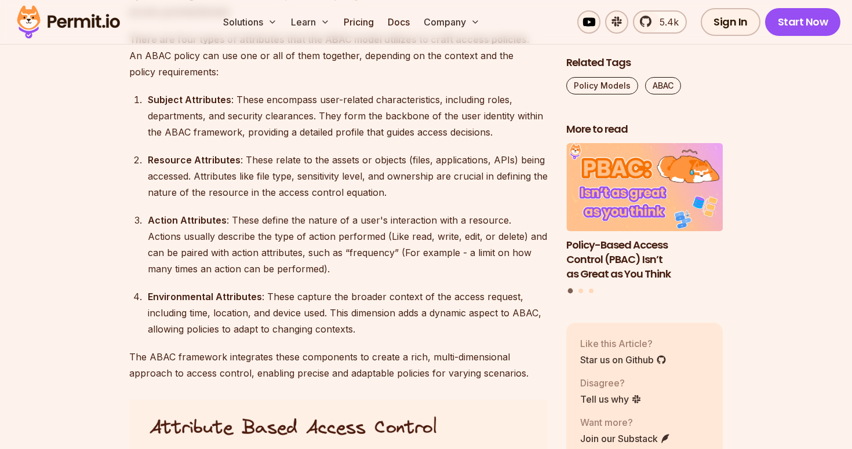
click at [296, 117] on div "Subject Attributes : These encompass user-related characteristics, including ro…" at bounding box center [348, 116] width 400 height 49
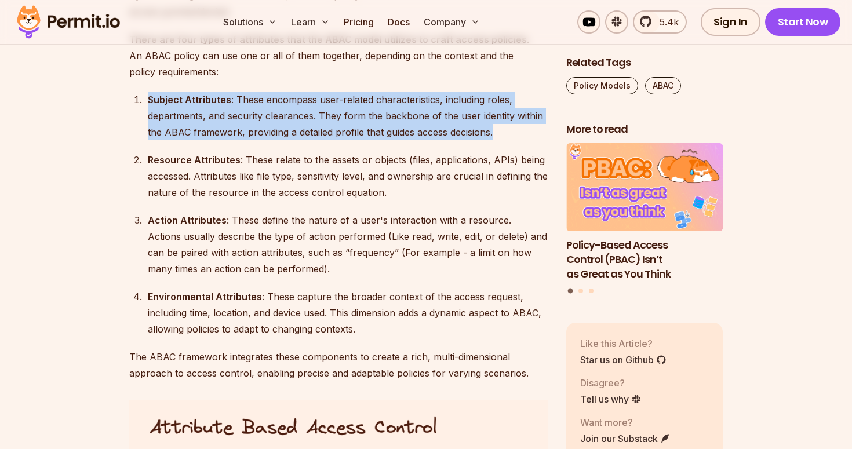
click at [296, 117] on div "Subject Attributes : These encompass user-related characteristics, including ro…" at bounding box center [348, 116] width 400 height 49
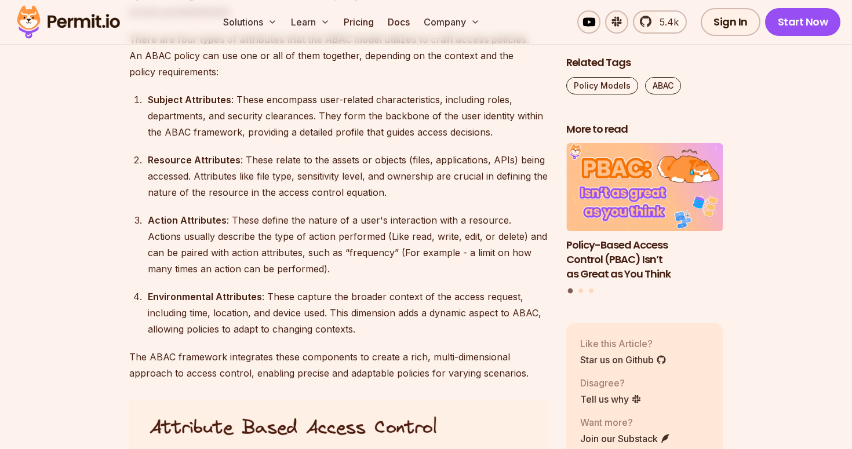
click at [288, 162] on div "Resource Attributes : These relate to the assets or objects (files, application…" at bounding box center [348, 176] width 400 height 49
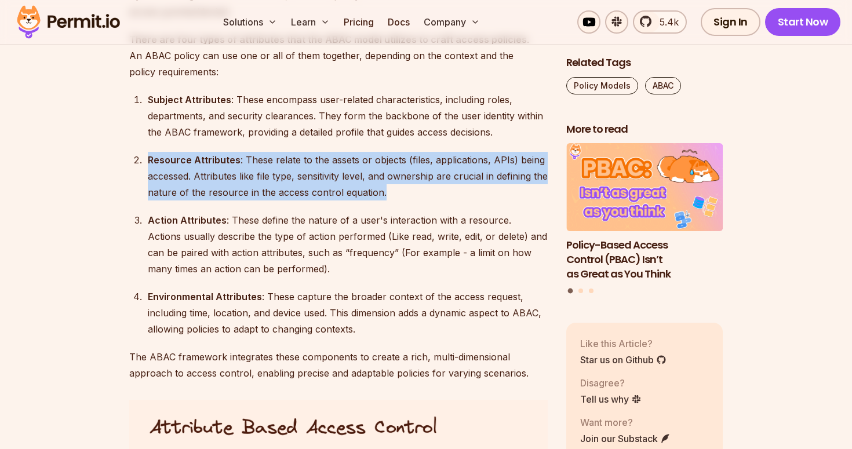
click at [288, 162] on div "Resource Attributes : These relate to the assets or objects (files, application…" at bounding box center [348, 176] width 400 height 49
click at [267, 179] on div "Resource Attributes : These relate to the assets or objects (files, application…" at bounding box center [348, 176] width 400 height 49
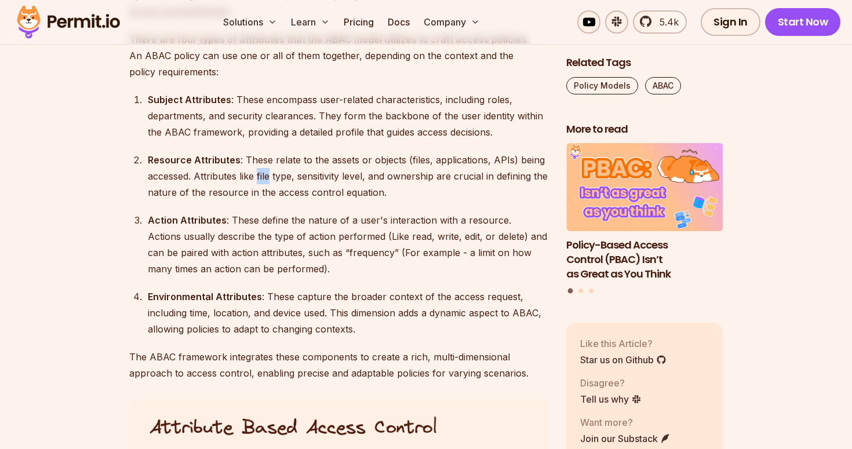
click at [267, 179] on div "Resource Attributes : These relate to the assets or objects (files, application…" at bounding box center [348, 176] width 400 height 49
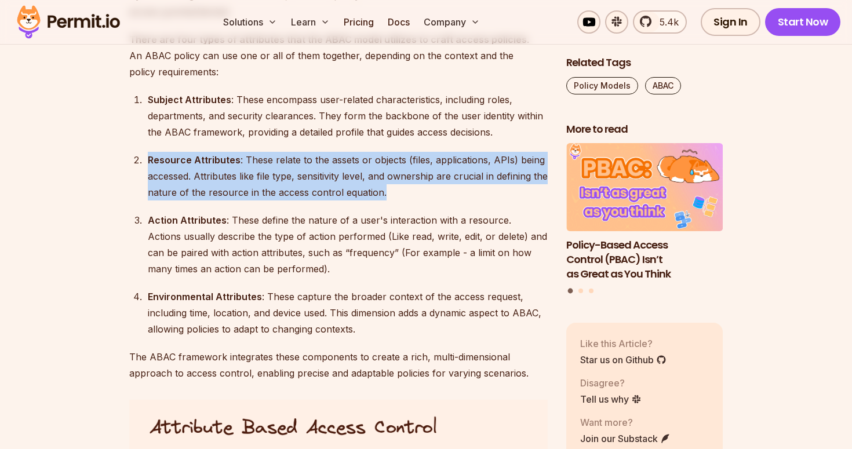
click at [267, 179] on div "Resource Attributes : These relate to the assets or objects (files, application…" at bounding box center [348, 176] width 400 height 49
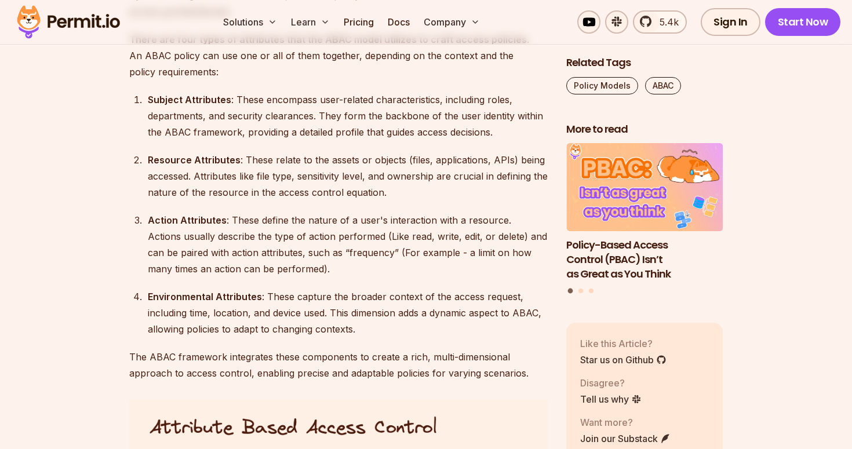
click at [317, 124] on div "Subject Attributes : These encompass user-related characteristics, including ro…" at bounding box center [348, 116] width 400 height 49
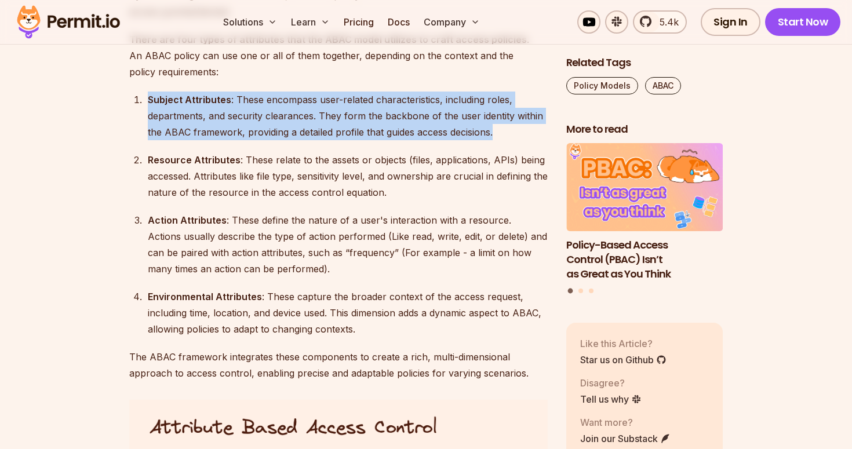
click at [317, 124] on div "Subject Attributes : These encompass user-related characteristics, including ro…" at bounding box center [348, 116] width 400 height 49
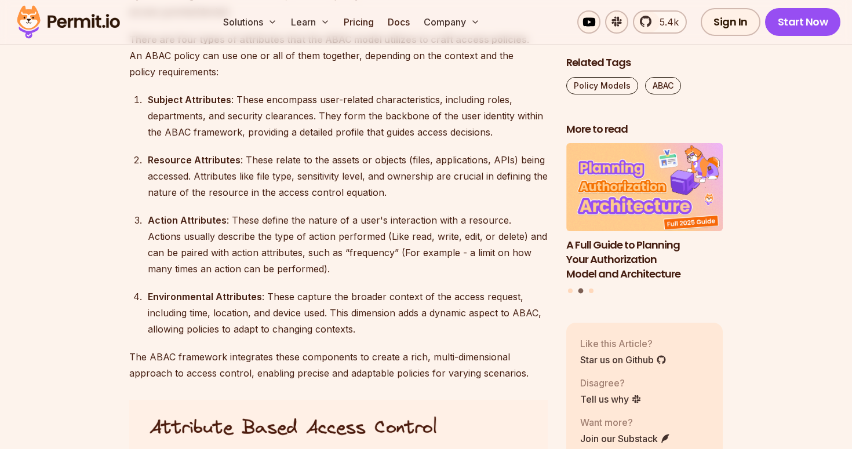
click at [265, 174] on div "Resource Attributes : These relate to the assets or objects (files, application…" at bounding box center [348, 176] width 400 height 49
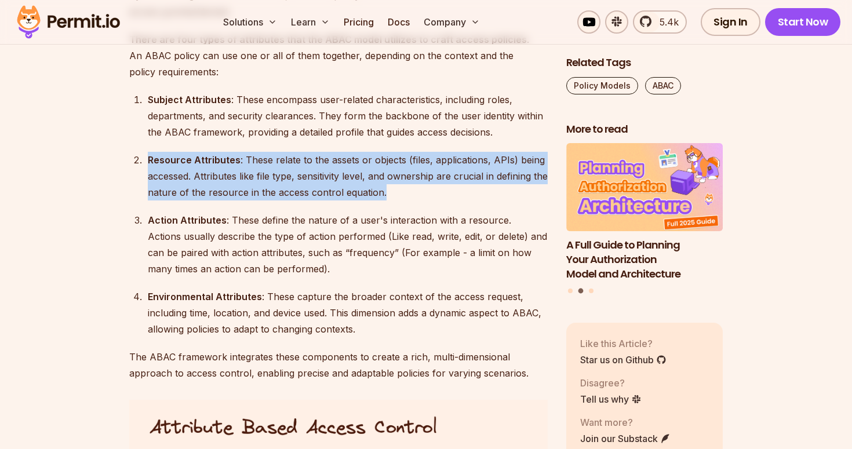
click at [265, 174] on div "Resource Attributes : These relate to the assets or objects (files, application…" at bounding box center [348, 176] width 400 height 49
click at [264, 176] on div "Resource Attributes : These relate to the assets or objects (files, application…" at bounding box center [348, 176] width 400 height 49
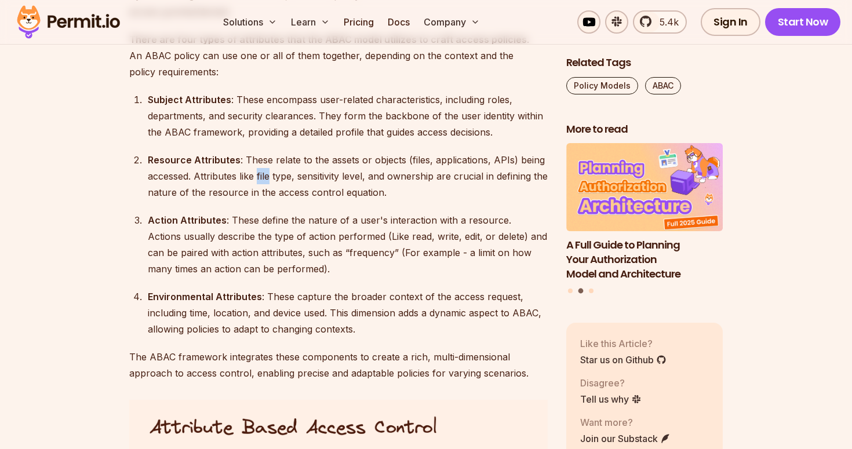
click at [264, 176] on div "Resource Attributes : These relate to the assets or objects (files, application…" at bounding box center [348, 176] width 400 height 49
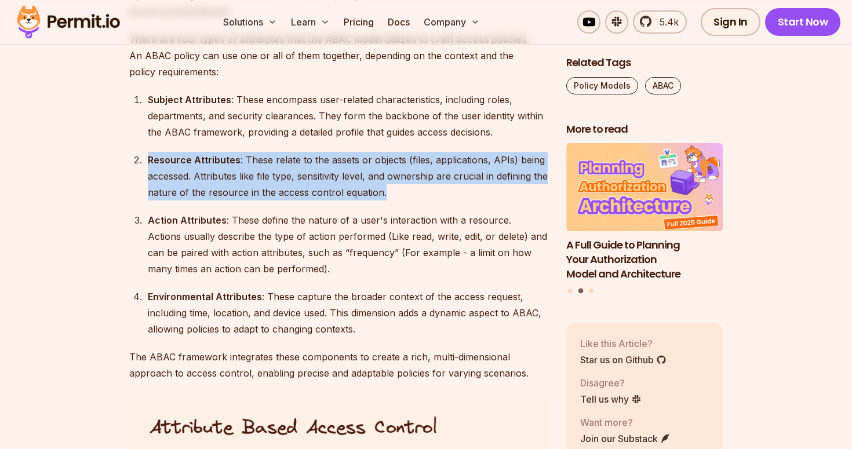
click at [264, 176] on div "Resource Attributes : These relate to the assets or objects (files, application…" at bounding box center [348, 176] width 400 height 49
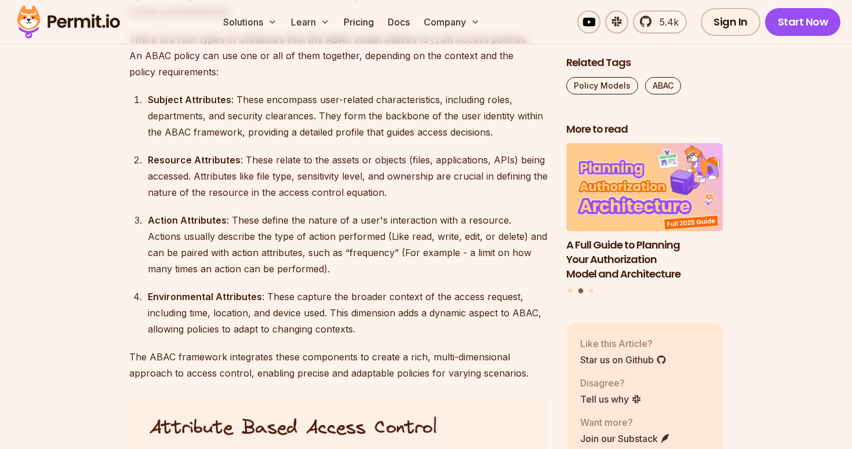
click at [278, 118] on div "Subject Attributes : These encompass user-related characteristics, including ro…" at bounding box center [348, 116] width 400 height 49
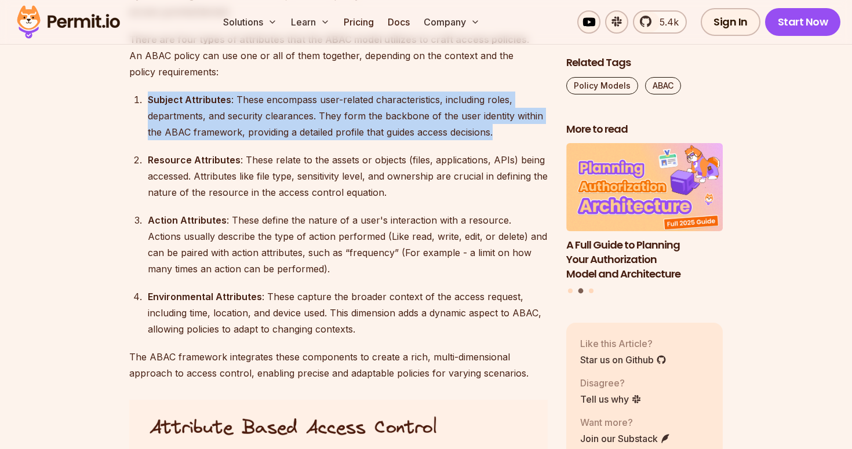
click at [278, 118] on div "Subject Attributes : These encompass user-related characteristics, including ro…" at bounding box center [348, 116] width 400 height 49
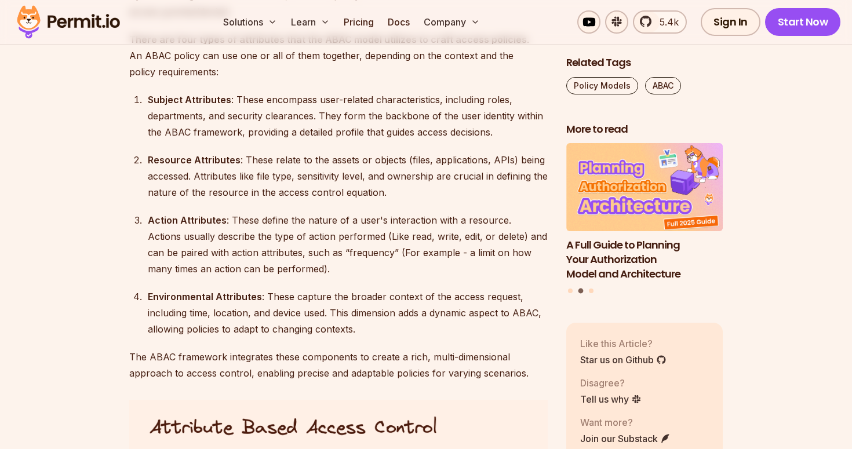
click at [275, 162] on div "Resource Attributes : These relate to the assets or objects (files, application…" at bounding box center [348, 176] width 400 height 49
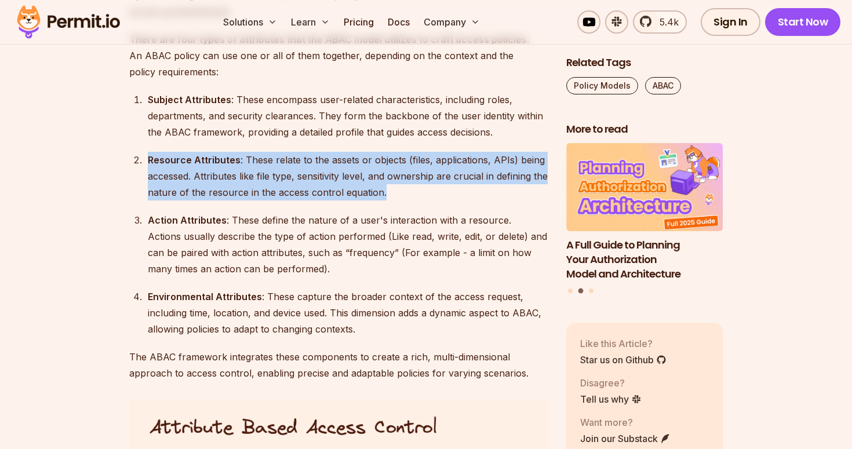
click at [275, 162] on div "Resource Attributes : These relate to the assets or objects (files, application…" at bounding box center [348, 176] width 400 height 49
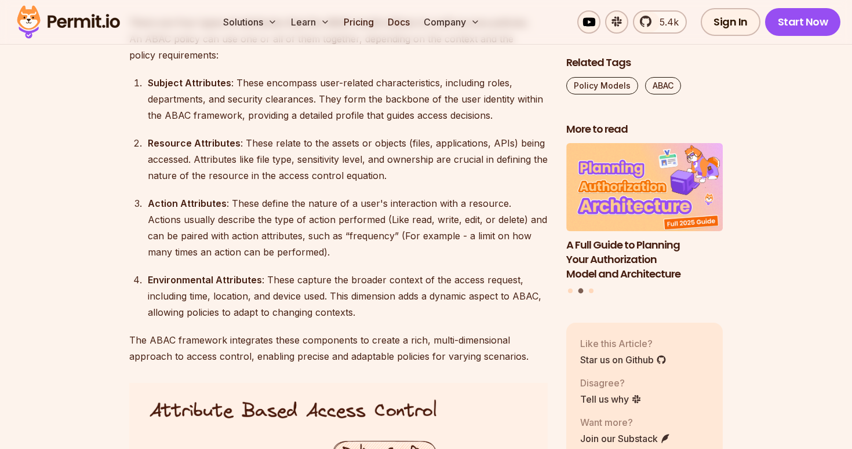
click at [281, 203] on div "Action Attributes : These define the nature of a user's interaction with a reso…" at bounding box center [348, 227] width 400 height 65
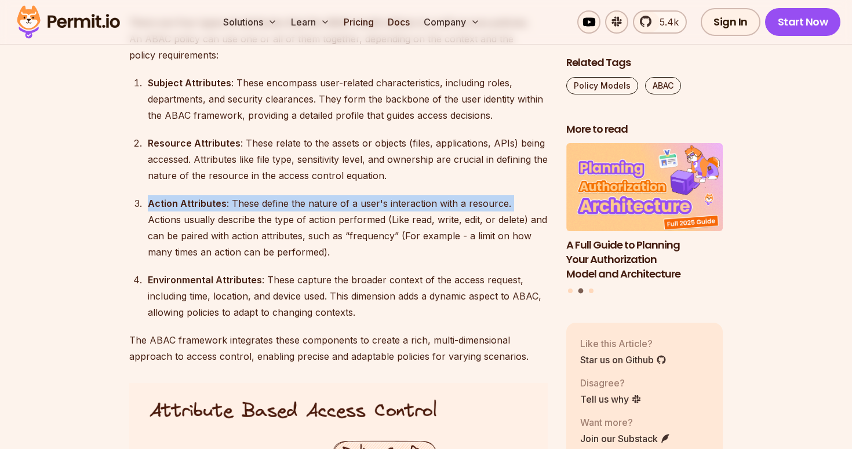
click at [281, 203] on div "Action Attributes : These define the nature of a user's interaction with a reso…" at bounding box center [348, 227] width 400 height 65
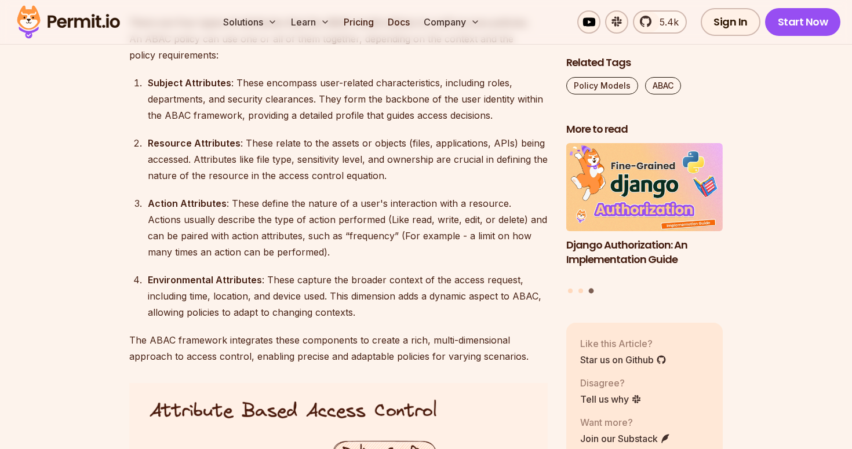
click at [281, 219] on div "Action Attributes : These define the nature of a user's interaction with a reso…" at bounding box center [348, 227] width 400 height 65
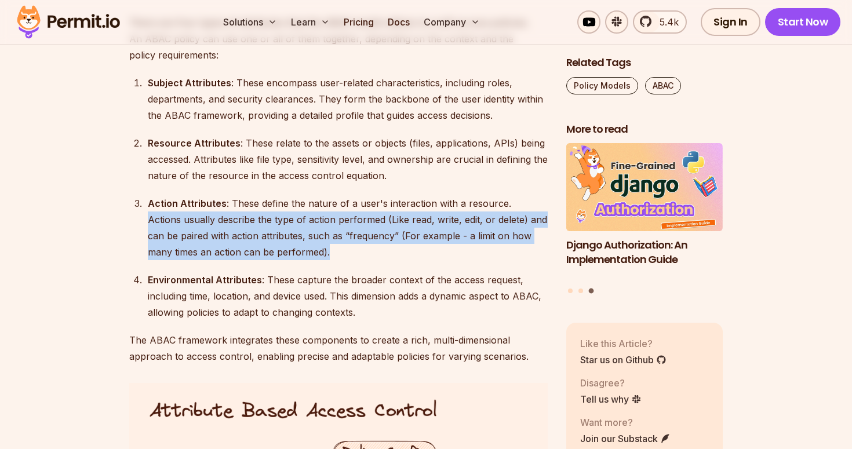
click at [281, 219] on div "Action Attributes : These define the nature of a user's interaction with a reso…" at bounding box center [348, 227] width 400 height 65
click at [237, 220] on div "Action Attributes : These define the nature of a user's interaction with a reso…" at bounding box center [348, 227] width 400 height 65
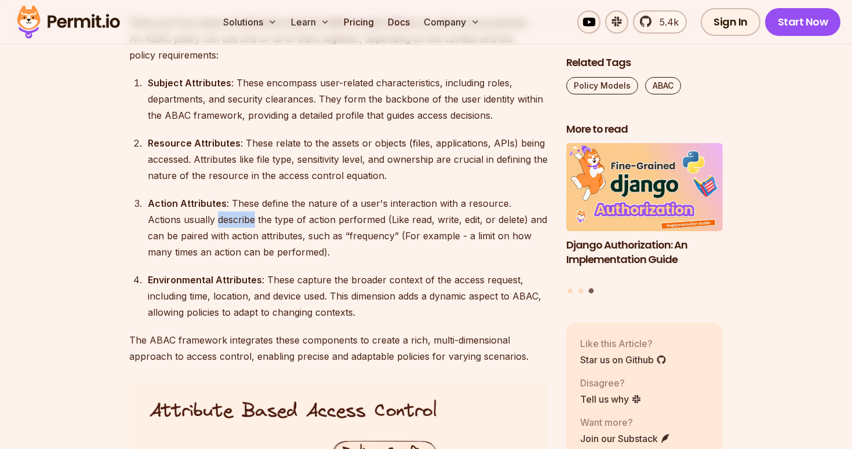
click at [237, 220] on div "Action Attributes : These define the nature of a user's interaction with a reso…" at bounding box center [348, 227] width 400 height 65
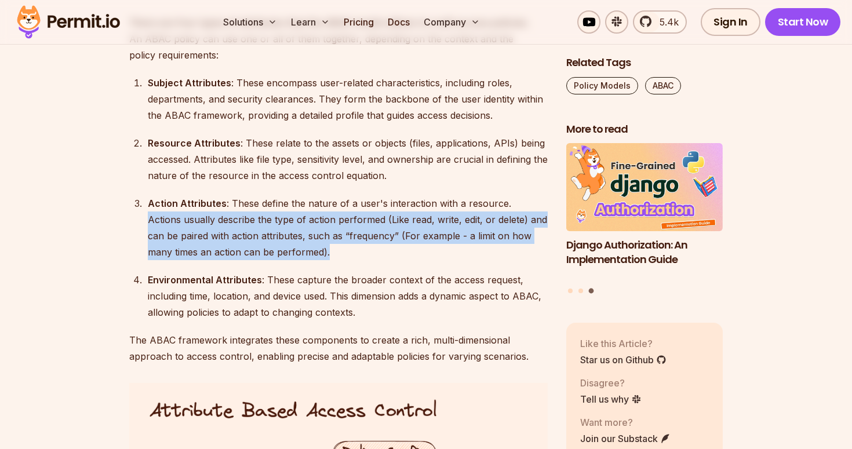
click at [237, 220] on div "Action Attributes : These define the nature of a user's interaction with a reso…" at bounding box center [348, 227] width 400 height 65
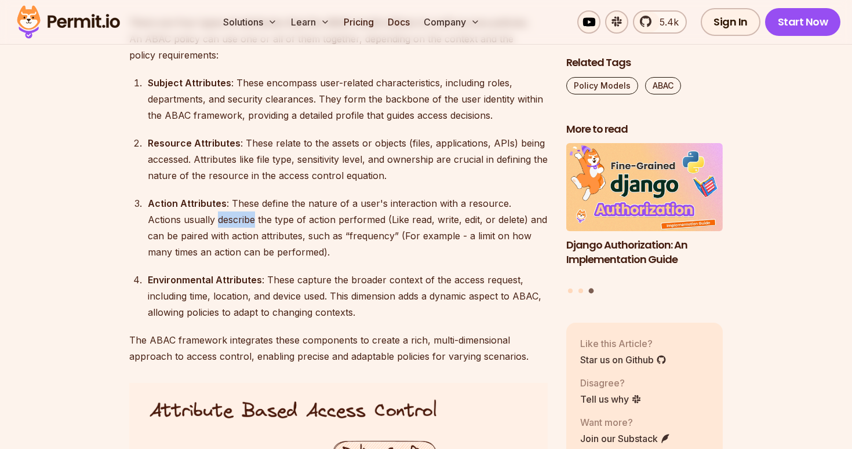
click at [237, 220] on div "Action Attributes : These define the nature of a user's interaction with a reso…" at bounding box center [348, 227] width 400 height 65
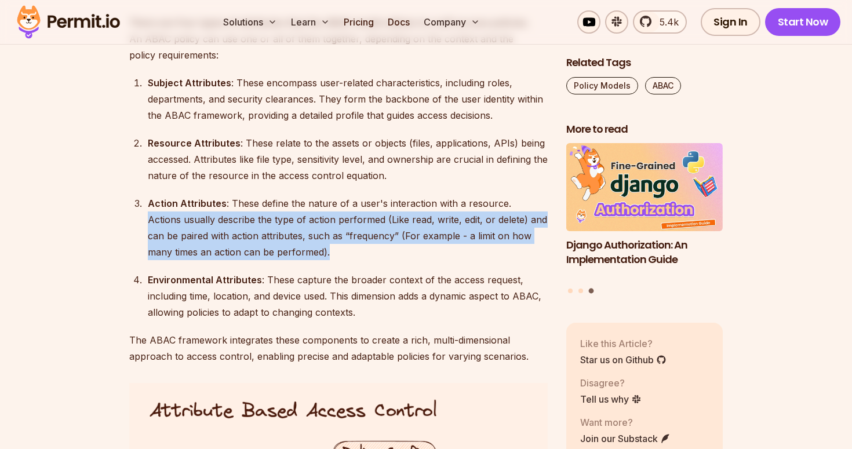
click at [237, 220] on div "Action Attributes : These define the nature of a user's interaction with a reso…" at bounding box center [348, 227] width 400 height 65
click at [242, 241] on div "Action Attributes : These define the nature of a user's interaction with a reso…" at bounding box center [348, 227] width 400 height 65
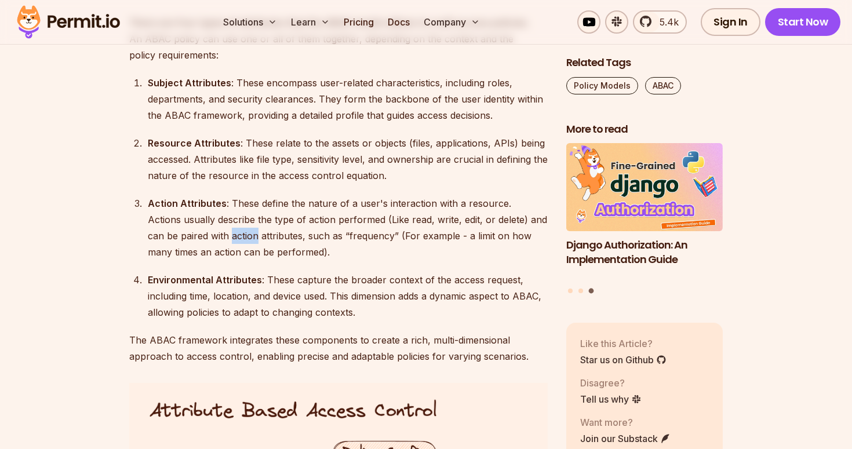
click at [242, 241] on div "Action Attributes : These define the nature of a user's interaction with a reso…" at bounding box center [348, 227] width 400 height 65
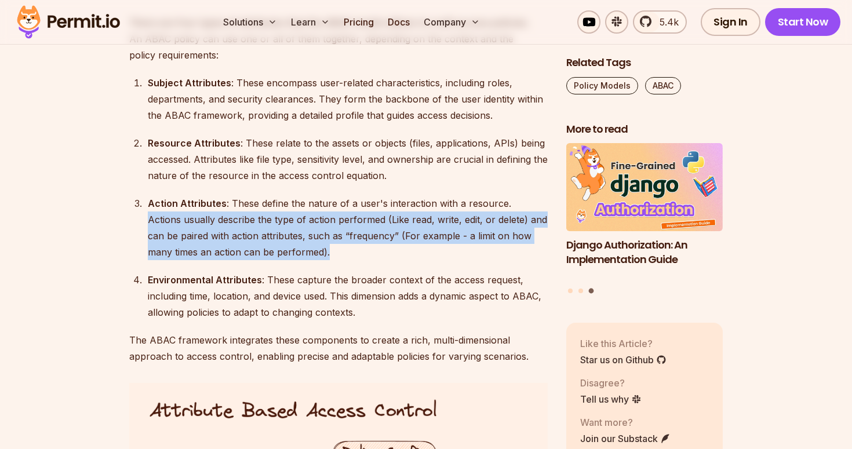
click at [242, 241] on div "Action Attributes : These define the nature of a user's interaction with a reso…" at bounding box center [348, 227] width 400 height 65
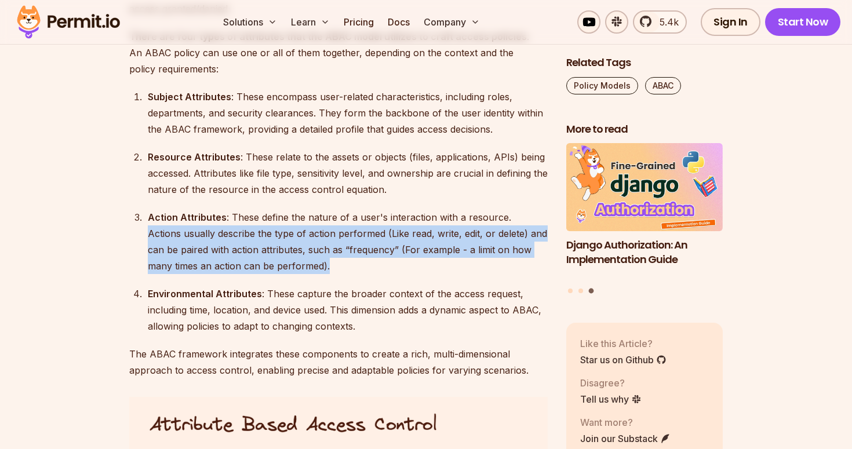
scroll to position [1601, 0]
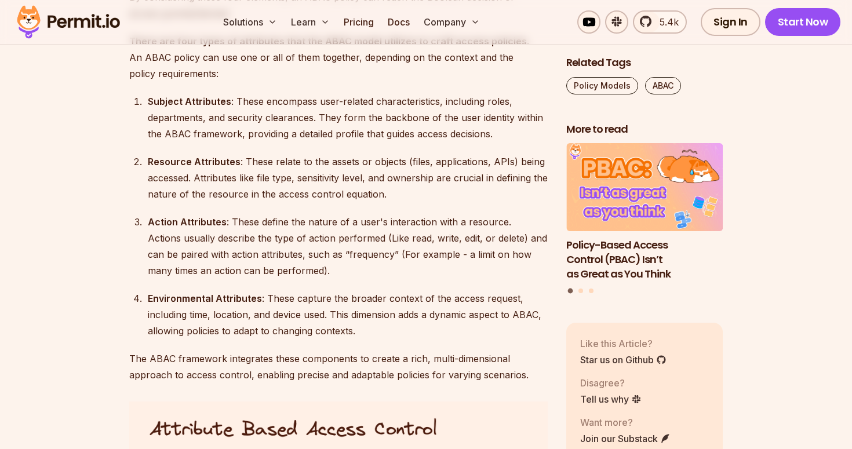
click at [286, 221] on div "Action Attributes : These define the nature of a user's interaction with a reso…" at bounding box center [348, 246] width 400 height 65
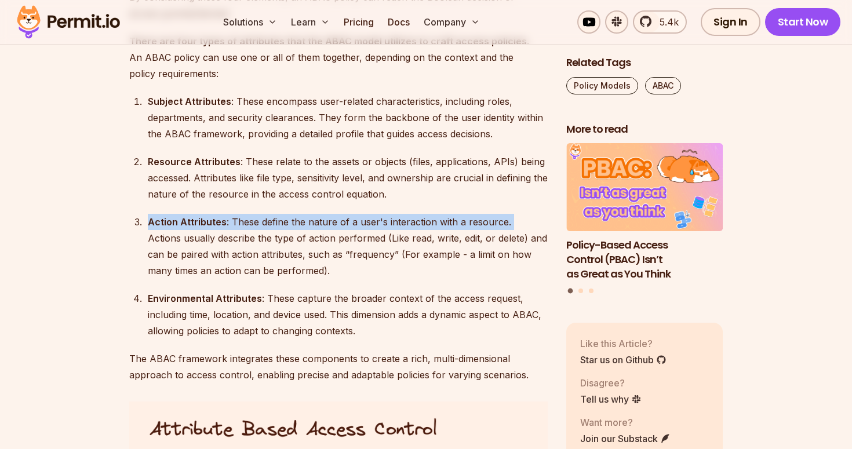
click at [286, 221] on div "Action Attributes : These define the nature of a user's interaction with a reso…" at bounding box center [348, 246] width 400 height 65
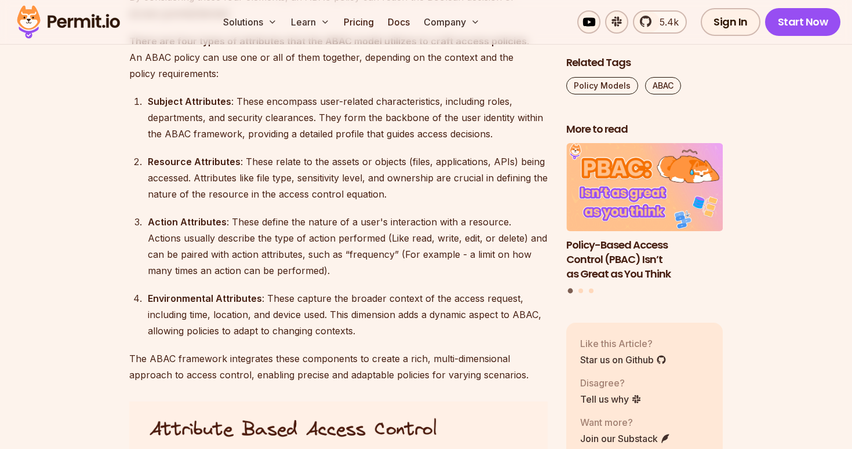
click at [270, 238] on div "Action Attributes : These define the nature of a user's interaction with a reso…" at bounding box center [348, 246] width 400 height 65
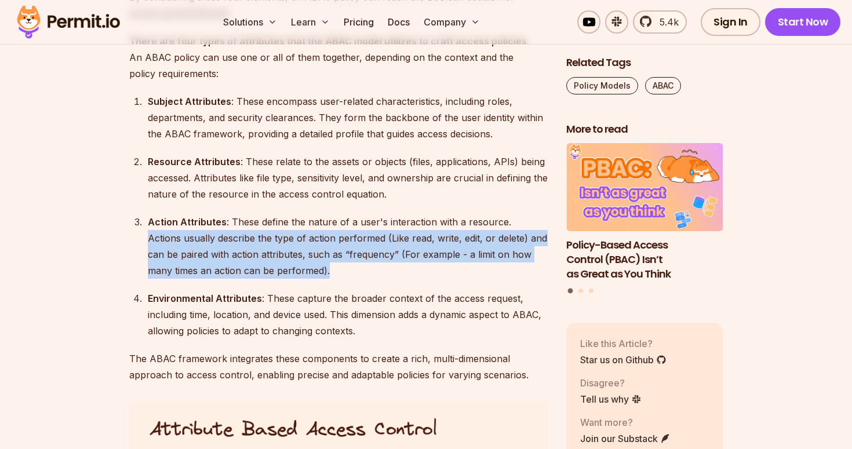
click at [270, 238] on div "Action Attributes : These define the nature of a user's interaction with a reso…" at bounding box center [348, 246] width 400 height 65
click at [250, 238] on div "Action Attributes : These define the nature of a user's interaction with a reso…" at bounding box center [348, 246] width 400 height 65
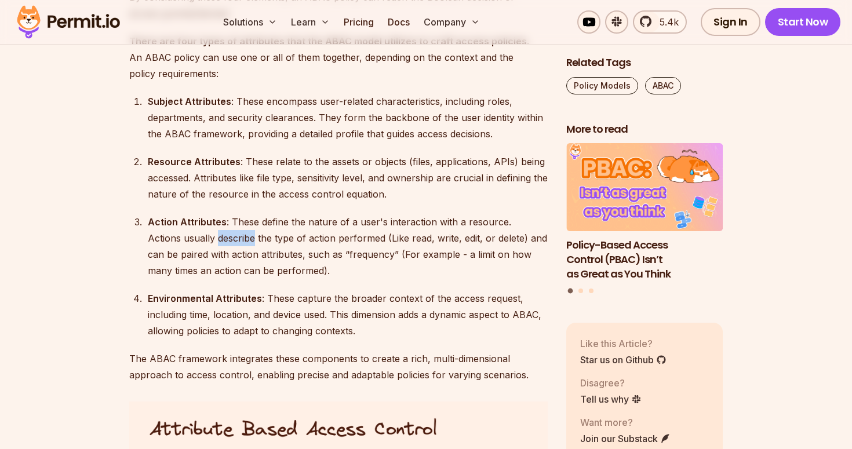
click at [250, 238] on div "Action Attributes : These define the nature of a user's interaction with a reso…" at bounding box center [348, 246] width 400 height 65
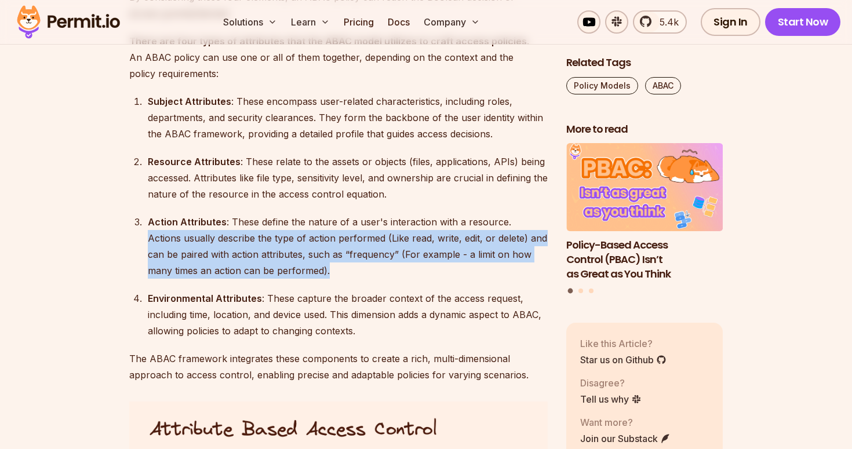
click at [250, 238] on div "Action Attributes : These define the nature of a user's interaction with a reso…" at bounding box center [348, 246] width 400 height 65
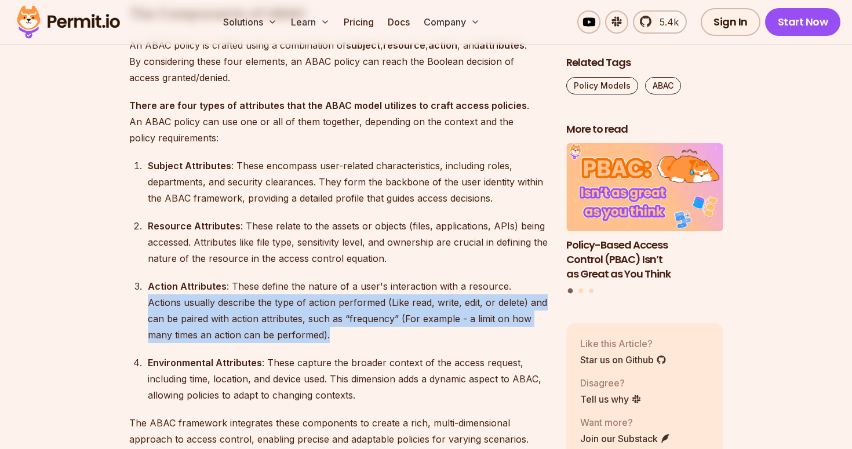
scroll to position [1535, 0]
